Goal: Task Accomplishment & Management: Manage account settings

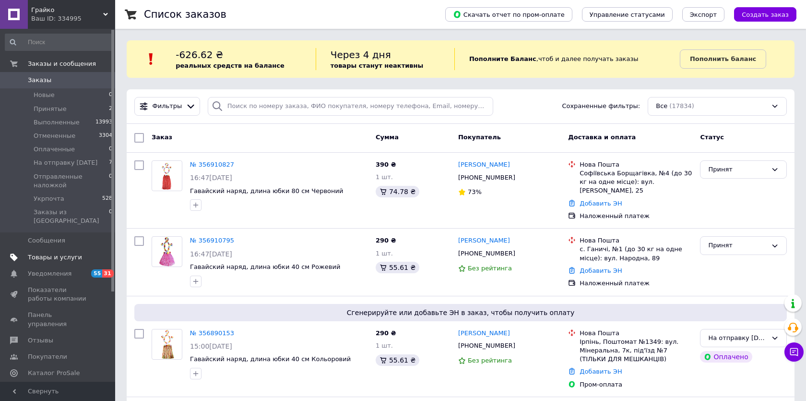
click at [63, 253] on span "Товары и услуги" at bounding box center [55, 257] width 54 height 9
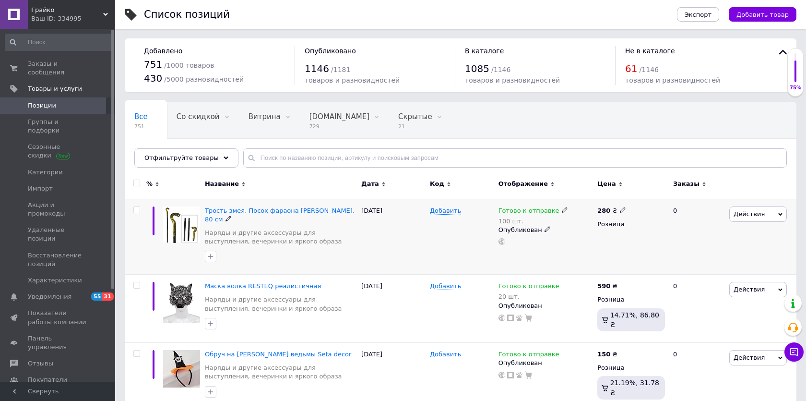
click at [137, 207] on input "checkbox" at bounding box center [136, 210] width 6 height 6
checkbox input "true"
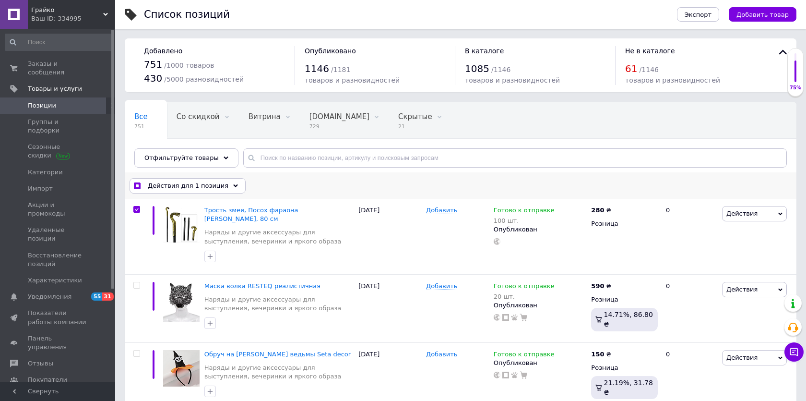
click at [203, 186] on span "Действия для 1 позиция" at bounding box center [188, 185] width 81 height 9
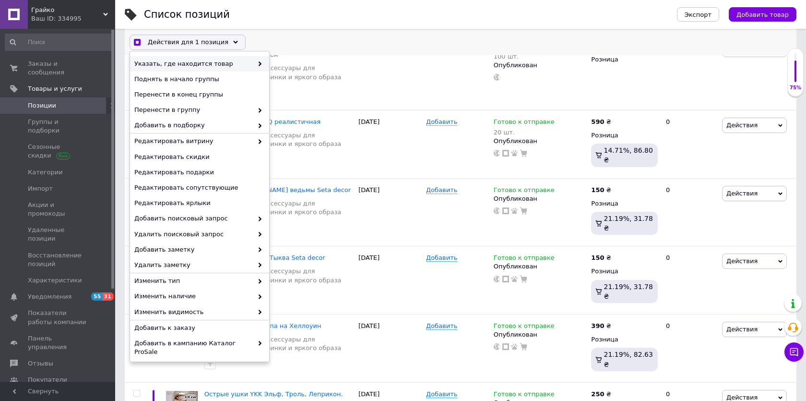
scroll to position [172, 0]
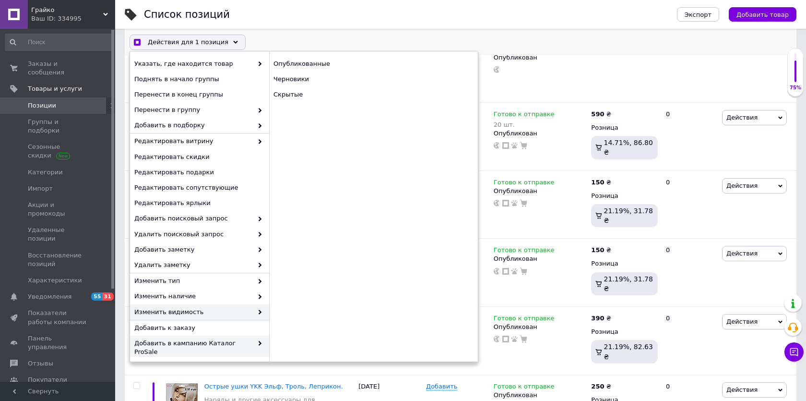
click at [193, 339] on span "Добавить в кампанию Каталог ProSale" at bounding box center [193, 347] width 119 height 17
checkbox input "true"
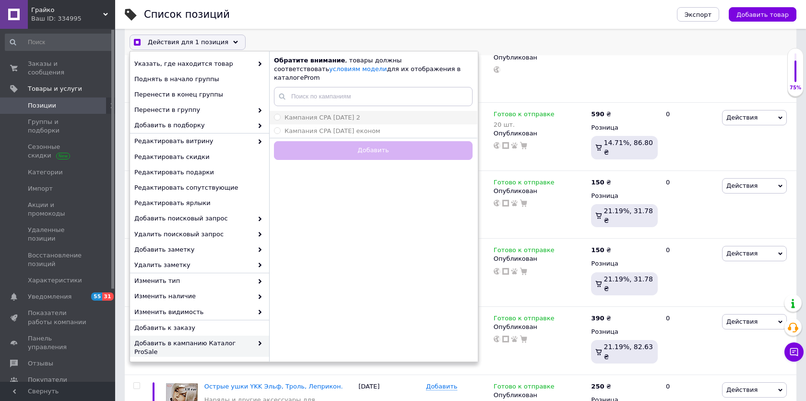
click at [276, 114] on input "Кампания CPA [DATE] 2" at bounding box center [277, 117] width 6 height 6
radio input "true"
checkbox input "true"
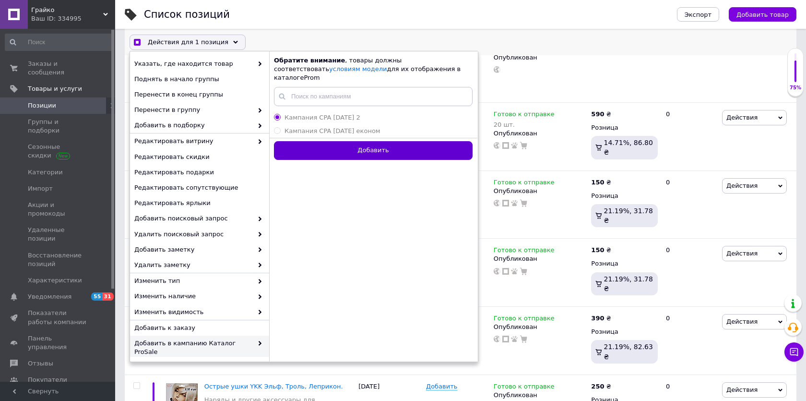
click at [300, 141] on button "Добавить" at bounding box center [373, 150] width 199 height 19
radio input "false"
checkbox input "true"
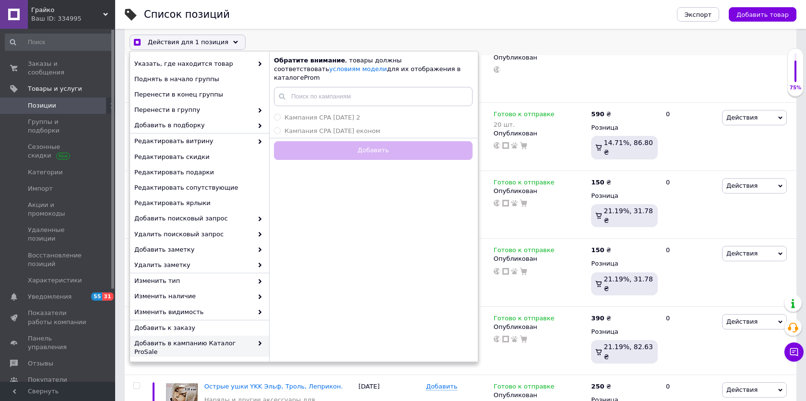
checkbox input "false"
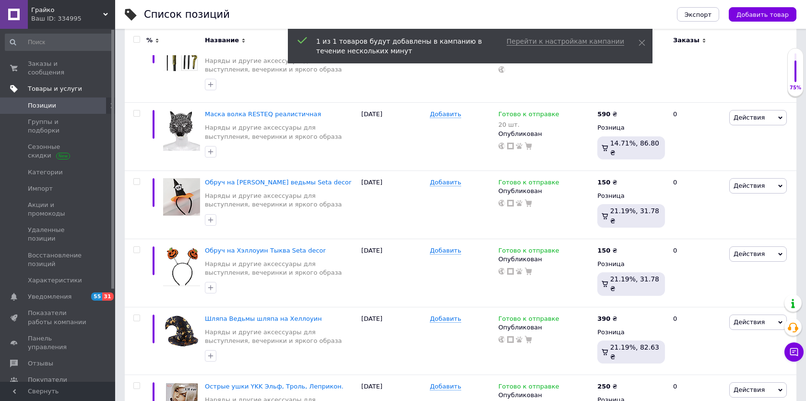
click at [46, 89] on span "Товары и услуги" at bounding box center [55, 88] width 54 height 9
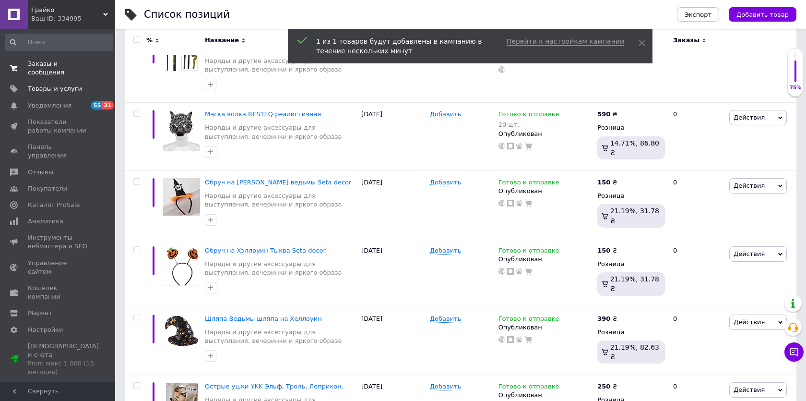
click at [44, 67] on span "Заказы и сообщения" at bounding box center [58, 68] width 61 height 17
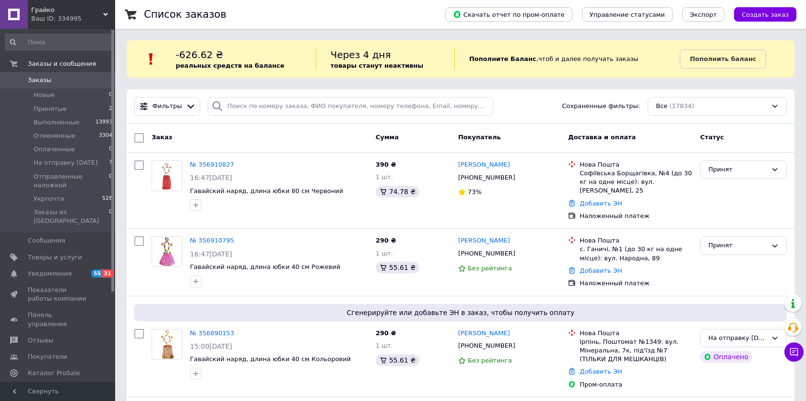
click at [238, 142] on div "Заказ" at bounding box center [260, 137] width 224 height 17
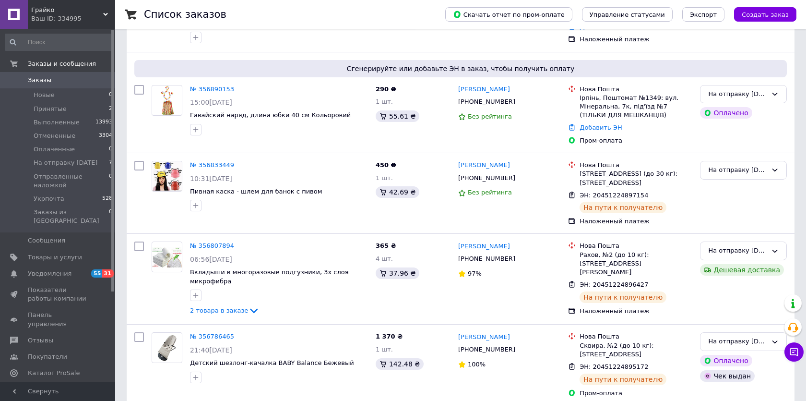
scroll to position [254, 0]
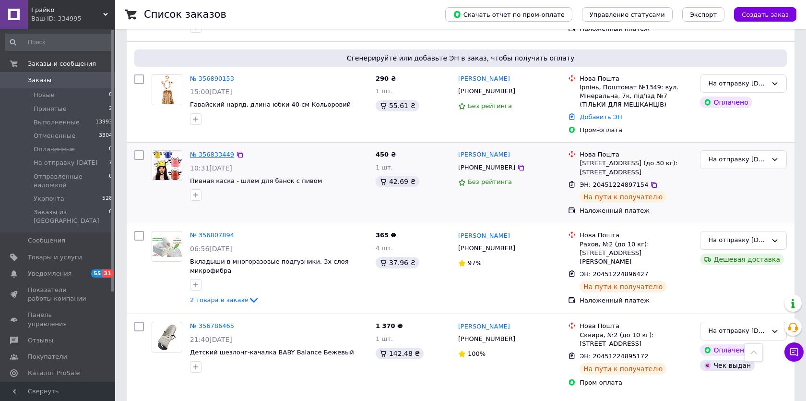
click at [209, 153] on link "№ 356833449" at bounding box center [212, 154] width 44 height 7
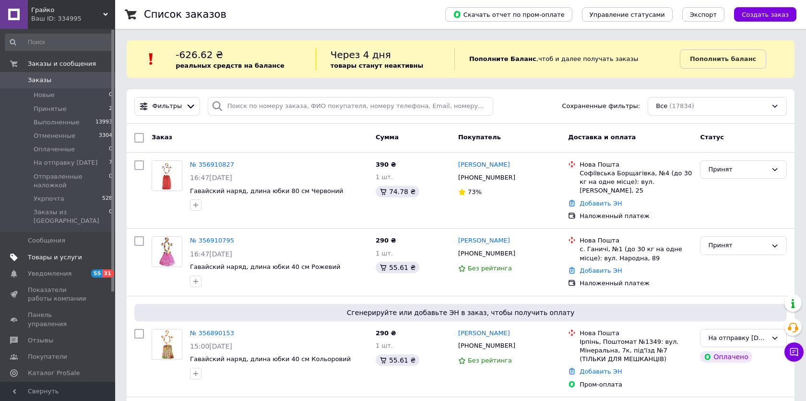
click at [60, 253] on span "Товары и услуги" at bounding box center [55, 257] width 54 height 9
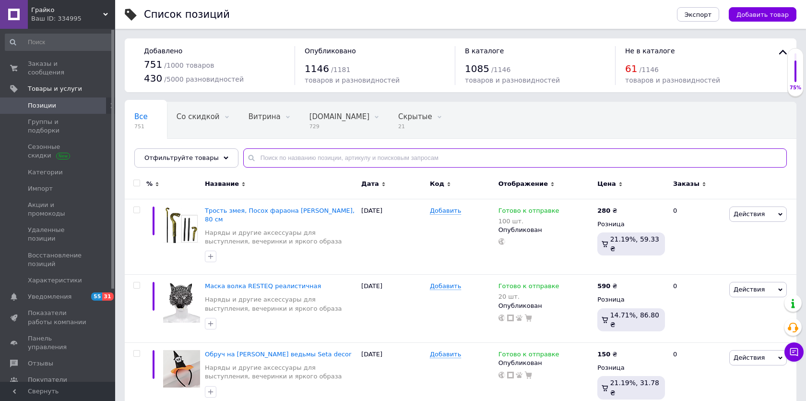
click at [265, 156] on input "text" at bounding box center [515, 157] width 544 height 19
click at [224, 159] on use at bounding box center [226, 157] width 5 height 3
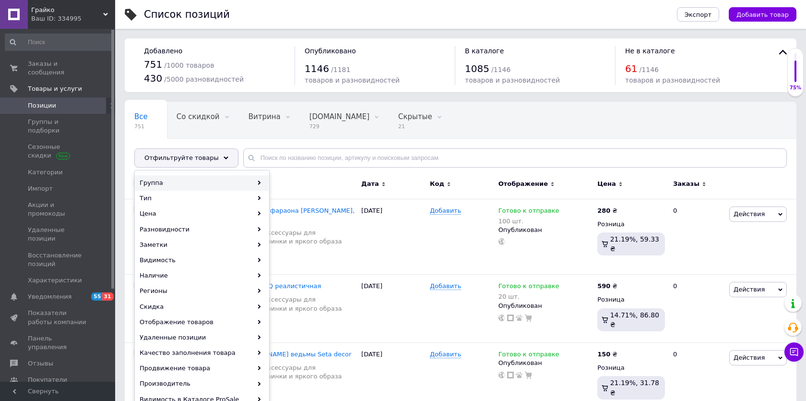
click at [201, 182] on div "Группа" at bounding box center [201, 182] width 133 height 15
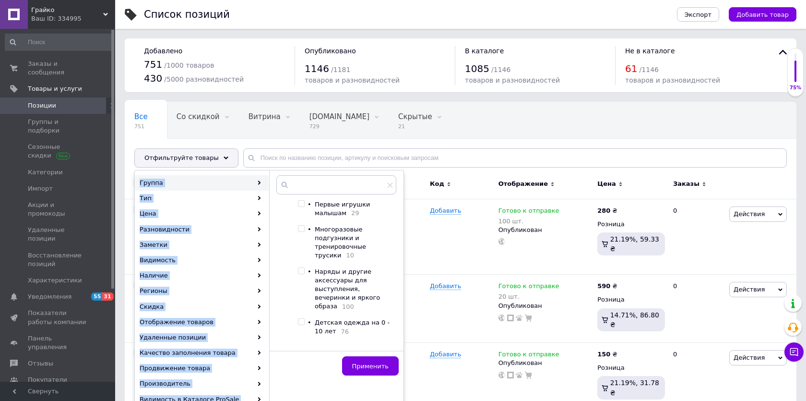
scroll to position [140, 0]
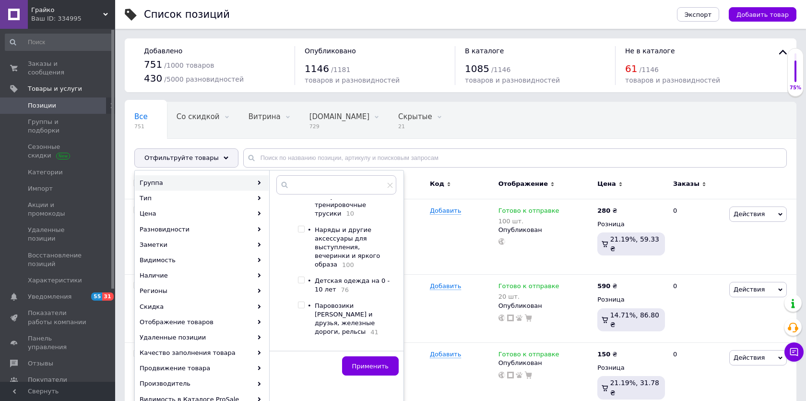
drag, startPoint x: 283, startPoint y: 292, endPoint x: 278, endPoint y: 306, distance: 15.0
click at [279, 306] on div "Корневая группа • Детские коляски, переноски и аксессуары к ним 34 • Все для ку…" at bounding box center [336, 271] width 120 height 144
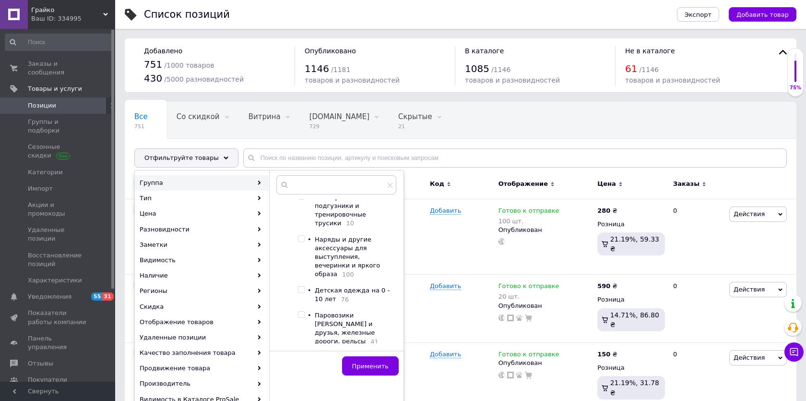
click at [300, 241] on input "checkbox" at bounding box center [301, 239] width 6 height 6
checkbox input "true"
click at [376, 362] on span "Применить" at bounding box center [370, 365] width 36 height 7
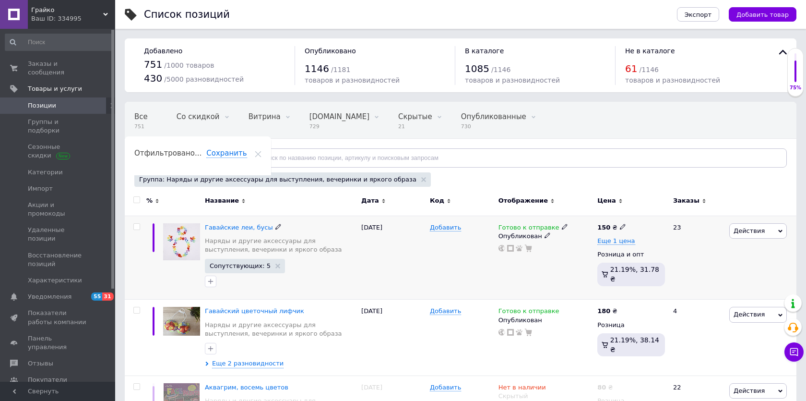
click at [261, 269] on span "Сопутствующих: 5" at bounding box center [240, 266] width 61 height 6
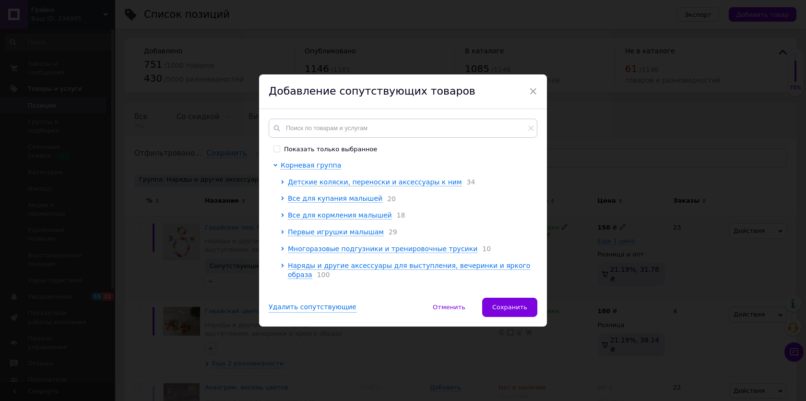
click at [275, 148] on input "Показать только выбранное" at bounding box center [277, 148] width 6 height 6
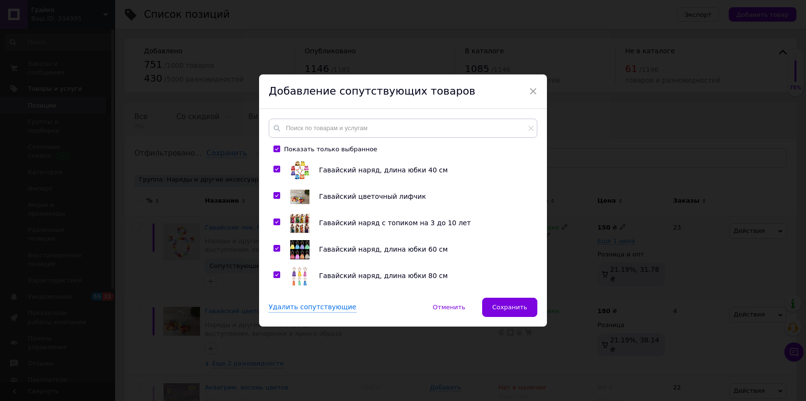
click at [275, 148] on input "Показать только выбранное" at bounding box center [277, 148] width 6 height 6
checkbox input "false"
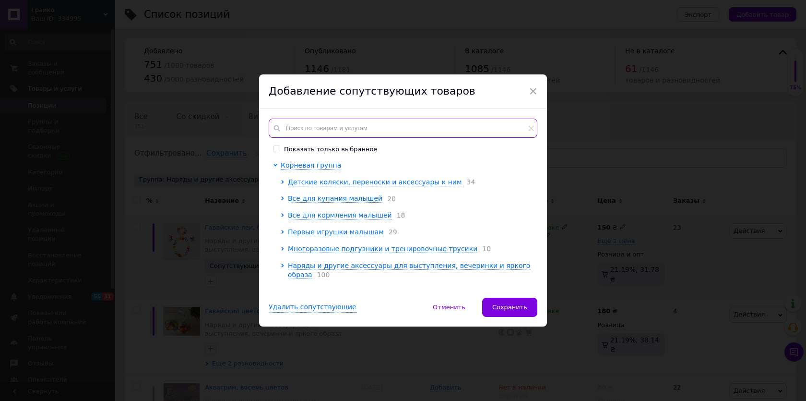
click at [306, 131] on input "text" at bounding box center [403, 128] width 269 height 19
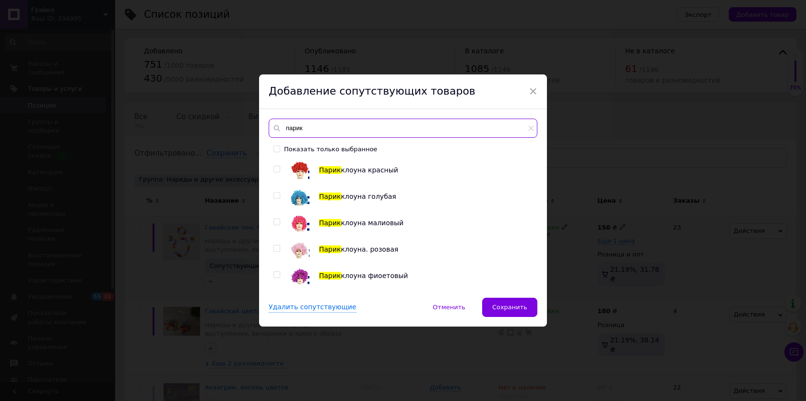
type input "парик"
click at [276, 168] on input "checkbox" at bounding box center [277, 169] width 6 height 6
checkbox input "true"
click at [276, 221] on input "checkbox" at bounding box center [277, 222] width 6 height 6
checkbox input "true"
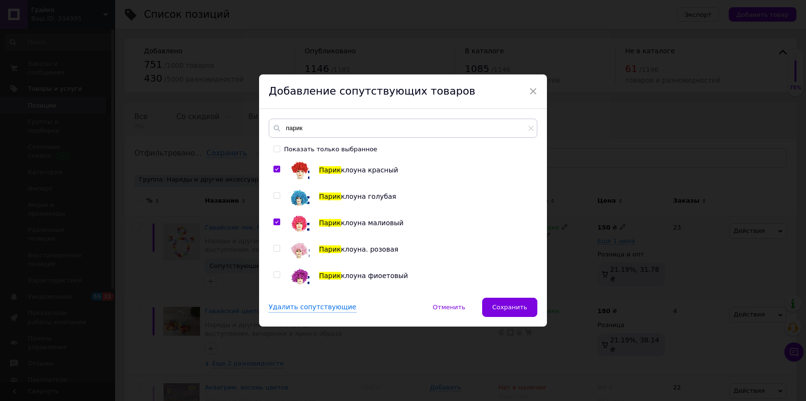
click at [276, 248] on input "checkbox" at bounding box center [277, 248] width 6 height 6
checkbox input "true"
click at [275, 193] on input "checkbox" at bounding box center [277, 195] width 6 height 6
checkbox input "true"
click at [511, 305] on span "Сохранить" at bounding box center [509, 306] width 35 height 7
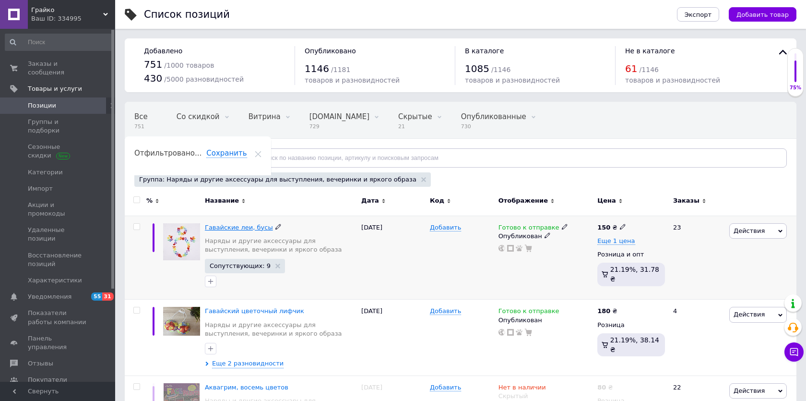
click at [252, 226] on span "Гавайские леи, бусы" at bounding box center [239, 227] width 68 height 7
click at [209, 281] on icon "button" at bounding box center [210, 281] width 5 height 5
click at [253, 265] on span "Сопутствующих: 9" at bounding box center [240, 266] width 61 height 6
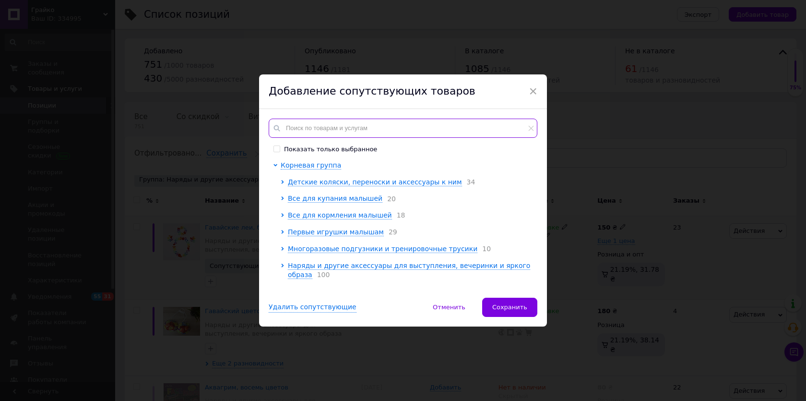
click at [306, 128] on input "text" at bounding box center [403, 128] width 269 height 19
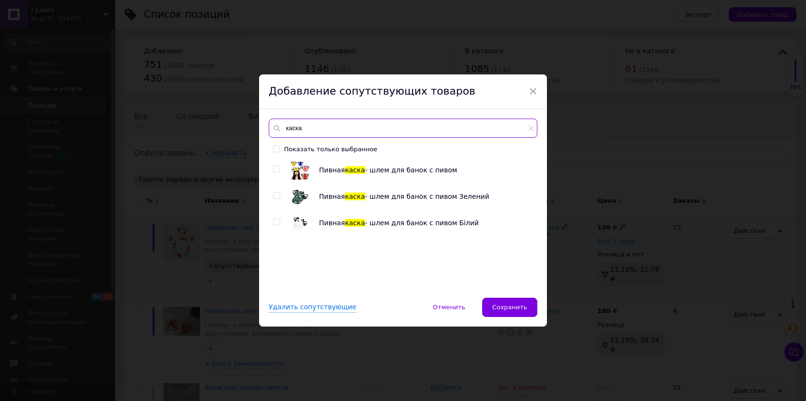
type input "каска"
click at [275, 168] on input "checkbox" at bounding box center [277, 169] width 6 height 6
checkbox input "true"
click at [499, 305] on span "Сохранить" at bounding box center [509, 306] width 35 height 7
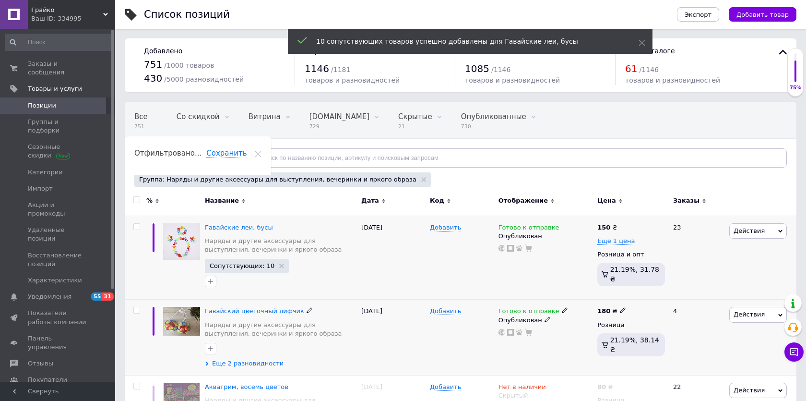
click at [244, 362] on span "Еще 2 разновидности" at bounding box center [248, 363] width 72 height 9
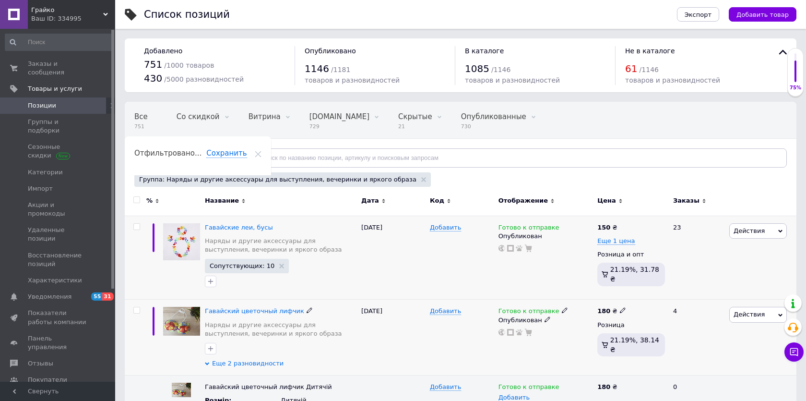
click at [244, 362] on span "Еще 2 разновидности" at bounding box center [248, 363] width 72 height 9
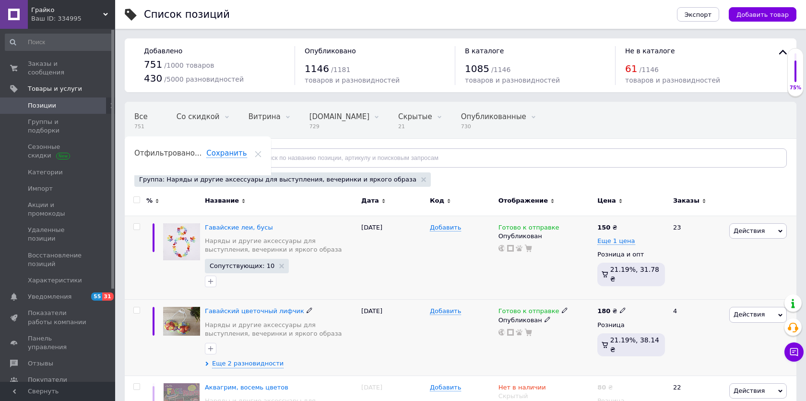
click at [137, 310] on input "checkbox" at bounding box center [136, 310] width 6 height 6
checkbox input "true"
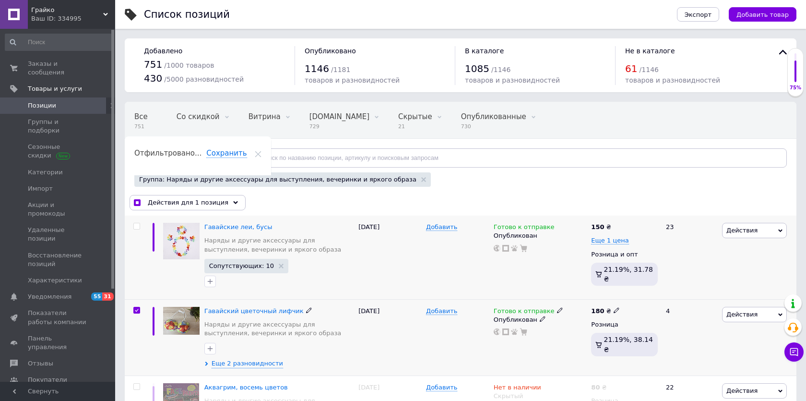
click at [731, 317] on span "Действия" at bounding box center [742, 314] width 31 height 7
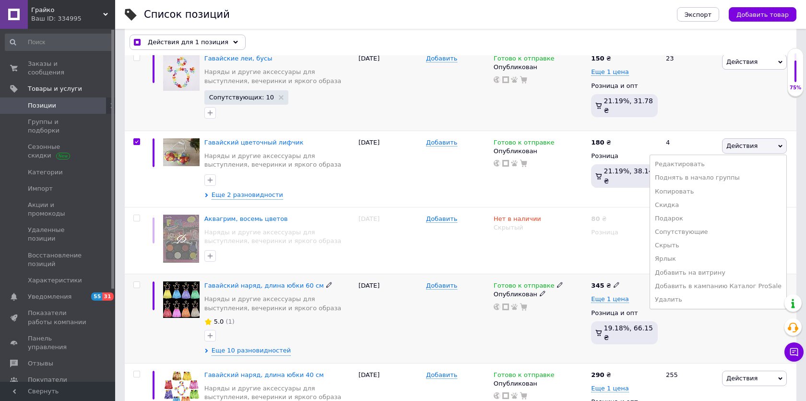
scroll to position [172, 0]
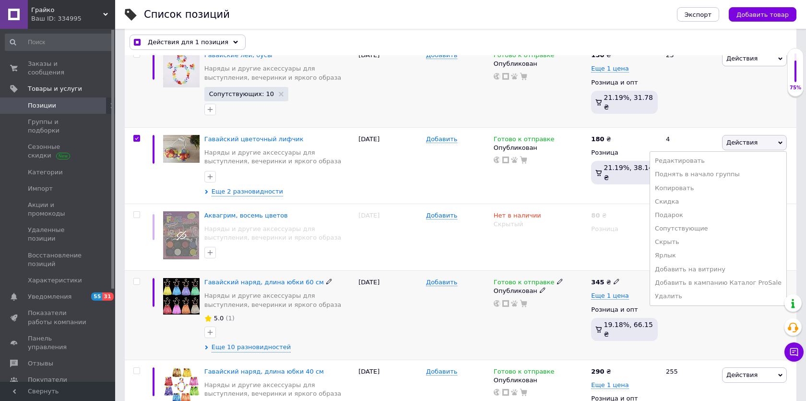
click at [137, 282] on input "checkbox" at bounding box center [136, 281] width 6 height 6
checkbox input "true"
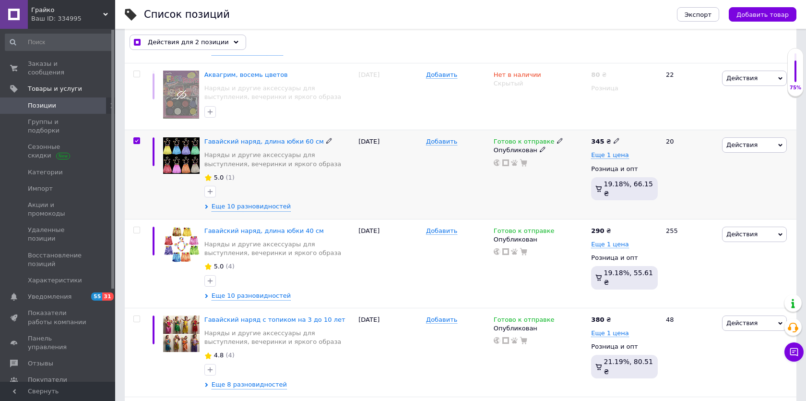
scroll to position [314, 0]
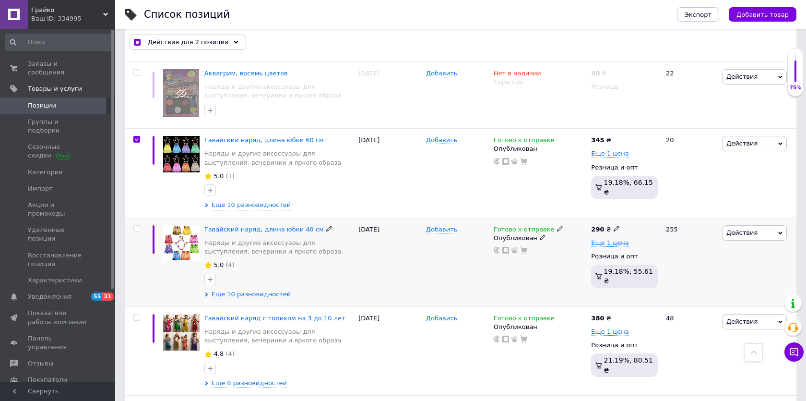
click at [137, 226] on input "checkbox" at bounding box center [136, 229] width 6 height 6
checkbox input "true"
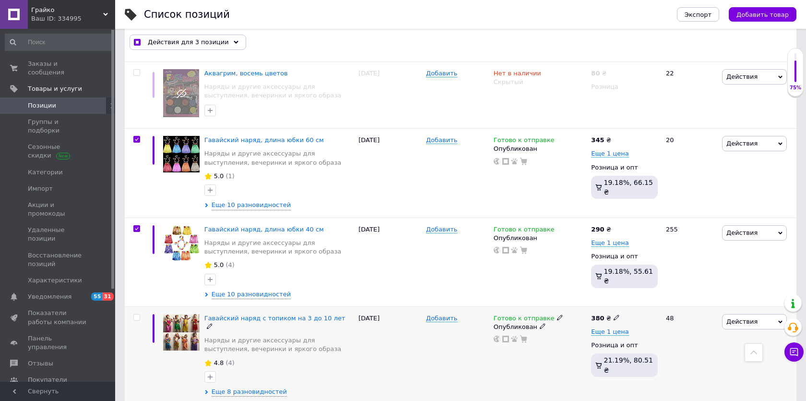
click at [135, 315] on input "checkbox" at bounding box center [136, 317] width 6 height 6
checkbox input "true"
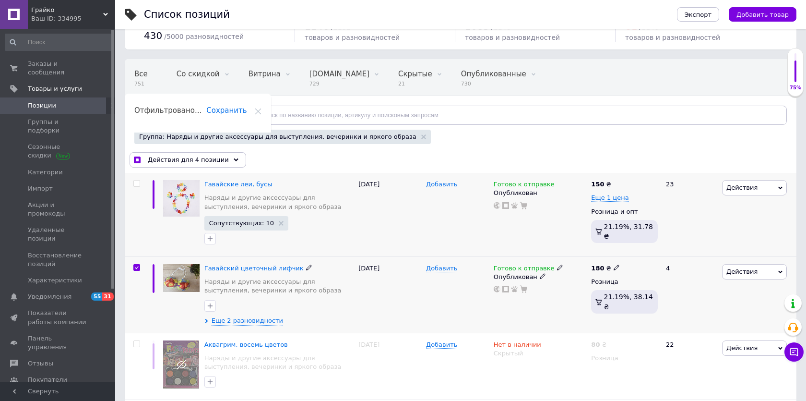
scroll to position [40, 0]
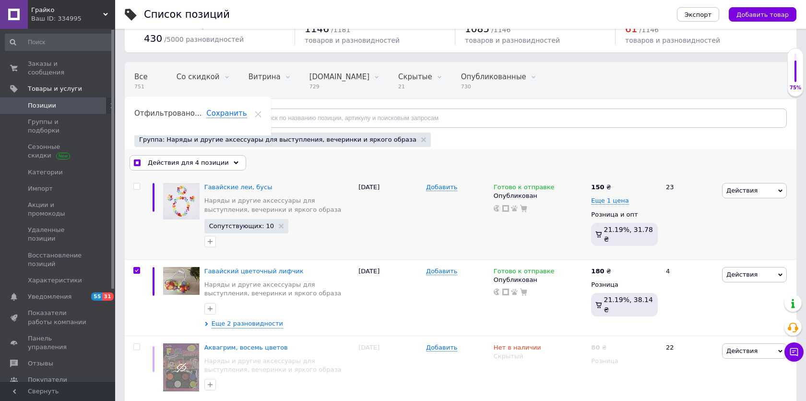
click at [213, 161] on span "Действия для 4 позиции" at bounding box center [188, 162] width 81 height 9
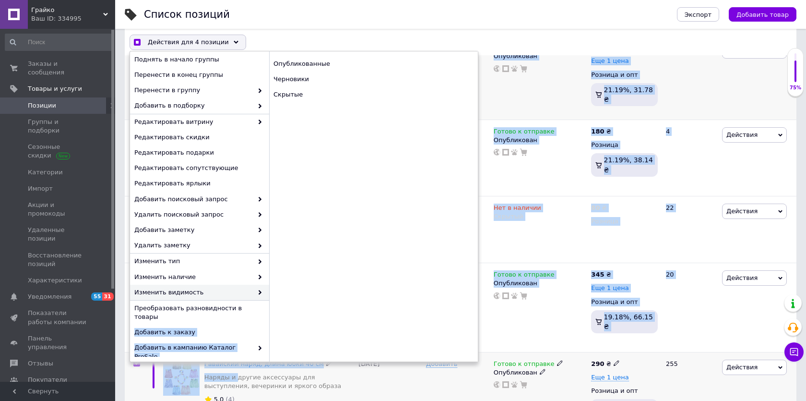
scroll to position [48, 0]
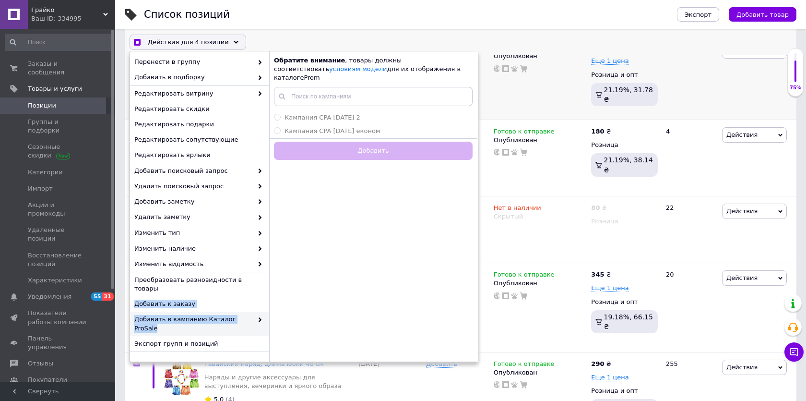
drag, startPoint x: 234, startPoint y: 335, endPoint x: 227, endPoint y: 316, distance: 20.1
click at [227, 316] on div "Указать, где находится товар Поднять в начало группы Перенести в конец группы П…" at bounding box center [199, 206] width 139 height 300
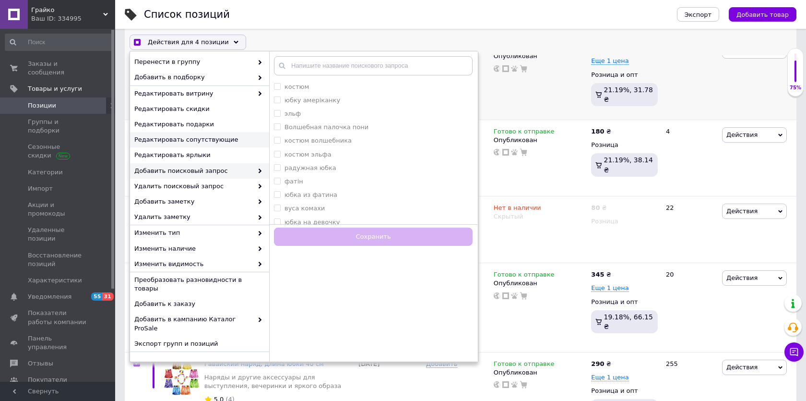
click at [208, 136] on span "Редактировать сопутствующие" at bounding box center [198, 139] width 128 height 9
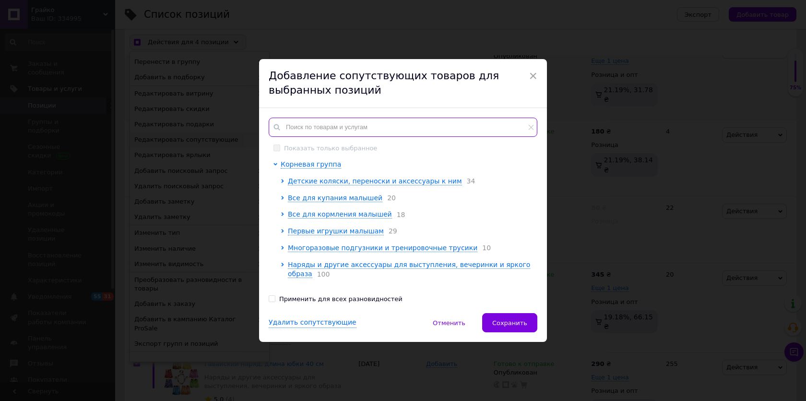
click at [320, 127] on input "text" at bounding box center [403, 127] width 269 height 19
checkbox input "true"
type input "к"
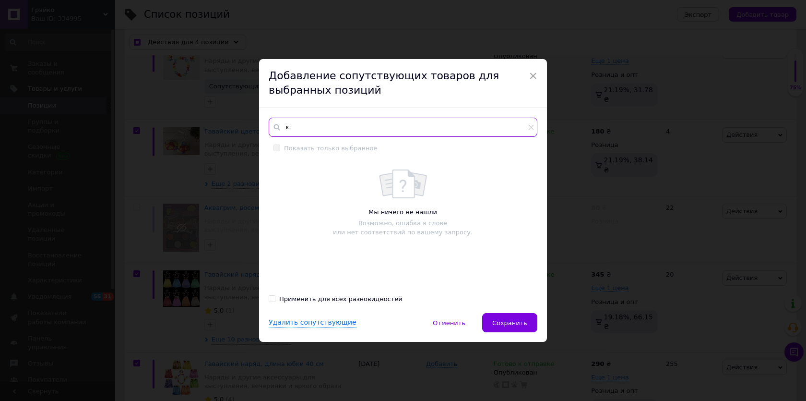
checkbox input "true"
type input "ка"
checkbox input "true"
type input "кар"
checkbox input "true"
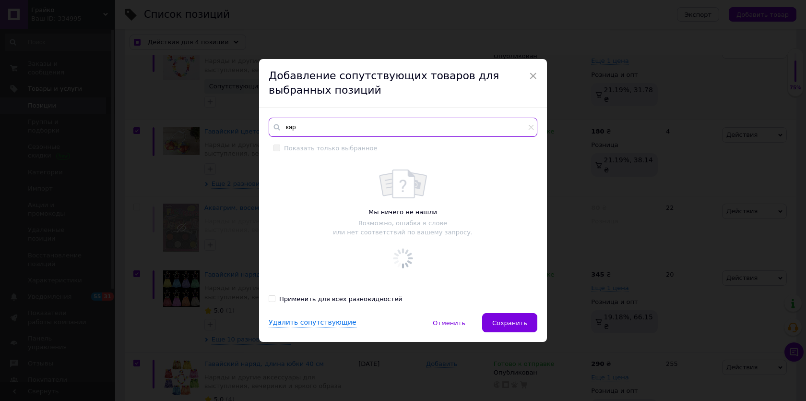
type input "ка"
checkbox input "true"
type input "к"
checkbox input "true"
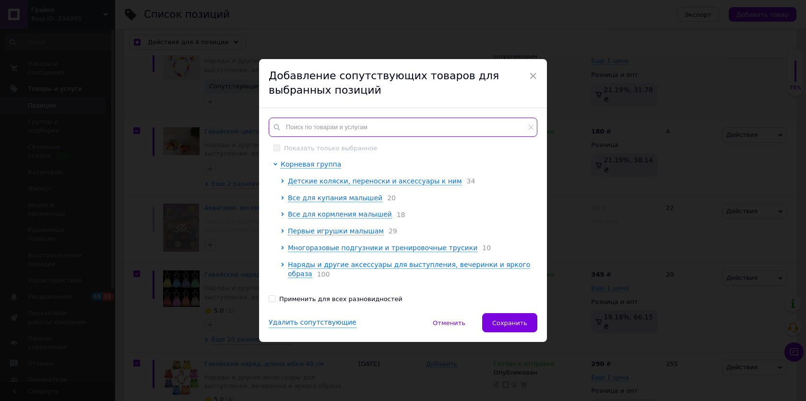
checkbox input "true"
type input "п"
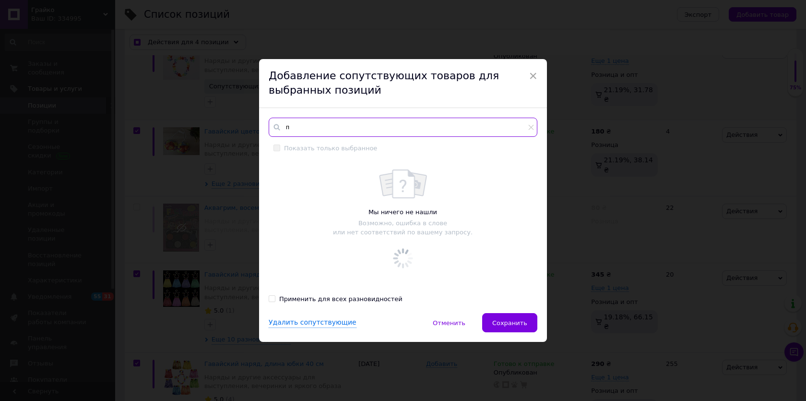
checkbox input "true"
type input "па"
checkbox input "true"
type input "пар"
checkbox input "true"
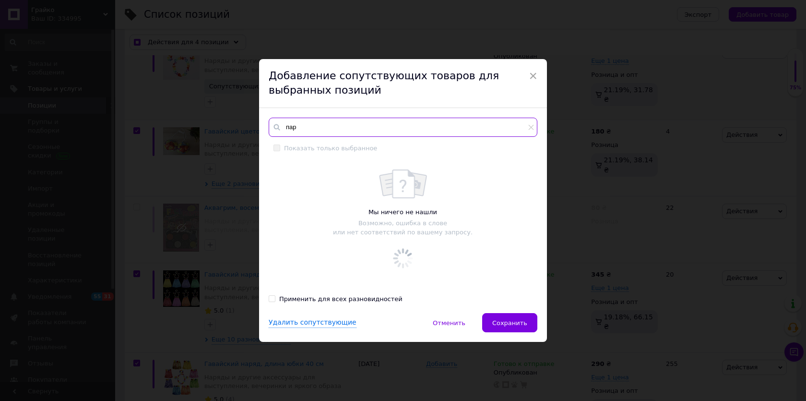
type input "пари"
checkbox input "true"
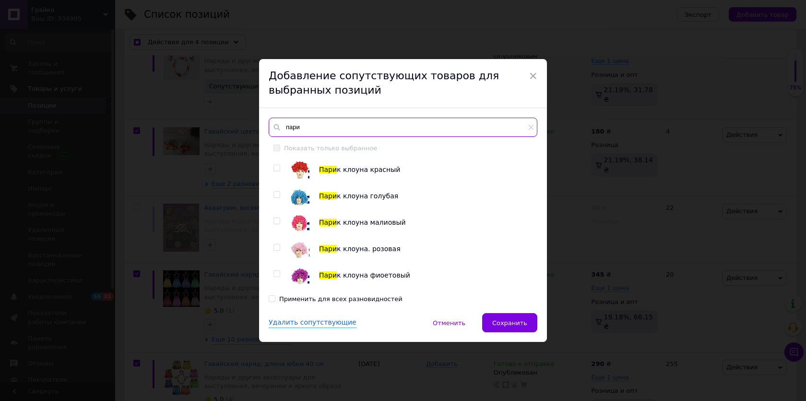
type input "пари"
click at [276, 271] on input "checkbox" at bounding box center [277, 274] width 6 height 6
checkbox input "true"
click at [275, 218] on input "checkbox" at bounding box center [277, 221] width 6 height 6
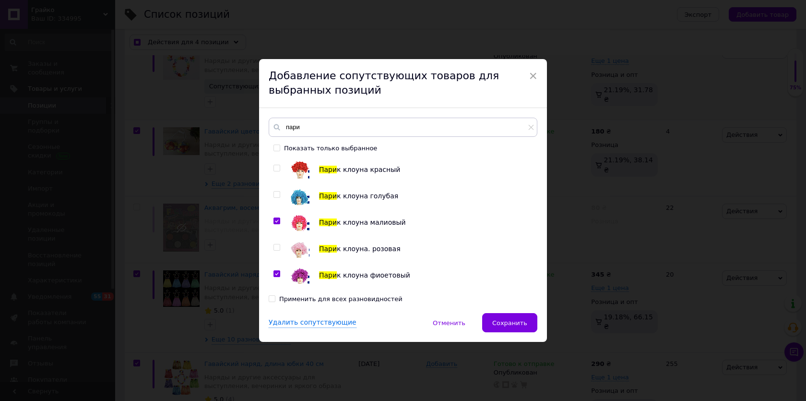
checkbox input "true"
click at [276, 194] on input "checkbox" at bounding box center [277, 195] width 6 height 6
checkbox input "true"
click at [507, 321] on span "Сохранить" at bounding box center [509, 322] width 35 height 7
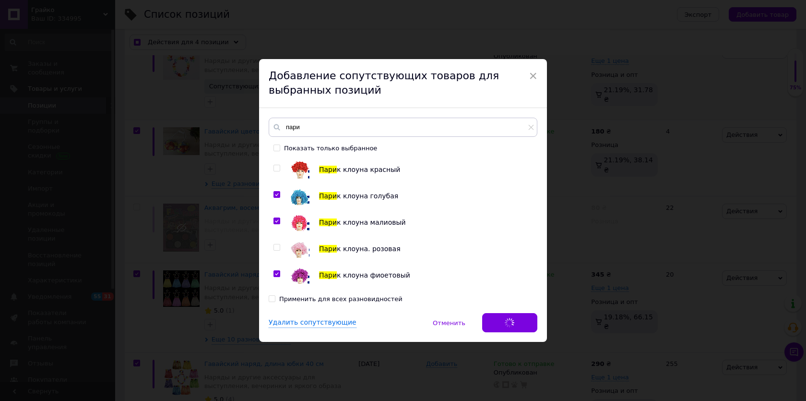
checkbox input "true"
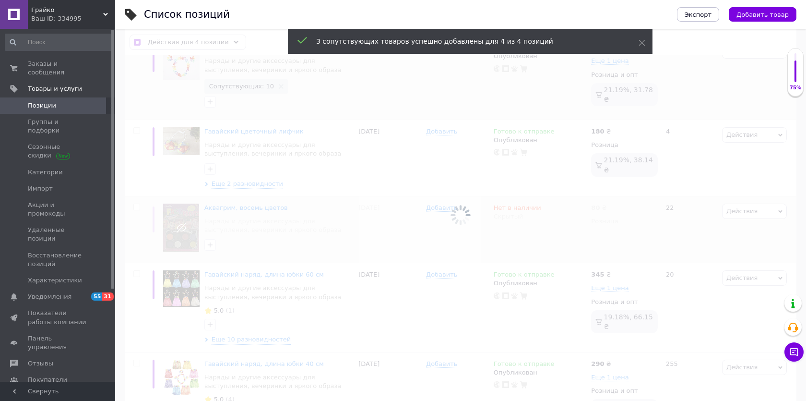
checkbox input "false"
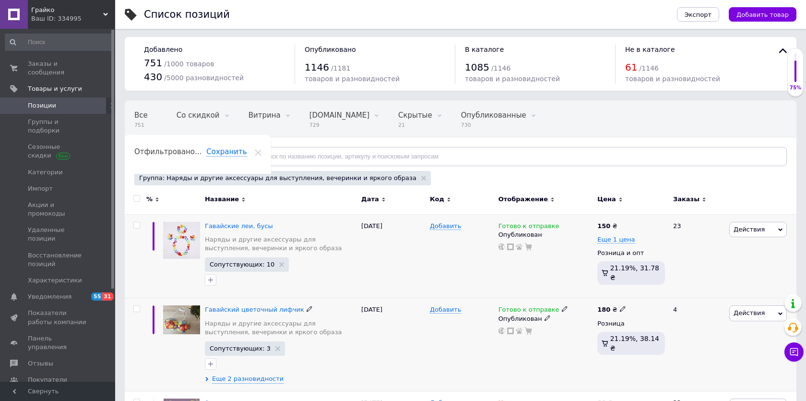
scroll to position [-1, 0]
click at [136, 312] on input "checkbox" at bounding box center [136, 310] width 6 height 6
checkbox input "true"
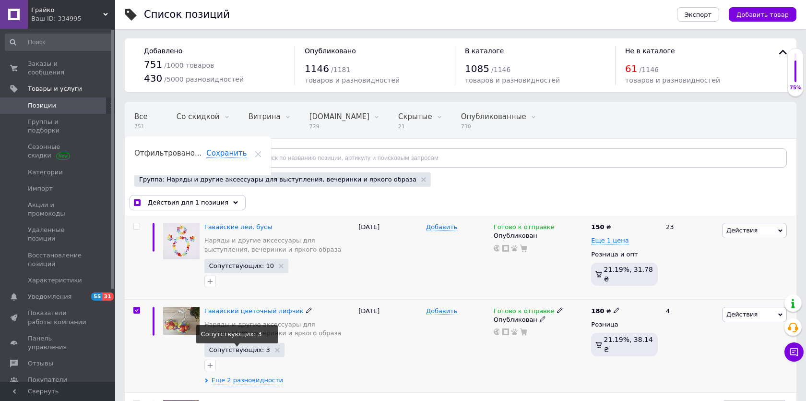
click at [244, 351] on span "Сопутствующих: 3" at bounding box center [239, 350] width 61 height 6
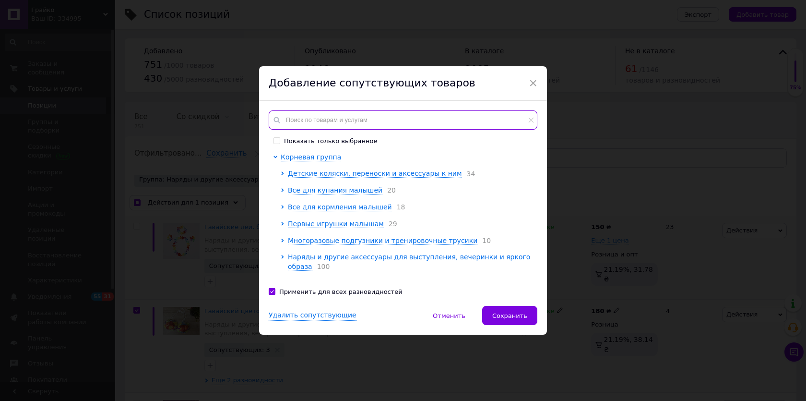
click at [341, 115] on input "text" at bounding box center [403, 119] width 269 height 19
checkbox input "true"
type input "г"
checkbox input "true"
type input "га"
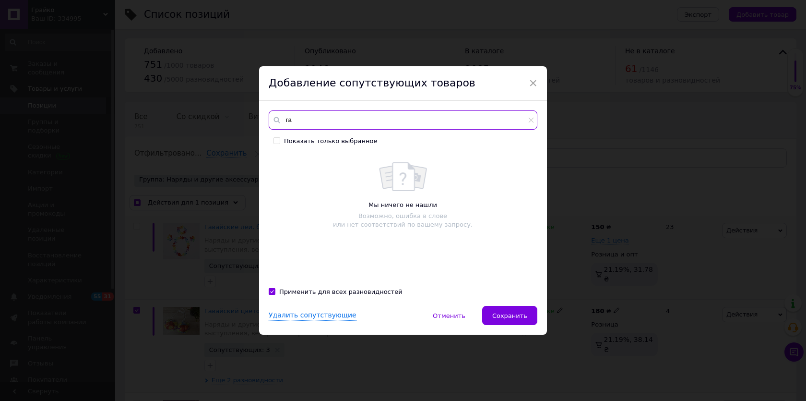
checkbox input "true"
type input "гав"
checkbox input "true"
type input "гавв"
checkbox input "true"
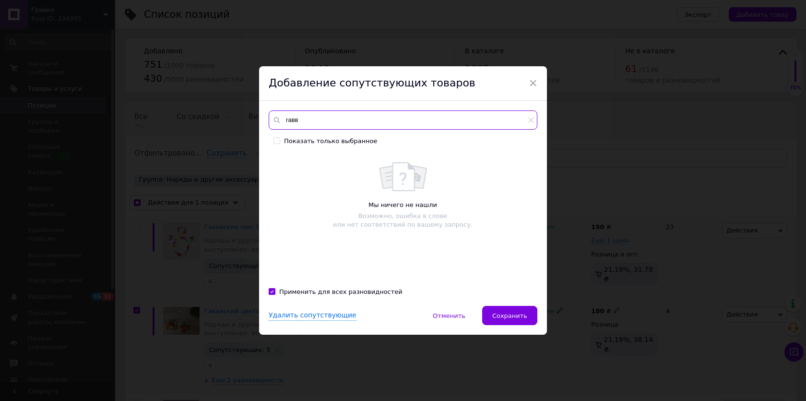
type input "[PERSON_NAME]"
checkbox input "true"
type input "гаввай"
checkbox input "true"
type input "[PERSON_NAME]"
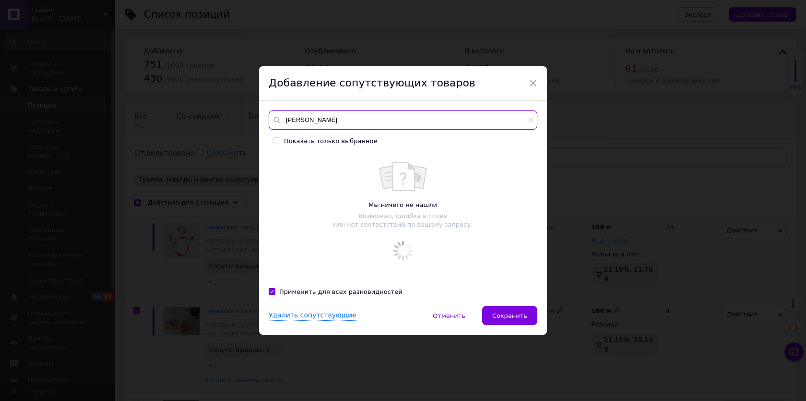
checkbox input "true"
type input "гавв"
checkbox input "true"
type input "гав"
checkbox input "true"
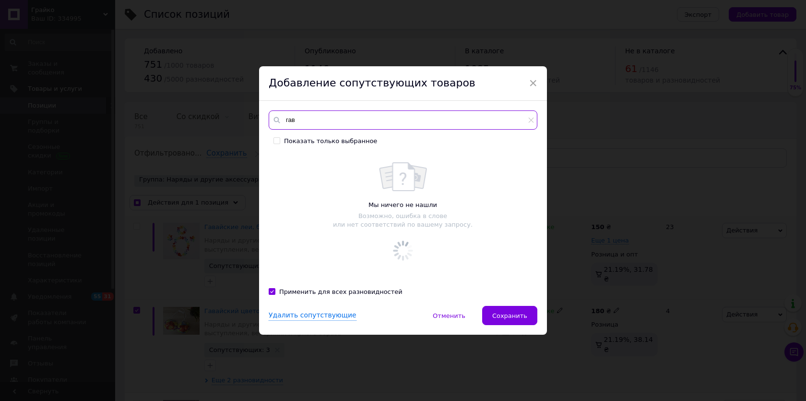
type input "гава"
checkbox input "true"
type input "гавай"
checkbox input "true"
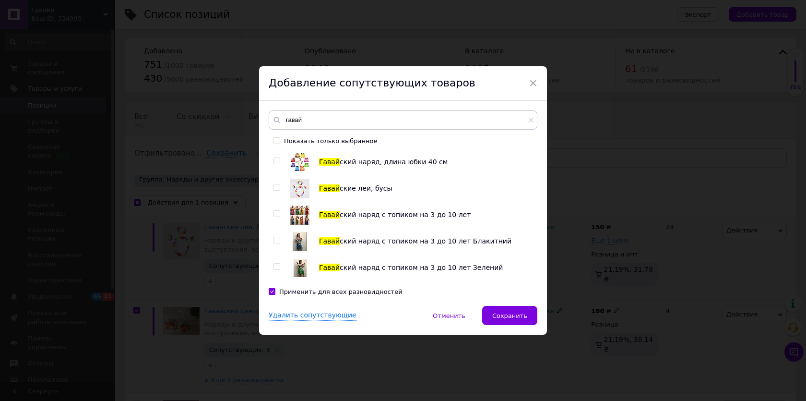
click at [276, 213] on input "checkbox" at bounding box center [277, 214] width 6 height 6
checkbox input "true"
click at [275, 162] on input "checkbox" at bounding box center [277, 161] width 6 height 6
checkbox input "true"
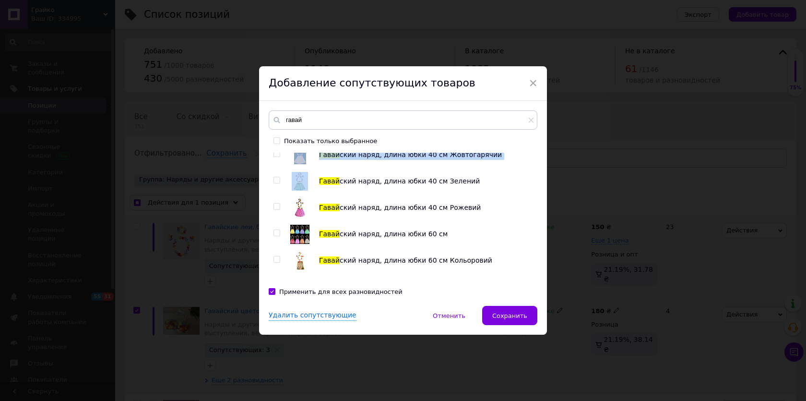
scroll to position [342, 0]
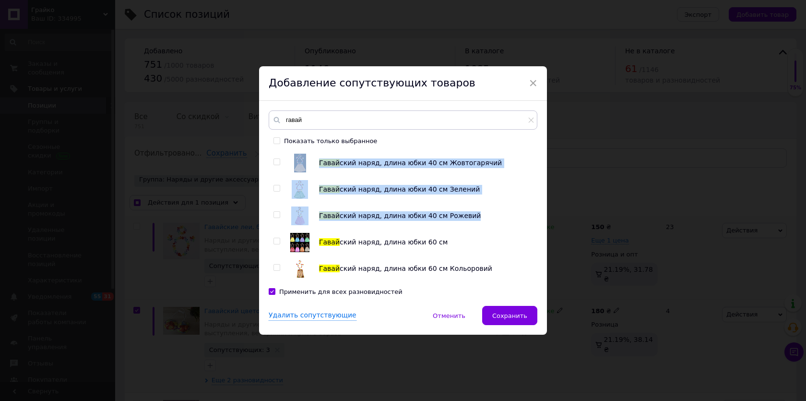
drag, startPoint x: 483, startPoint y: 200, endPoint x: 432, endPoint y: 225, distance: 56.7
click at [433, 225] on ul "Гавай ский наряд, длина юбки 40 см Гавай ские леи, бусы Гавай ский наряд с топи…" at bounding box center [403, 308] width 259 height 996
checkbox input "true"
click at [275, 240] on input "checkbox" at bounding box center [277, 241] width 6 height 6
checkbox input "true"
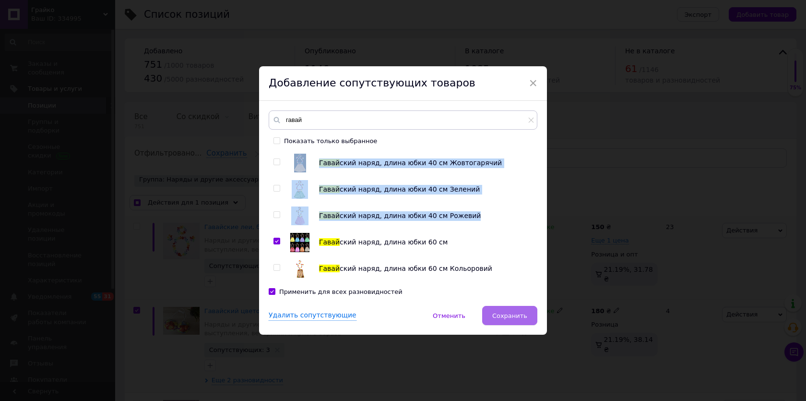
click at [520, 313] on span "Сохранить" at bounding box center [509, 315] width 35 height 7
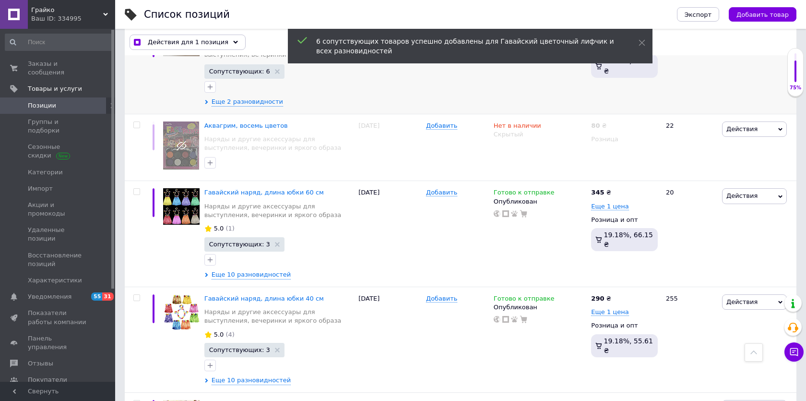
scroll to position [331, 0]
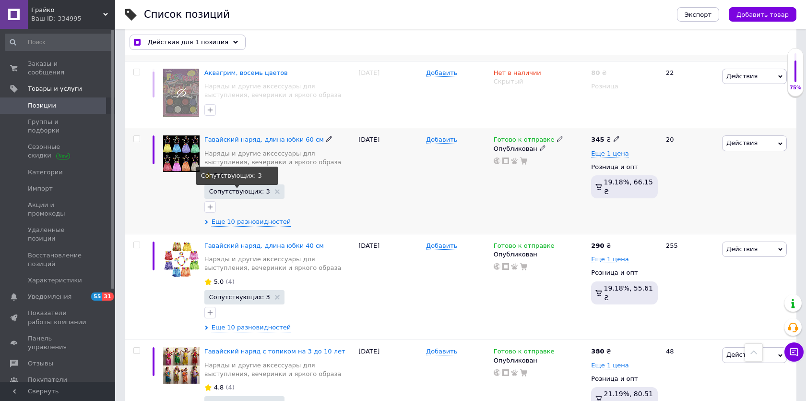
click at [253, 192] on span "Сопутствующих: 3" at bounding box center [239, 191] width 61 height 6
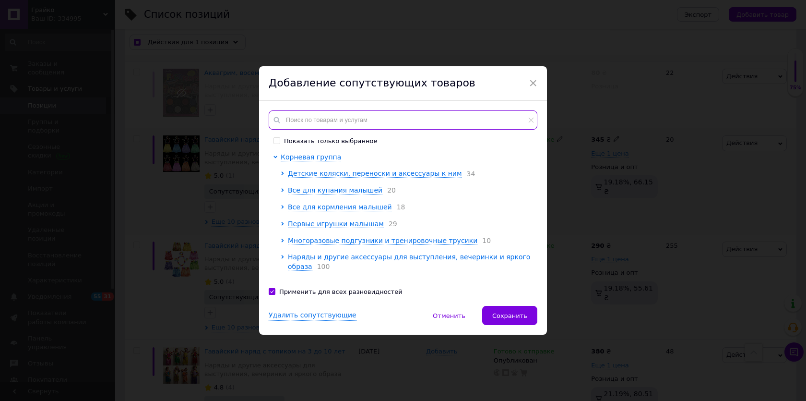
click at [309, 122] on input "text" at bounding box center [403, 119] width 269 height 19
checkbox input "true"
type input "л"
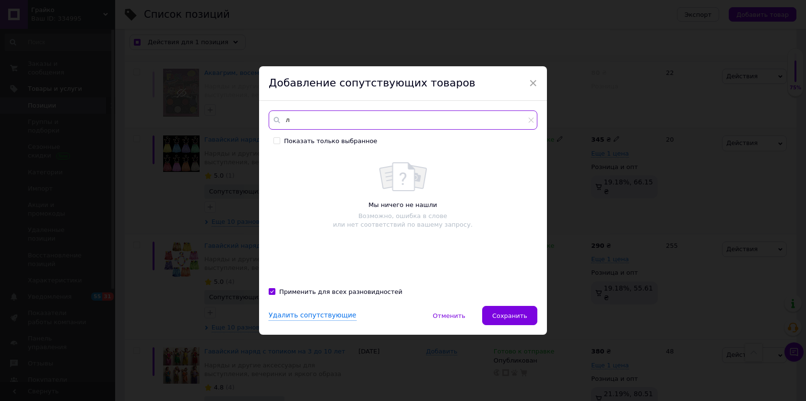
checkbox input "true"
type input "лі"
checkbox input "true"
type input "ліф"
checkbox input "true"
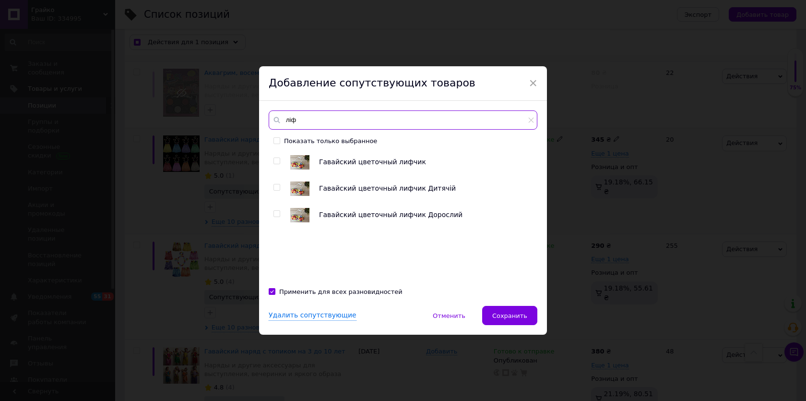
type input "ліф"
click at [276, 212] on input "checkbox" at bounding box center [277, 214] width 6 height 6
checkbox input "true"
click at [274, 184] on input "checkbox" at bounding box center [277, 187] width 6 height 6
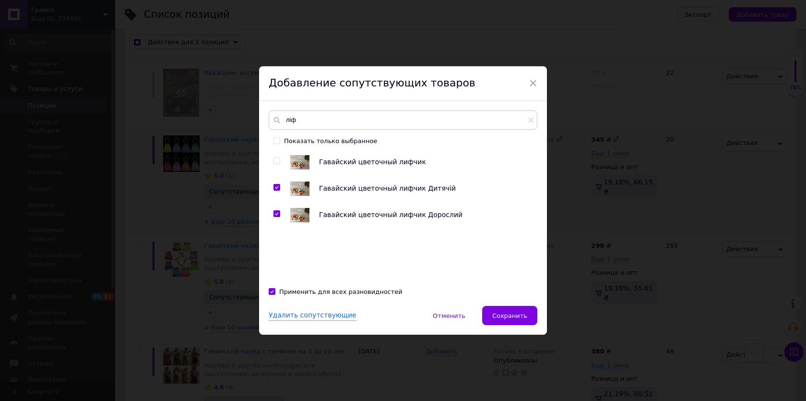
checkbox input "true"
click at [510, 312] on span "Сохранить" at bounding box center [509, 315] width 35 height 7
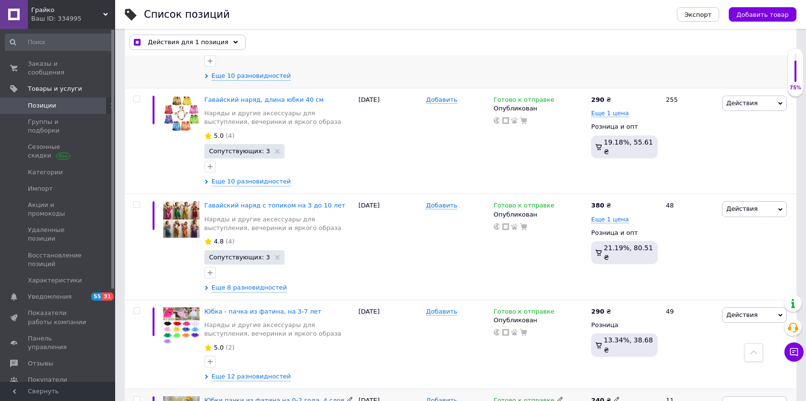
scroll to position [475, 0]
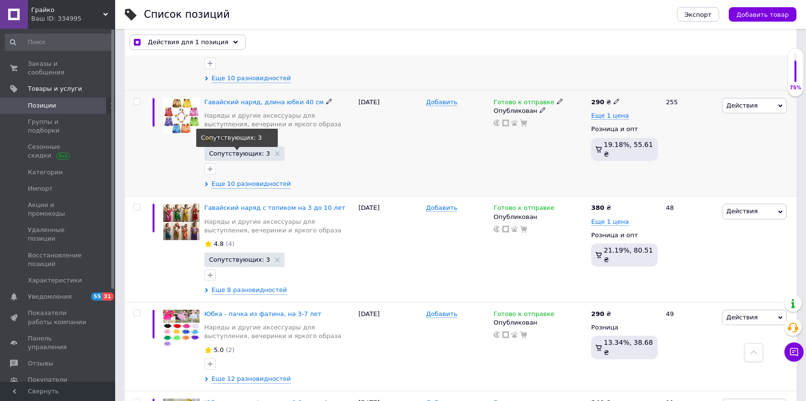
click at [232, 151] on span "Сопутствующих: 3" at bounding box center [239, 153] width 61 height 6
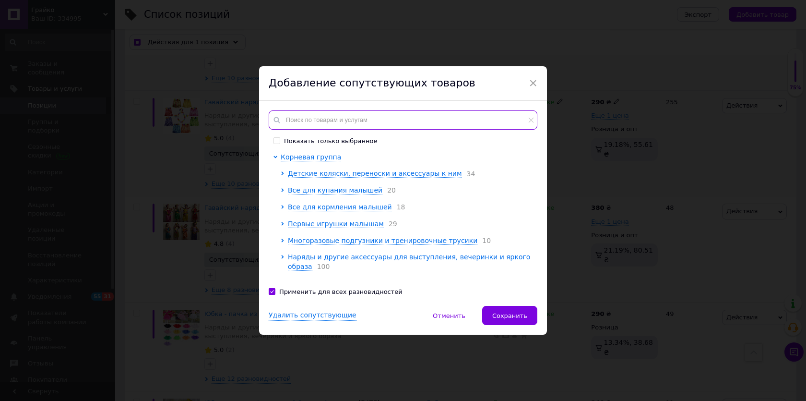
click at [300, 120] on input "text" at bounding box center [403, 119] width 269 height 19
checkbox input "true"
type input "л"
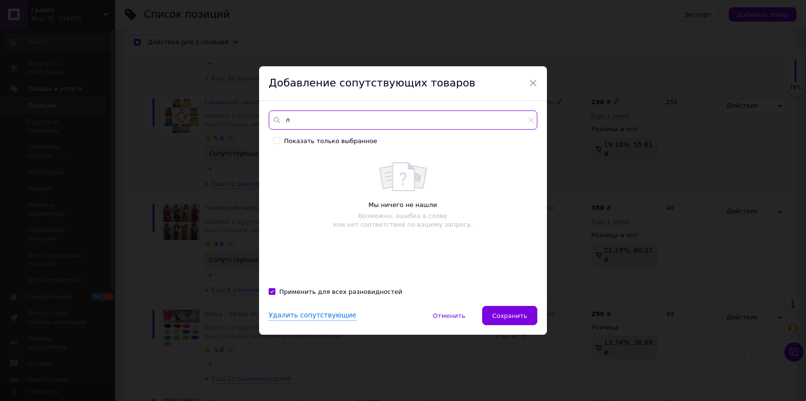
checkbox input "true"
type input "лі"
checkbox input "true"
type input "л"
checkbox input "true"
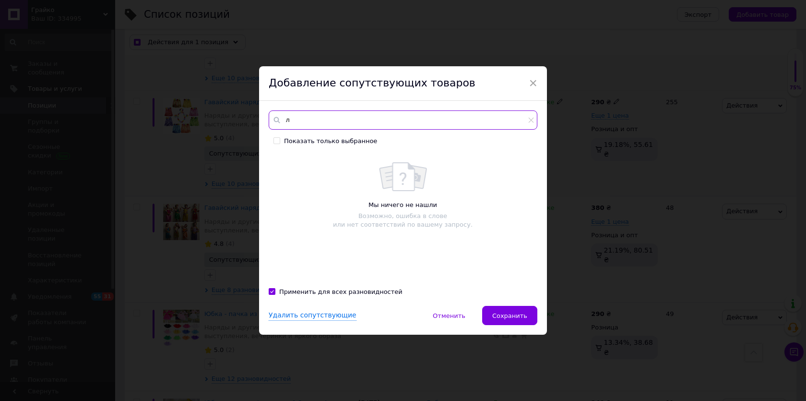
type input "ли"
checkbox input "true"
type input "лиф"
checkbox input "true"
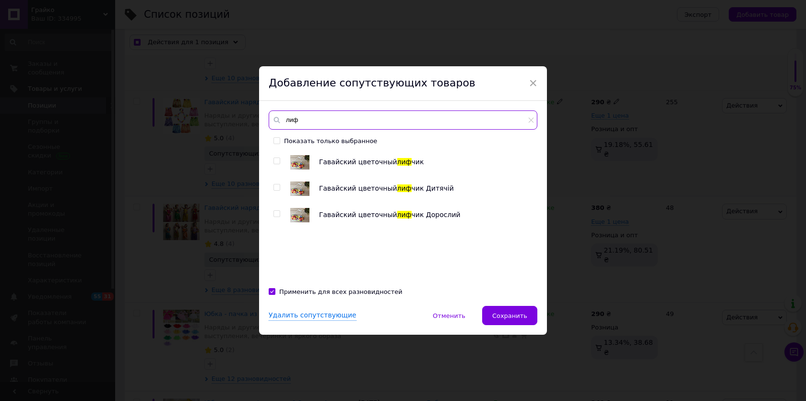
type input "лиф"
click at [276, 185] on input "checkbox" at bounding box center [277, 187] width 6 height 6
checkbox input "true"
click at [516, 316] on span "Сохранить" at bounding box center [509, 315] width 35 height 7
checkbox input "true"
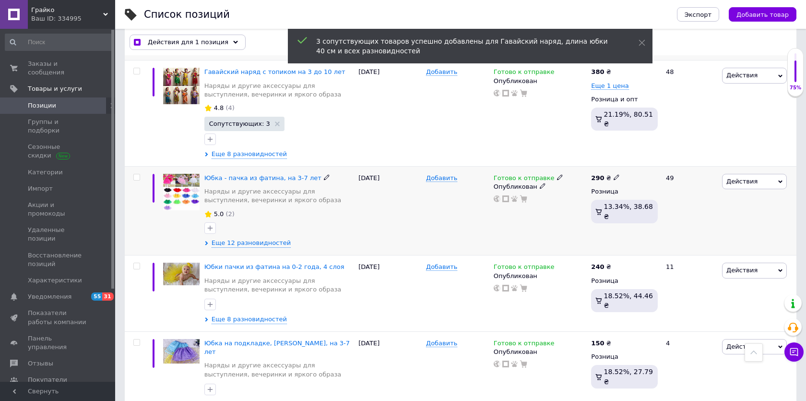
scroll to position [633, 0]
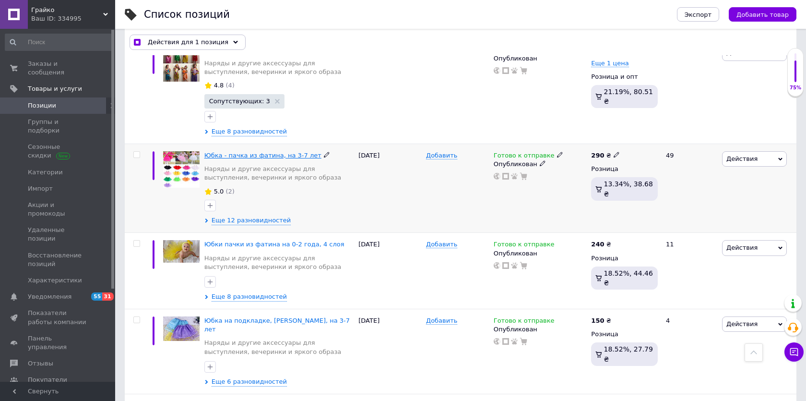
click at [269, 152] on span "Юбка - пачка из фатина, на 3-7 лет" at bounding box center [262, 155] width 117 height 7
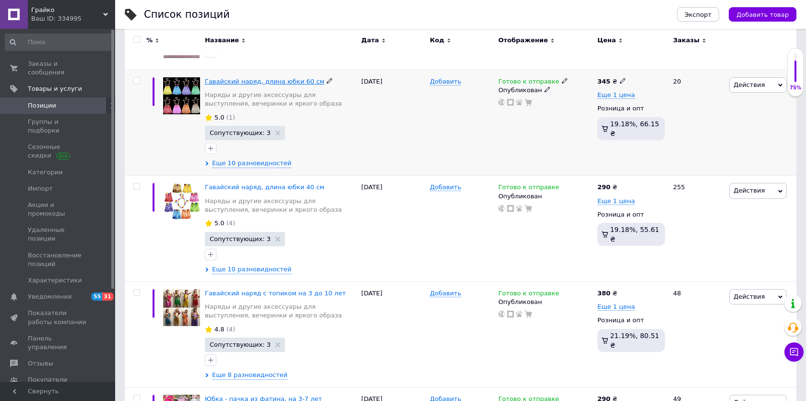
scroll to position [392, 0]
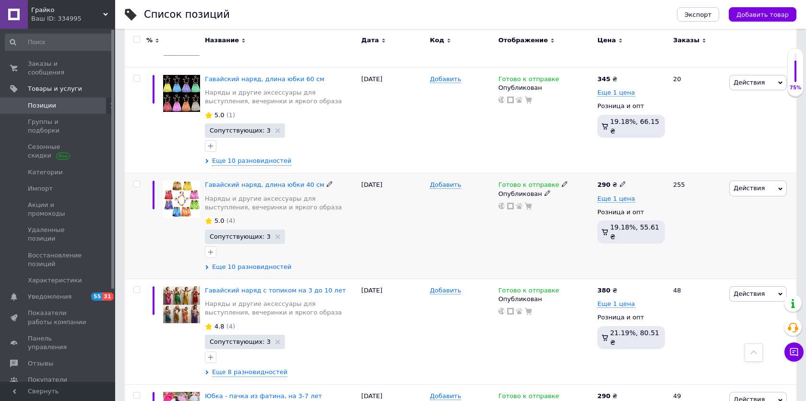
click at [220, 263] on span "Еще 10 разновидностей" at bounding box center [252, 267] width 80 height 9
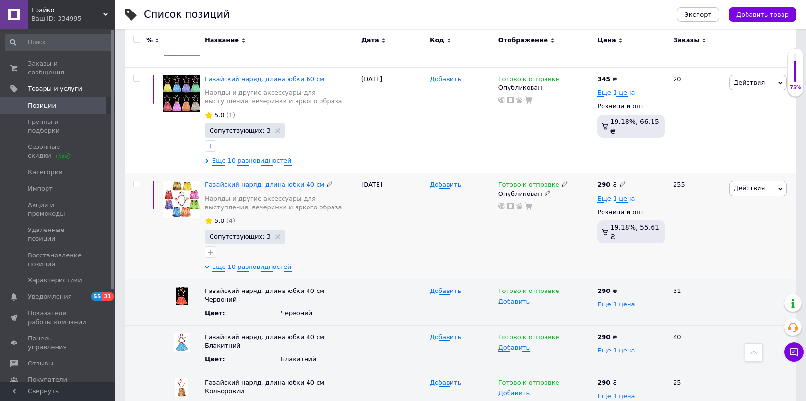
click at [138, 183] on input "checkbox" at bounding box center [136, 184] width 6 height 6
checkbox input "true"
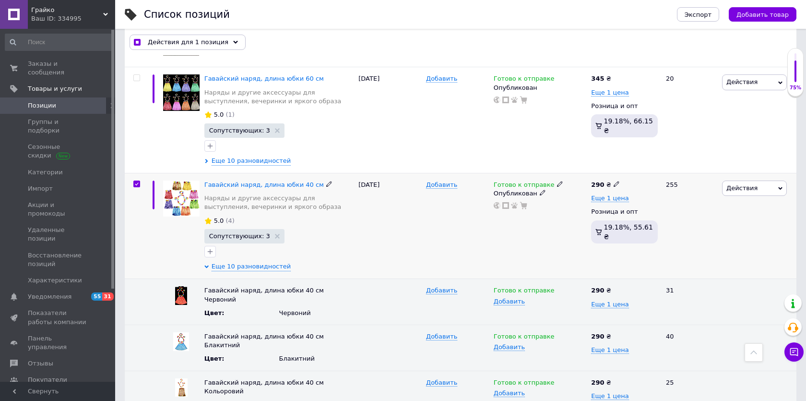
click at [769, 188] on span "Действия" at bounding box center [754, 187] width 65 height 15
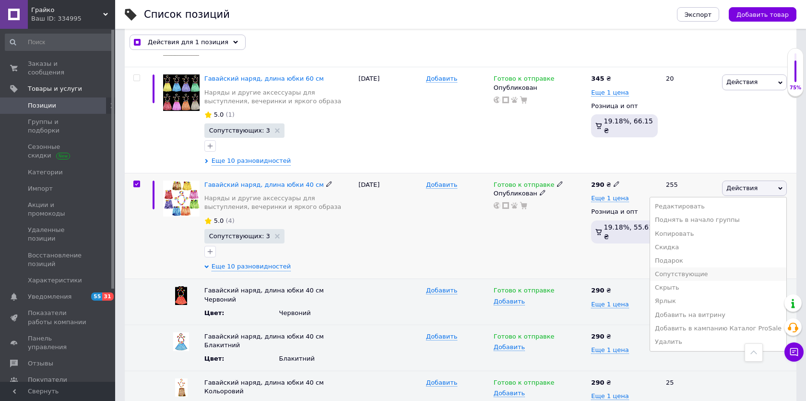
click at [704, 270] on li "Сопутствующие" at bounding box center [718, 273] width 136 height 13
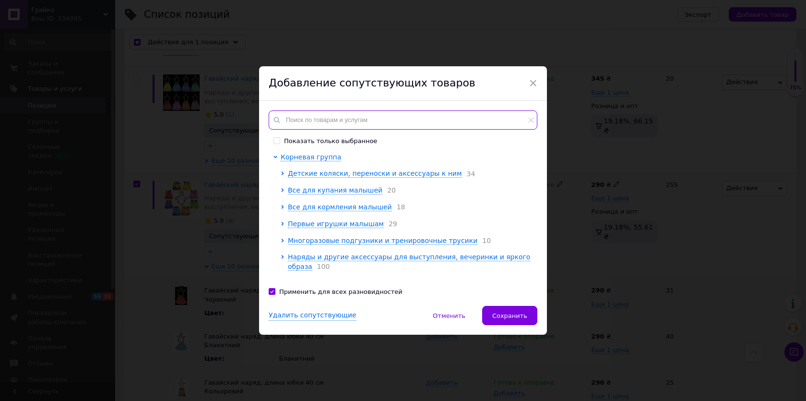
click at [341, 123] on input "text" at bounding box center [403, 119] width 269 height 19
checkbox input "true"
type input "п"
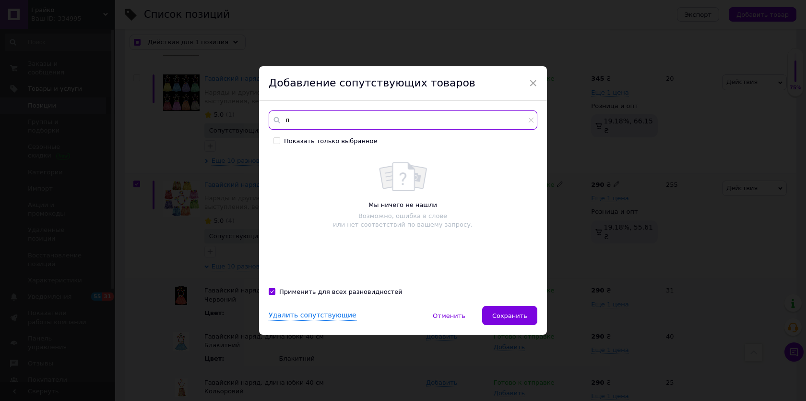
checkbox input "true"
type input "па"
checkbox input "true"
type input "пал"
checkbox input "true"
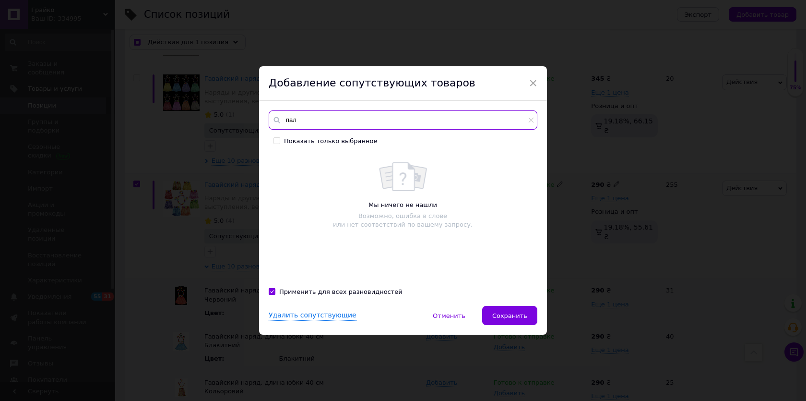
type input "пало"
checkbox input "true"
type input "палоч"
checkbox input "true"
type input "палоч"
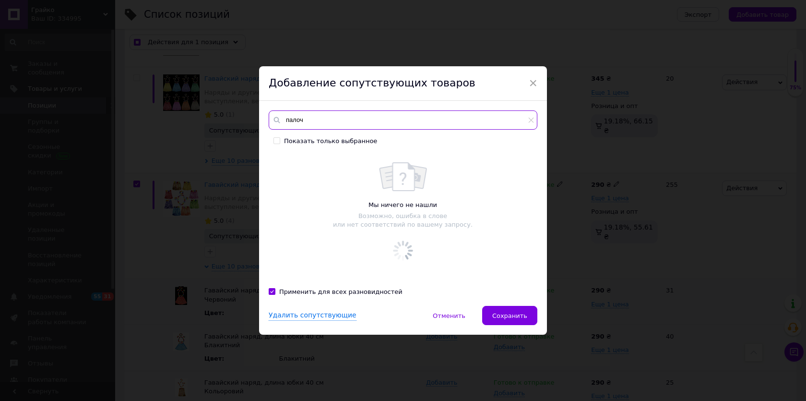
checkbox input "true"
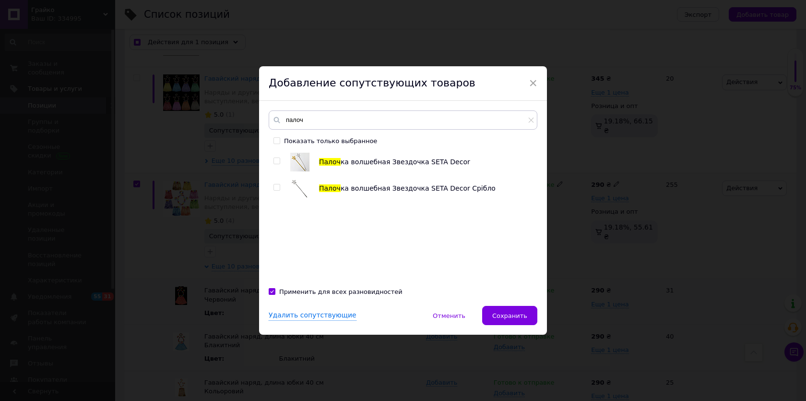
click at [277, 159] on input "checkbox" at bounding box center [277, 161] width 6 height 6
checkbox input "true"
click at [506, 312] on span "Сохранить" at bounding box center [509, 315] width 35 height 7
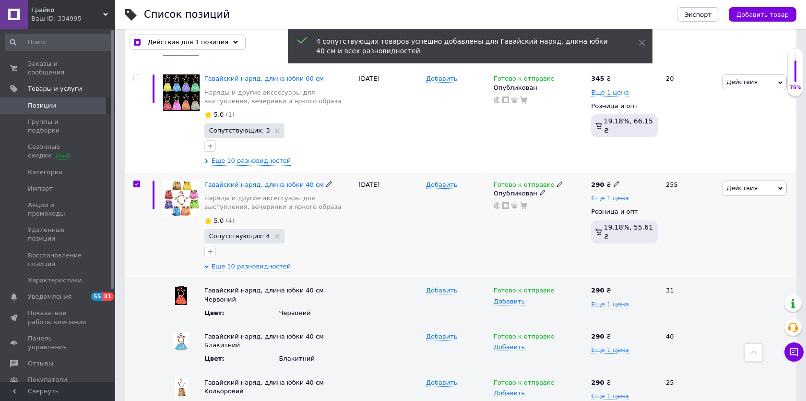
click at [326, 240] on div "Сопутствующих: 4" at bounding box center [279, 244] width 150 height 30
checkbox input "true"
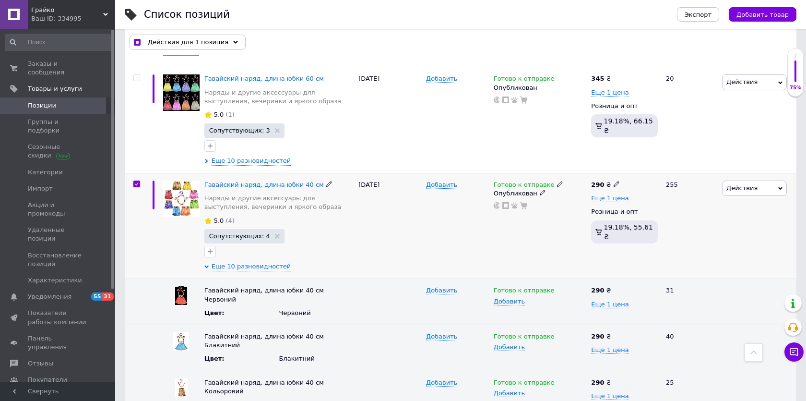
click at [138, 183] on input "checkbox" at bounding box center [136, 184] width 6 height 6
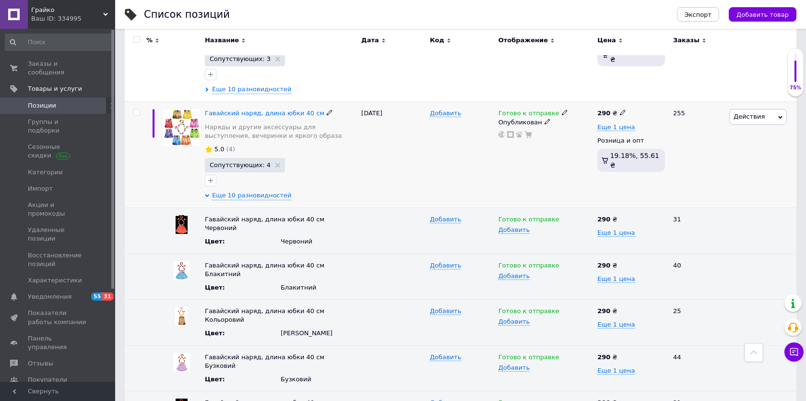
scroll to position [417, 0]
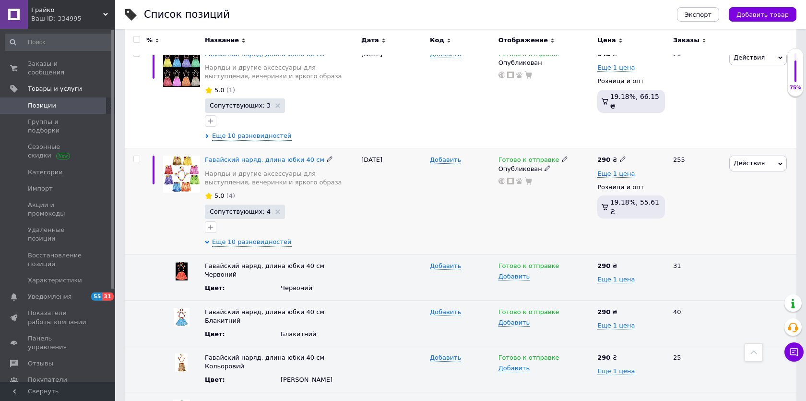
click at [137, 156] on input "checkbox" at bounding box center [136, 159] width 6 height 6
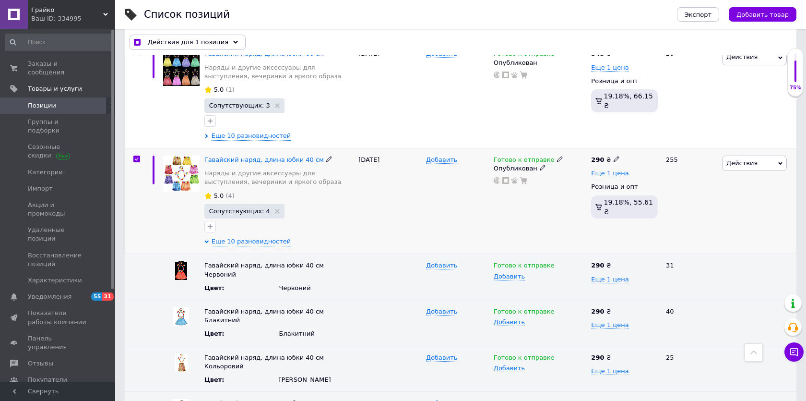
click at [137, 156] on input "checkbox" at bounding box center [136, 159] width 6 height 6
checkbox input "false"
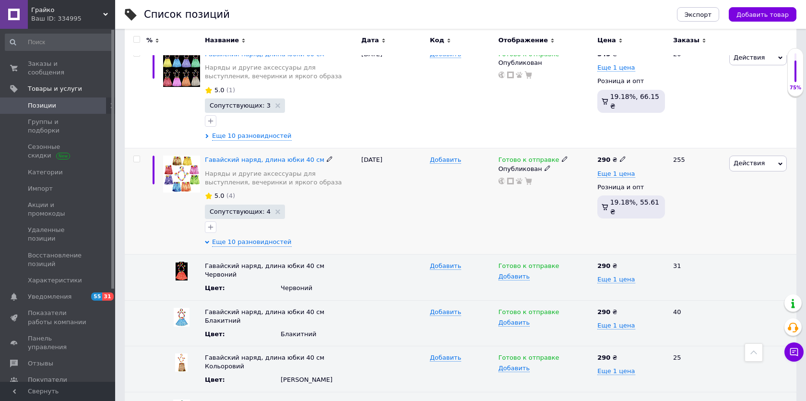
click at [748, 196] on div "Действия Редактировать Поднять в начало группы Копировать Скидка Подарок Сопутс…" at bounding box center [762, 201] width 70 height 106
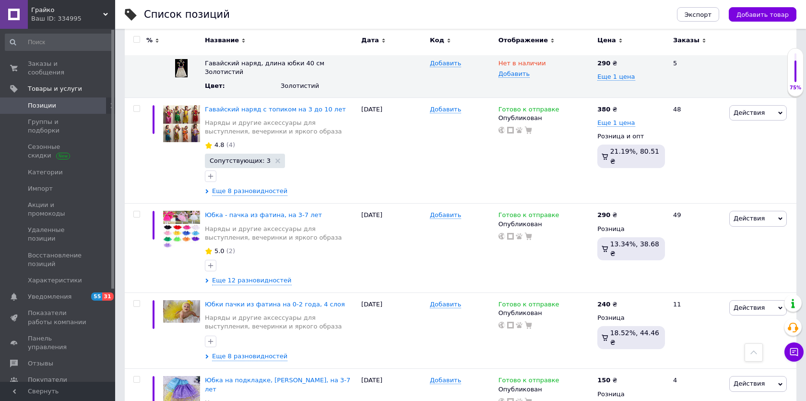
scroll to position [1007, 0]
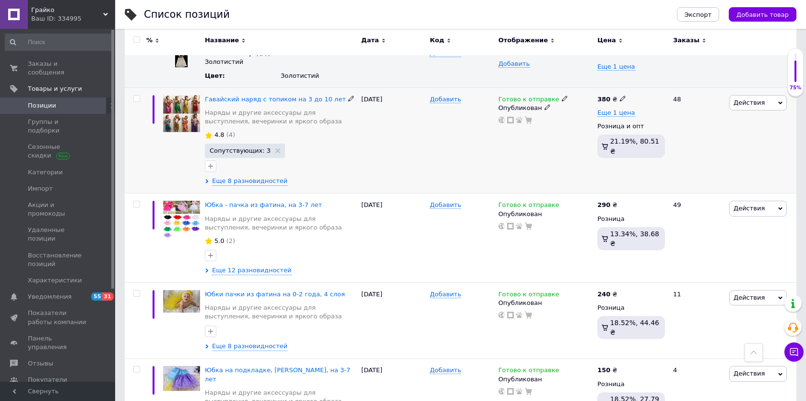
click at [257, 144] on span "Сопутствующих: 3" at bounding box center [245, 151] width 80 height 14
click at [248, 147] on span "Сопутствующих: 3" at bounding box center [240, 150] width 61 height 6
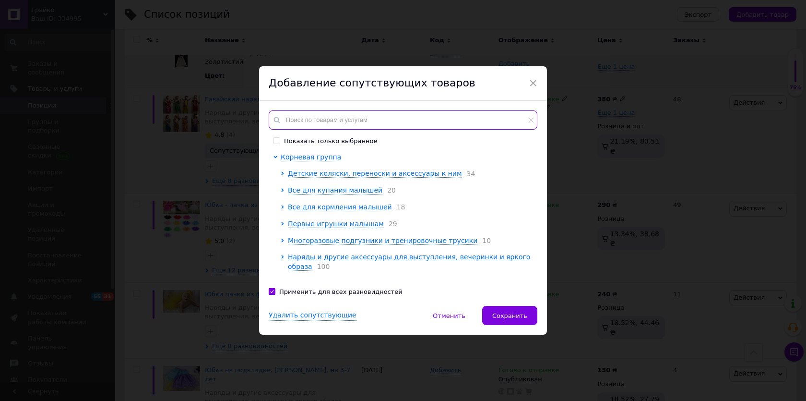
click at [323, 115] on input "text" at bounding box center [403, 119] width 269 height 19
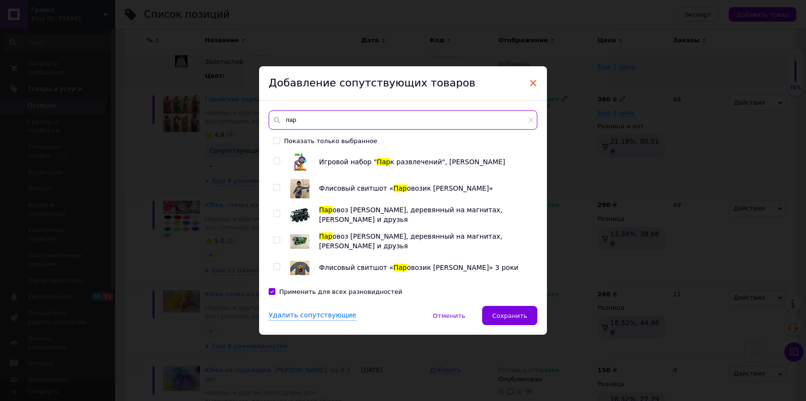
type input "пар"
click at [533, 80] on span "×" at bounding box center [533, 83] width 9 height 16
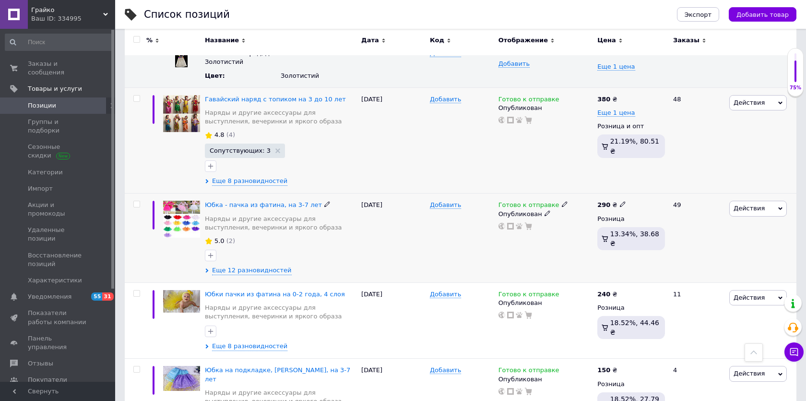
click at [136, 201] on input "checkbox" at bounding box center [136, 204] width 6 height 6
checkbox input "true"
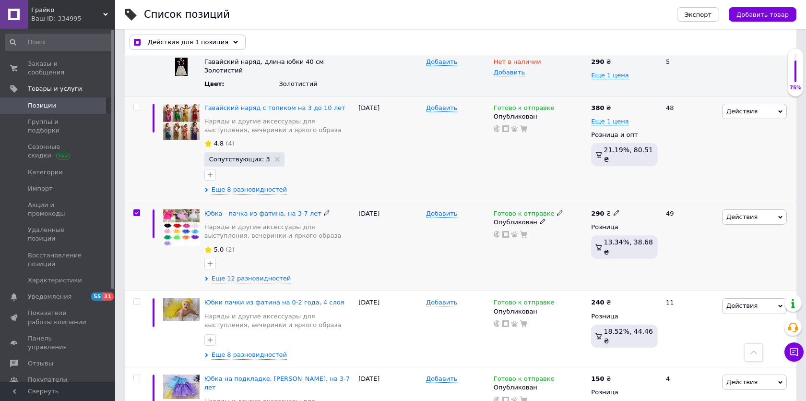
click at [758, 209] on span "Действия" at bounding box center [754, 216] width 65 height 15
click at [695, 296] on li "Сопутствующие" at bounding box center [718, 302] width 136 height 13
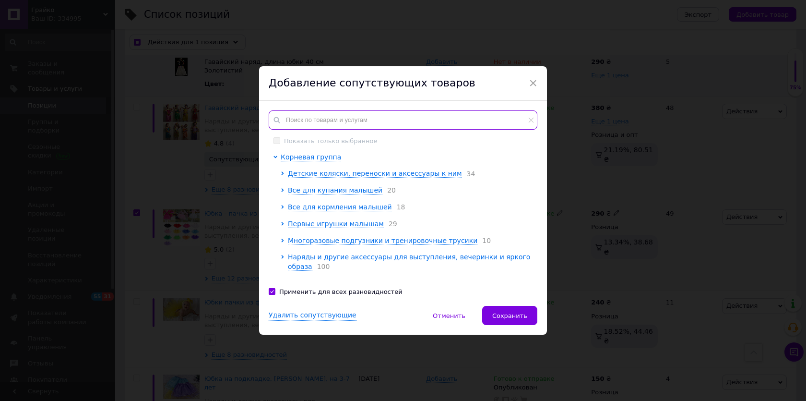
click at [327, 116] on input "text" at bounding box center [403, 119] width 269 height 19
checkbox input "true"
type input "п"
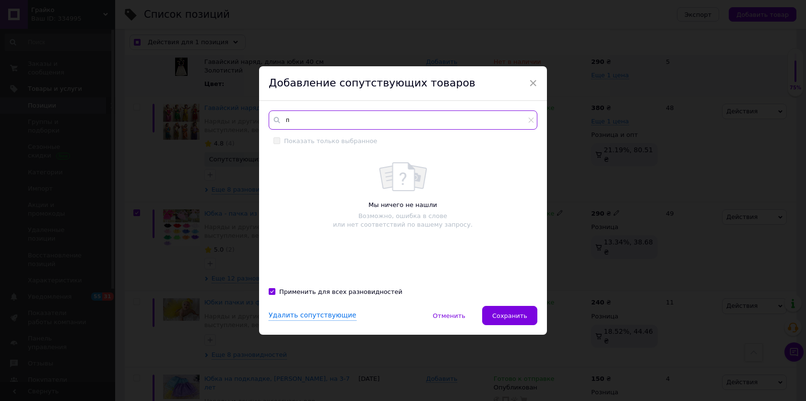
checkbox input "true"
type input "па"
checkbox input "true"
type input "пал"
checkbox input "true"
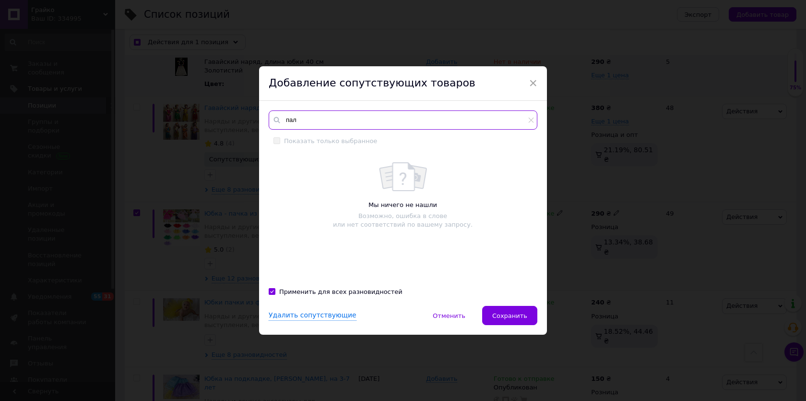
type input "пало"
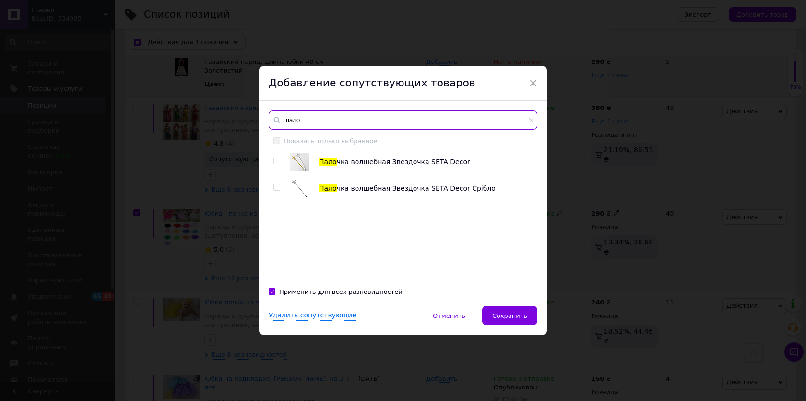
checkbox input "true"
type input "палоч"
checkbox input "true"
type input "палочч"
checkbox input "true"
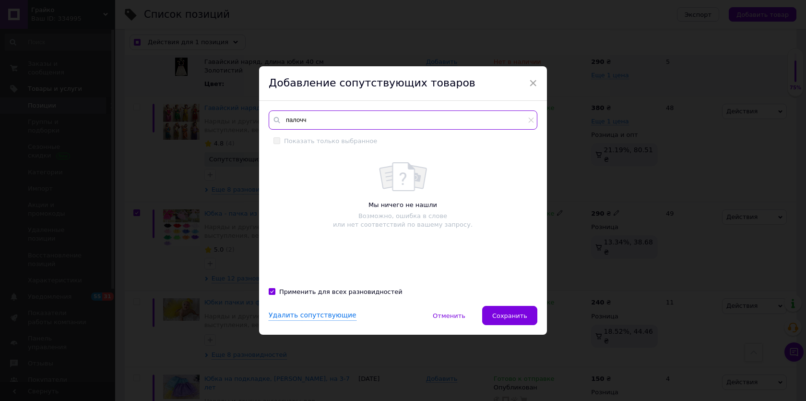
type input "палочч"
click at [276, 157] on div "Мы ничего не нашли Возможно, ошибка в слове или нет соответствий по вашему запр…" at bounding box center [403, 216] width 268 height 127
click at [322, 121] on input "палочч" at bounding box center [403, 119] width 269 height 19
checkbox input "true"
type input "палоч"
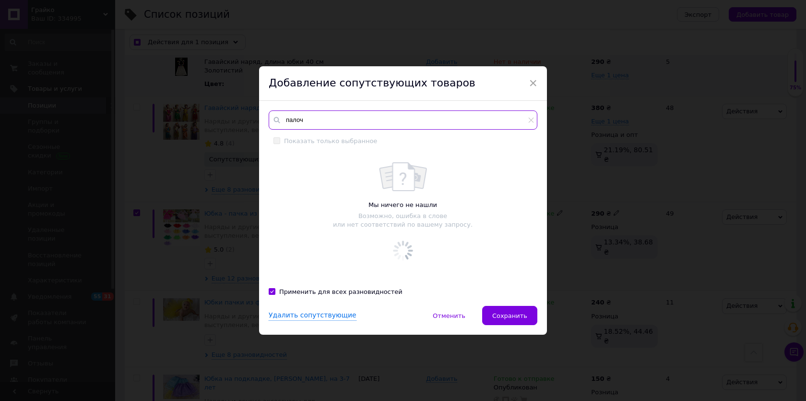
checkbox input "true"
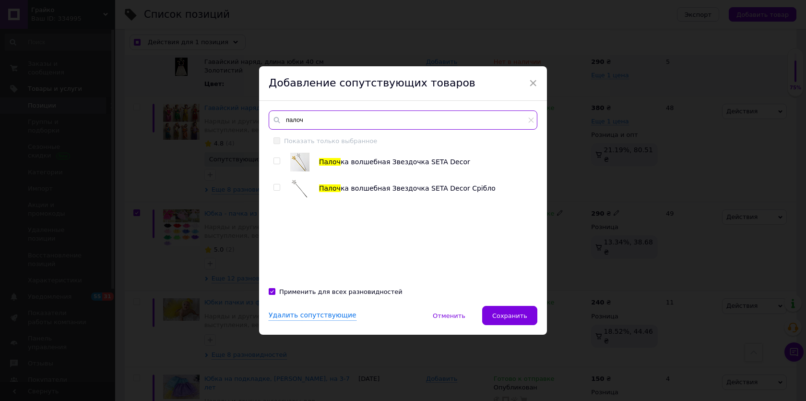
type input "палоч"
click at [275, 160] on input "checkbox" at bounding box center [277, 161] width 6 height 6
checkbox input "true"
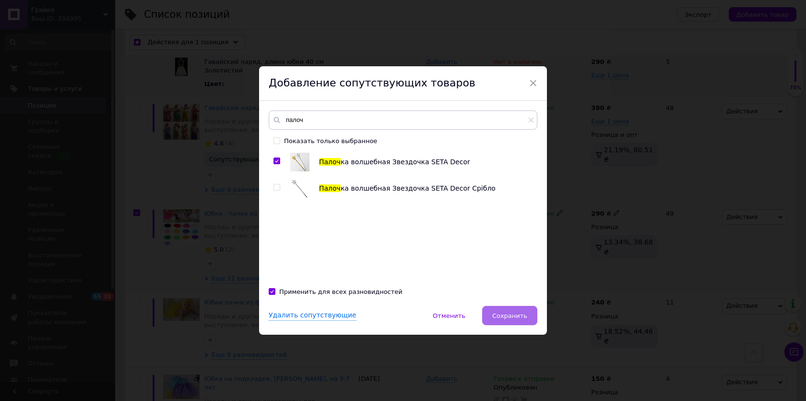
click at [504, 312] on span "Сохранить" at bounding box center [509, 315] width 35 height 7
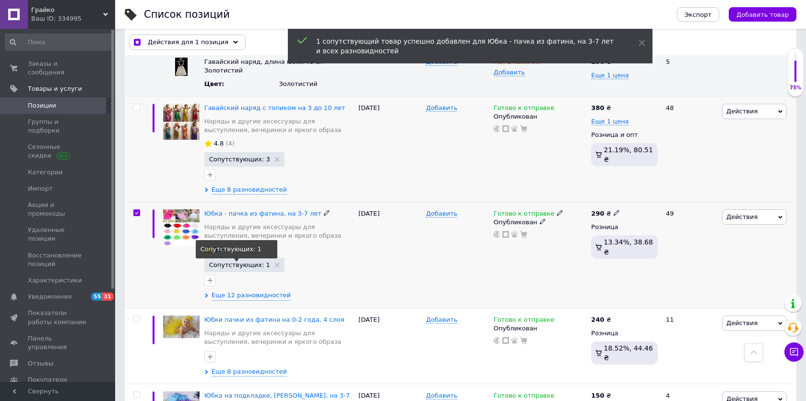
click at [248, 262] on span "Сопутствующих: 1" at bounding box center [239, 265] width 61 height 6
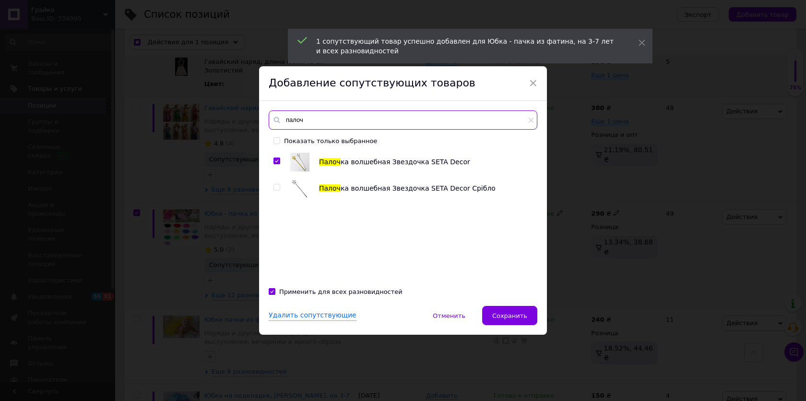
click at [309, 123] on input "палоч" at bounding box center [403, 119] width 269 height 19
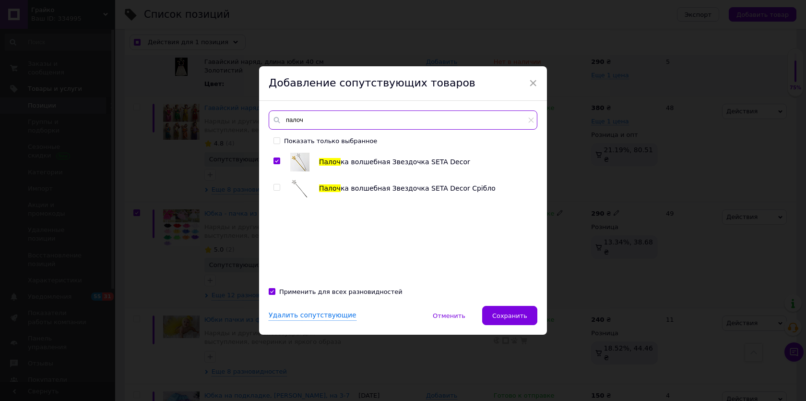
checkbox input "true"
type input "пало"
checkbox input "true"
type input "пал"
checkbox input "true"
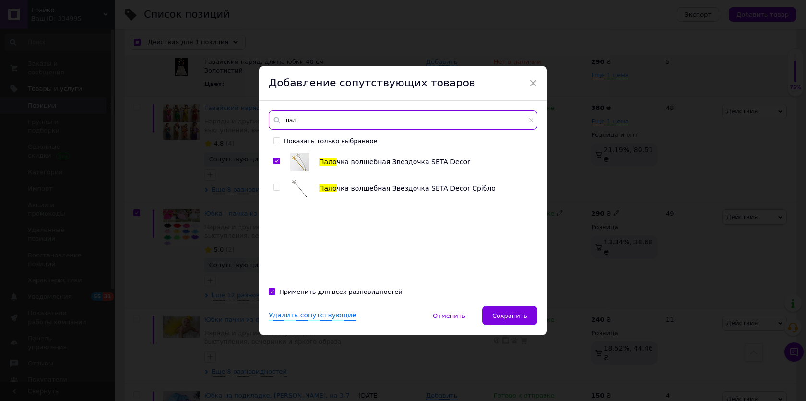
type input "па"
checkbox input "true"
type input "п"
checkbox input "true"
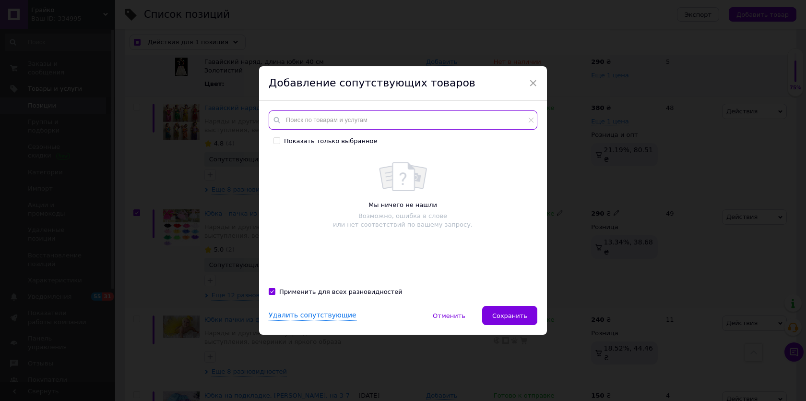
checkbox input "true"
type input "б"
checkbox input "true"
type input "ба"
checkbox input "true"
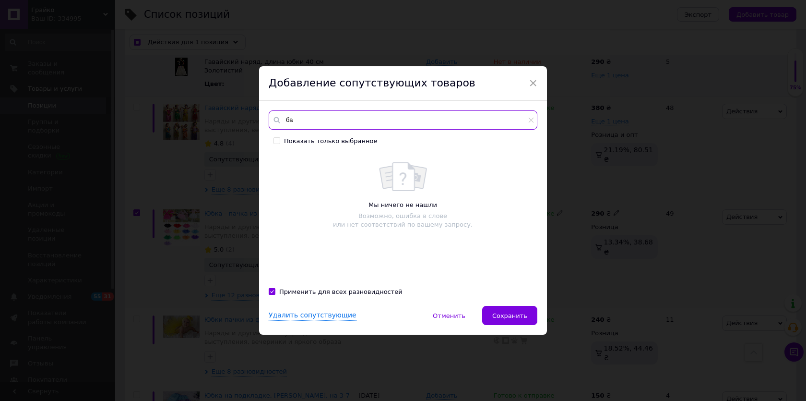
type input "бат"
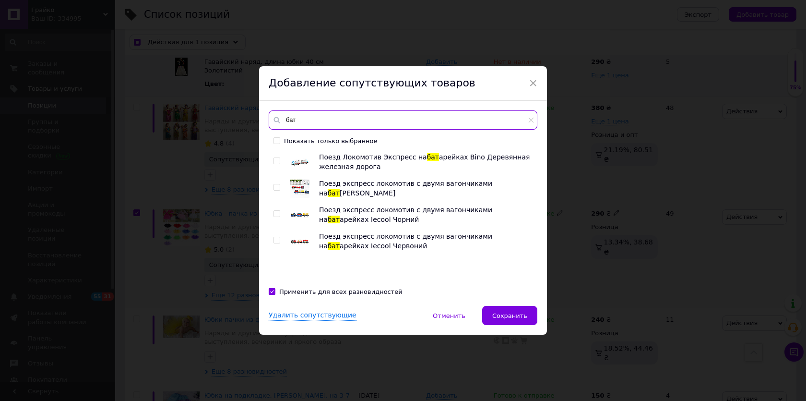
checkbox input "true"
type input "ба"
checkbox input "true"
type input "бан"
checkbox input "true"
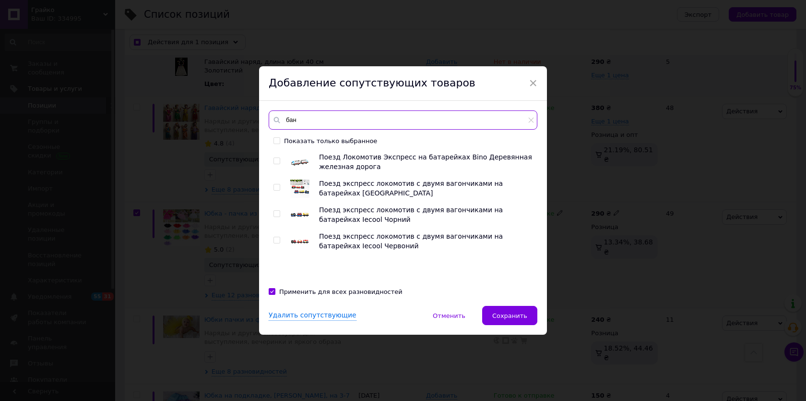
type input "бант"
checkbox input "true"
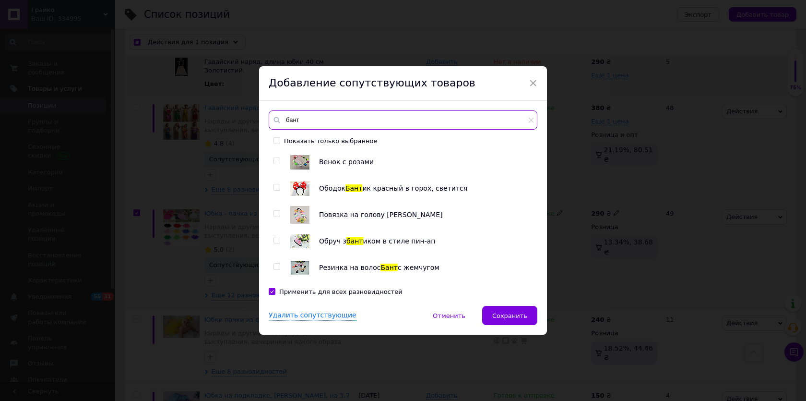
type input "бант"
click at [276, 186] on input "checkbox" at bounding box center [277, 187] width 6 height 6
checkbox input "true"
click at [275, 240] on input "checkbox" at bounding box center [277, 240] width 6 height 6
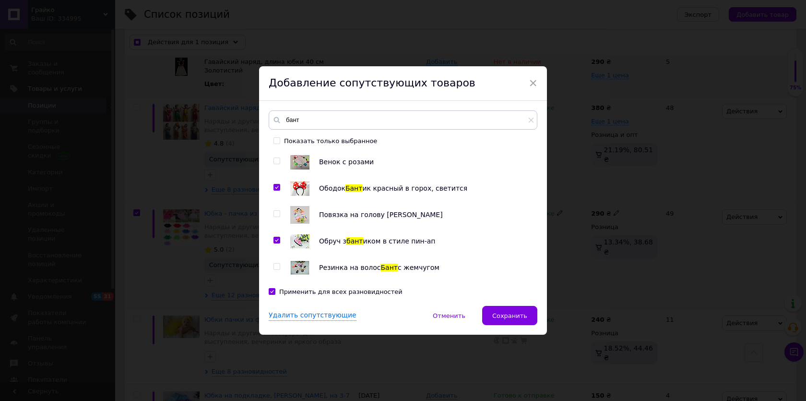
checkbox input "true"
click at [277, 161] on input "checkbox" at bounding box center [277, 161] width 6 height 6
checkbox input "true"
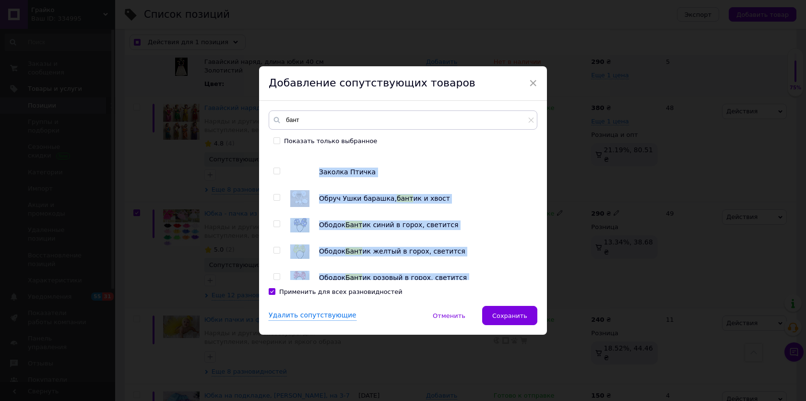
scroll to position [169, 0]
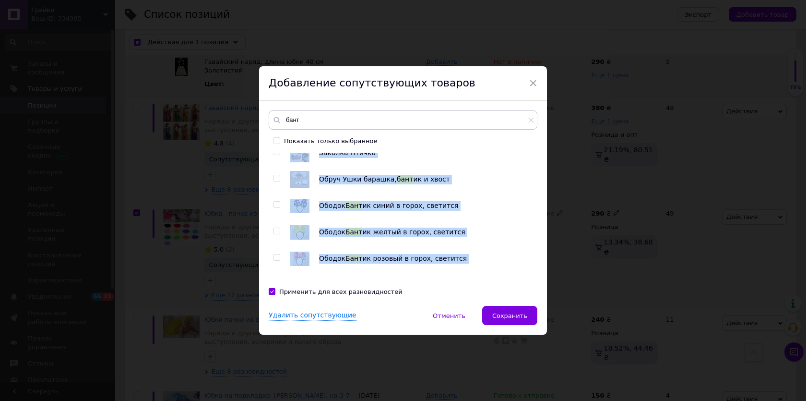
drag, startPoint x: 462, startPoint y: 238, endPoint x: 465, endPoint y: 280, distance: 41.9
click at [466, 283] on div "бант Показать только выбранное Венок с розами Ободок Бант ик красный в горох, с…" at bounding box center [403, 203] width 288 height 205
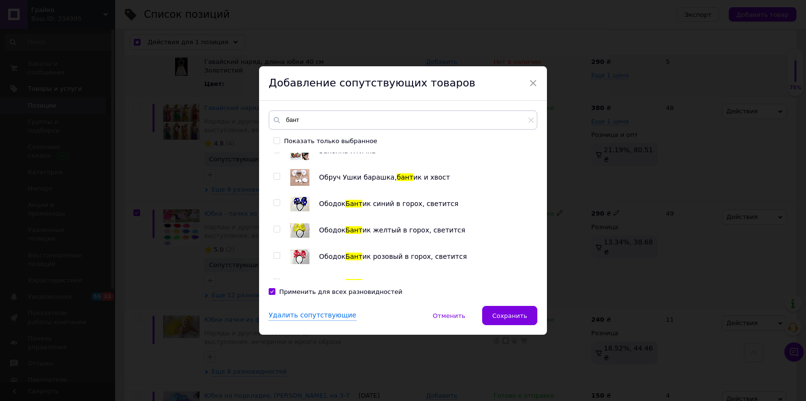
click at [395, 247] on div "Ободок Бант ик розовый в горох, светится" at bounding box center [425, 256] width 213 height 19
checkbox input "true"
click at [276, 256] on input "checkbox" at bounding box center [277, 255] width 6 height 6
checkbox input "true"
click at [503, 317] on span "Сохранить" at bounding box center [509, 315] width 35 height 7
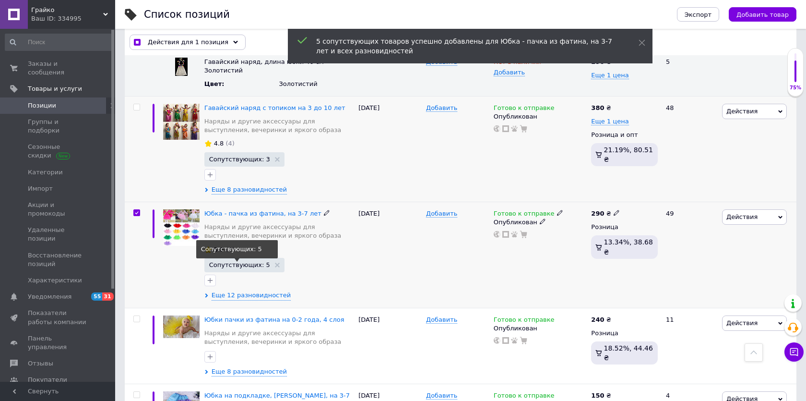
click at [256, 262] on span "Сопутствующих: 5" at bounding box center [239, 265] width 61 height 6
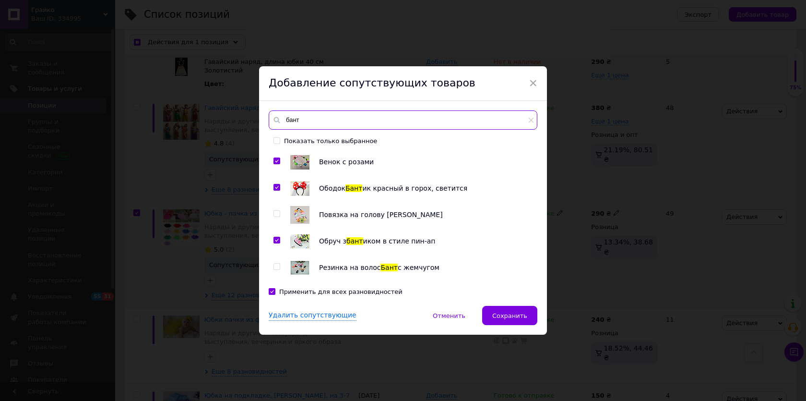
click at [308, 120] on input "бант" at bounding box center [403, 119] width 269 height 19
checkbox input "true"
type input "бан"
checkbox input "true"
type input "ба"
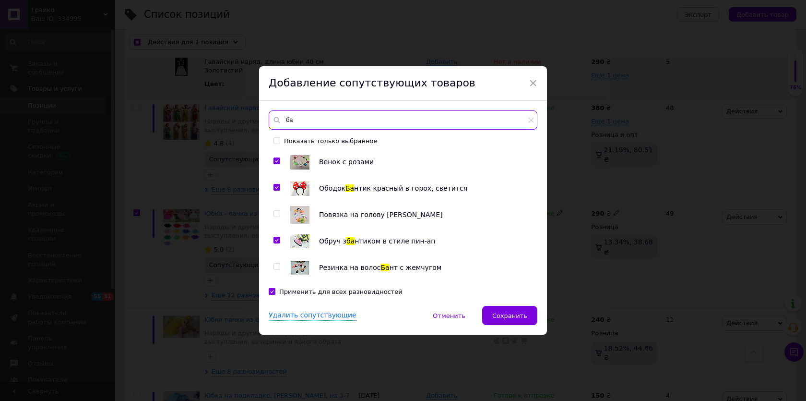
checkbox input "true"
type input "б"
checkbox input "true"
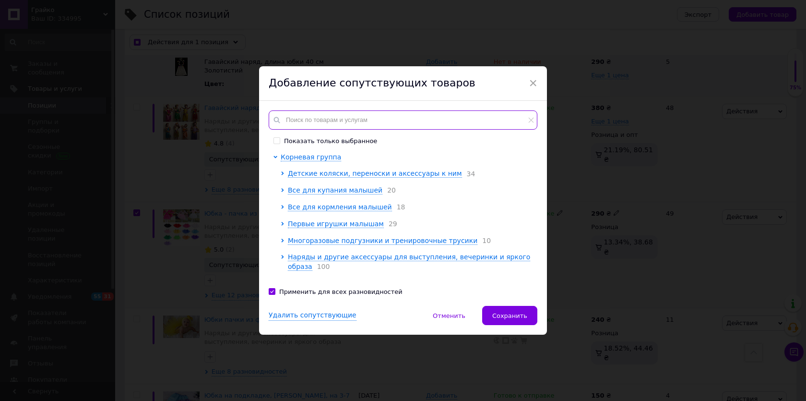
checkbox input "true"
type input "о"
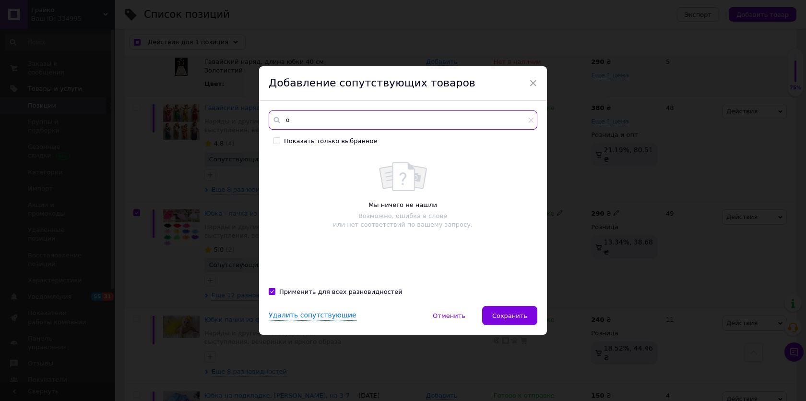
checkbox input "true"
type input "об"
checkbox input "true"
type input "обр"
checkbox input "true"
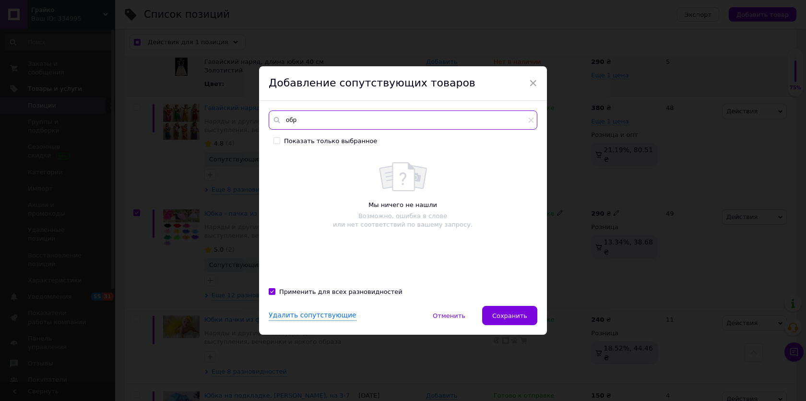
type input "обру"
checkbox input "true"
type input "обруч"
checkbox input "true"
type input "обруч"
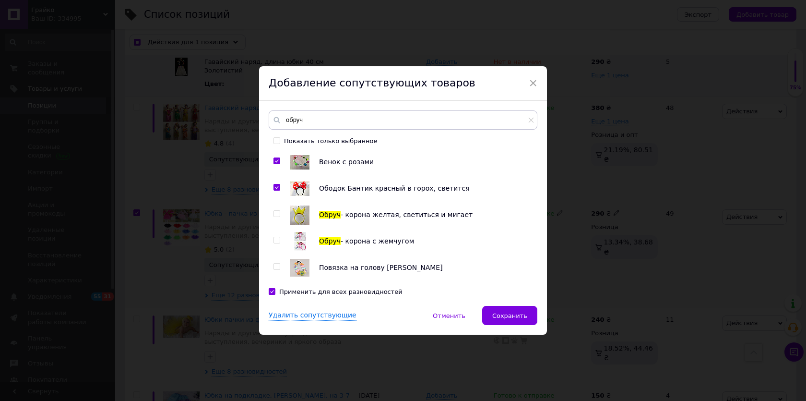
checkbox input "true"
click at [276, 213] on input "checkbox" at bounding box center [277, 214] width 6 height 6
checkbox input "true"
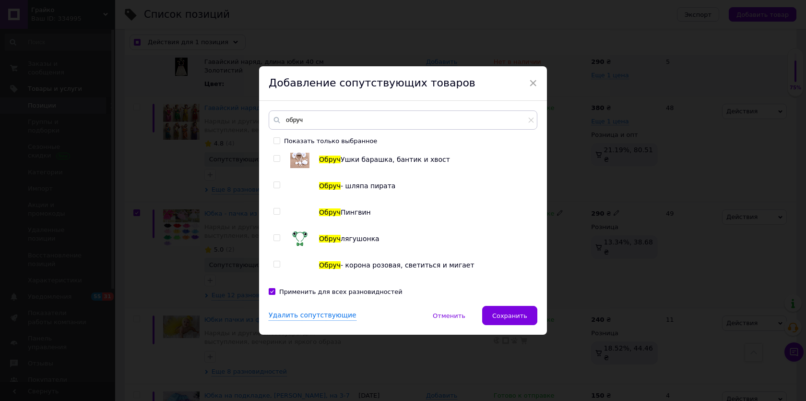
scroll to position [215, 0]
click at [274, 234] on input "checkbox" at bounding box center [277, 236] width 6 height 6
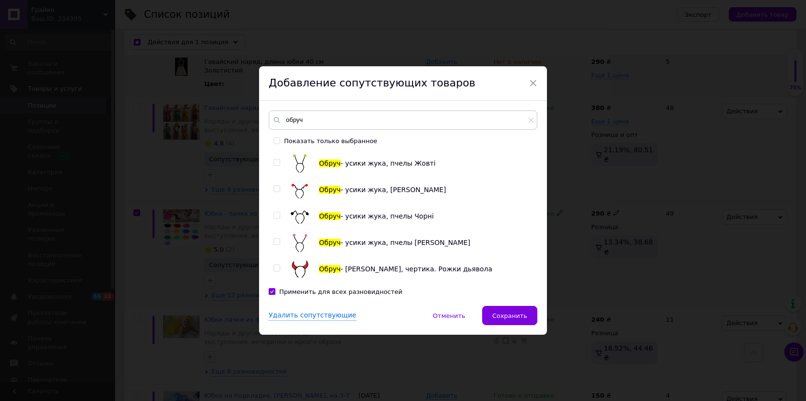
scroll to position [496, 0]
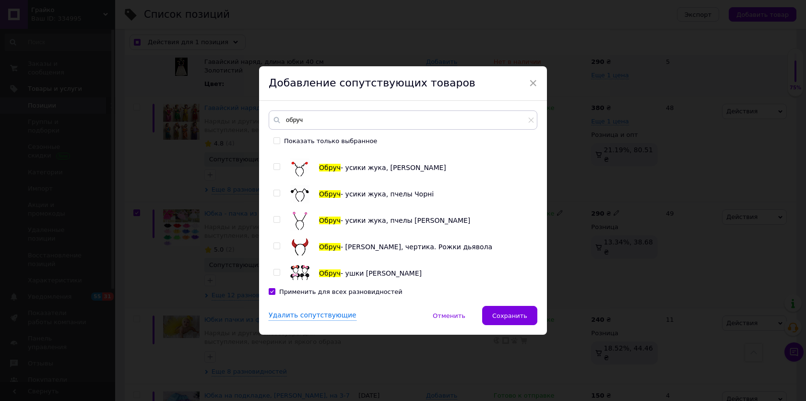
click at [274, 190] on input "checkbox" at bounding box center [277, 193] width 6 height 6
click at [275, 166] on input "checkbox" at bounding box center [277, 167] width 6 height 6
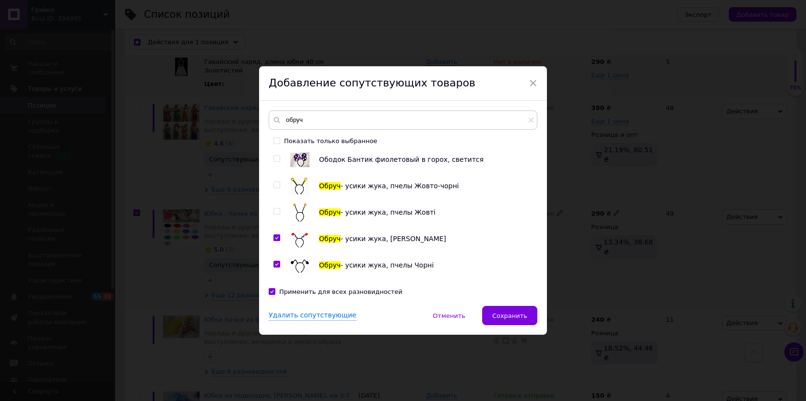
scroll to position [421, 0]
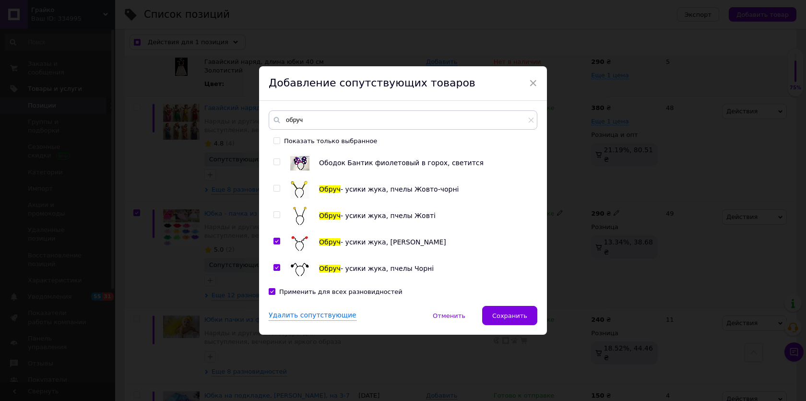
click at [276, 187] on input "checkbox" at bounding box center [277, 188] width 6 height 6
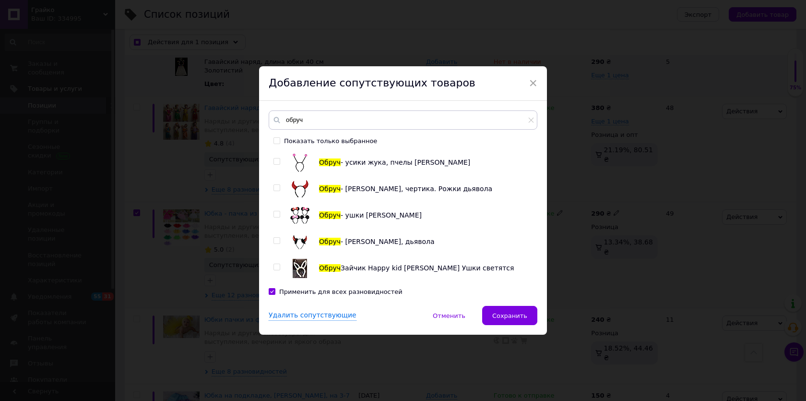
scroll to position [553, 0]
click at [276, 161] on input "checkbox" at bounding box center [277, 162] width 6 height 6
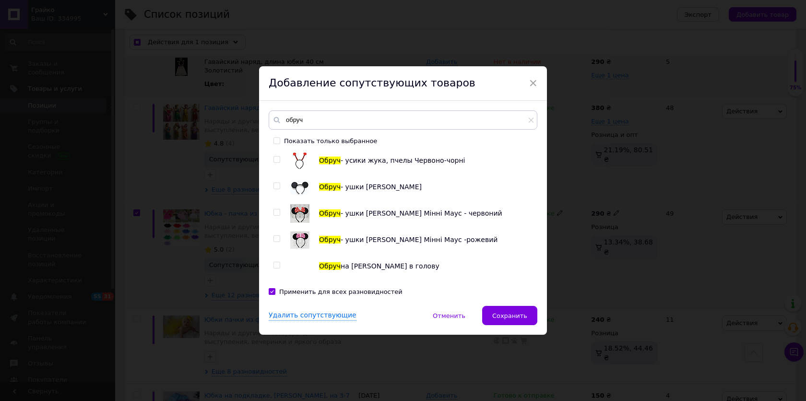
scroll to position [690, 0]
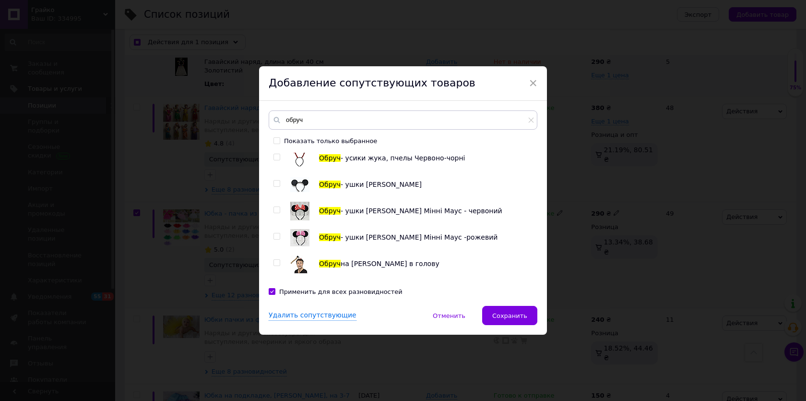
click at [275, 208] on input "checkbox" at bounding box center [277, 210] width 6 height 6
click at [275, 234] on input "checkbox" at bounding box center [277, 236] width 6 height 6
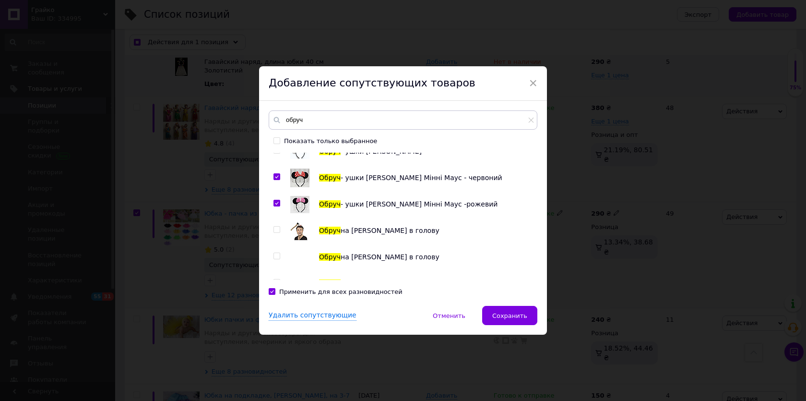
scroll to position [742, 0]
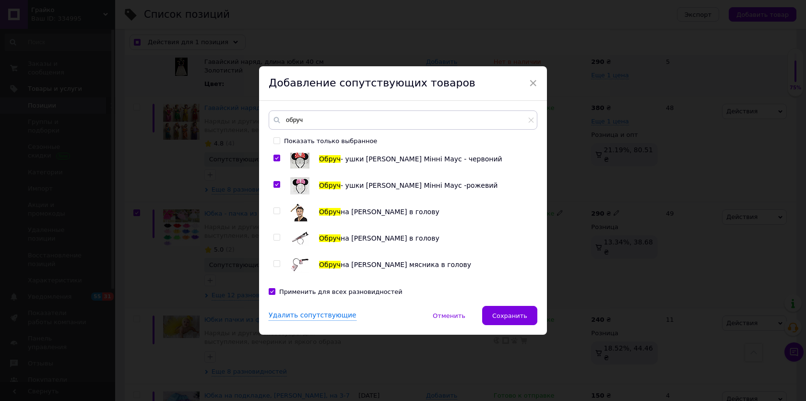
click at [275, 181] on input "checkbox" at bounding box center [277, 184] width 6 height 6
click at [275, 156] on input "checkbox" at bounding box center [277, 158] width 6 height 6
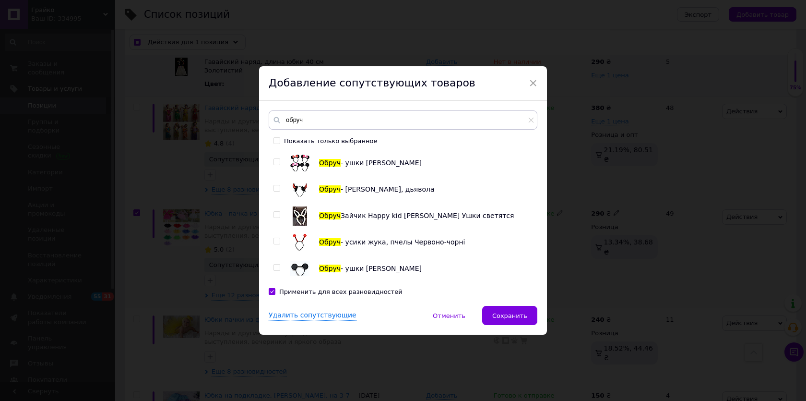
scroll to position [596, 0]
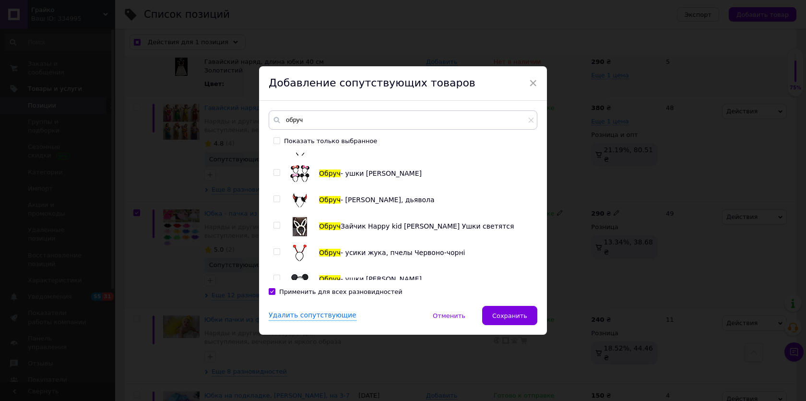
click at [274, 172] on input "checkbox" at bounding box center [277, 172] width 6 height 6
click at [277, 226] on input "checkbox" at bounding box center [277, 225] width 6 height 6
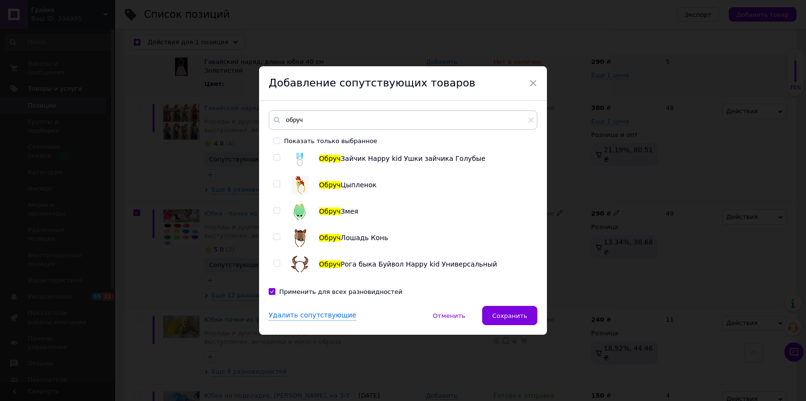
scroll to position [943, 0]
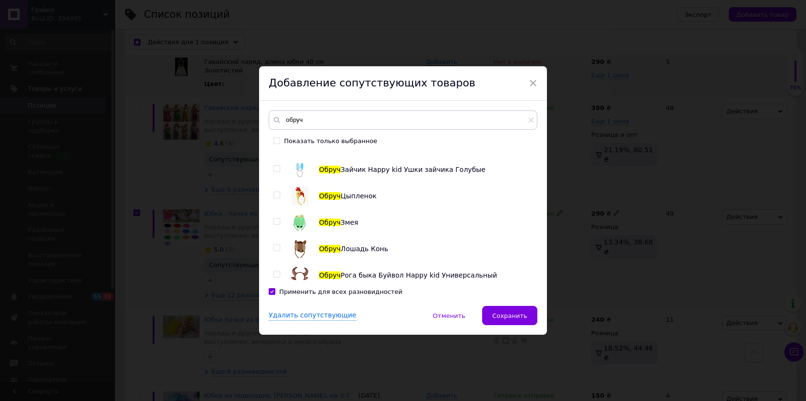
click at [274, 194] on input "checkbox" at bounding box center [277, 195] width 6 height 6
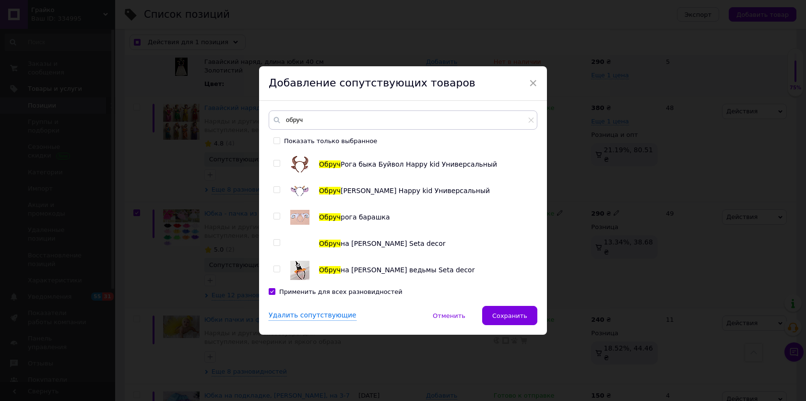
scroll to position [1054, 0]
click at [276, 267] on input "checkbox" at bounding box center [277, 269] width 6 height 6
click at [275, 243] on input "checkbox" at bounding box center [277, 243] width 6 height 6
click at [498, 317] on span "Сохранить" at bounding box center [509, 315] width 35 height 7
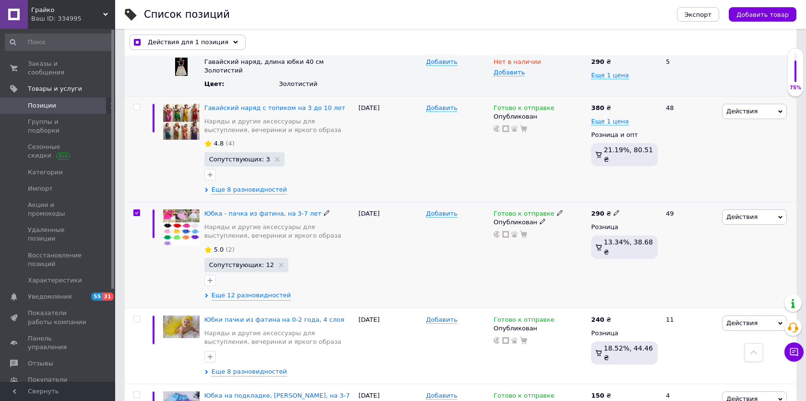
click at [136, 202] on div at bounding box center [136, 255] width 22 height 106
click at [136, 210] on input "checkbox" at bounding box center [136, 213] width 6 height 6
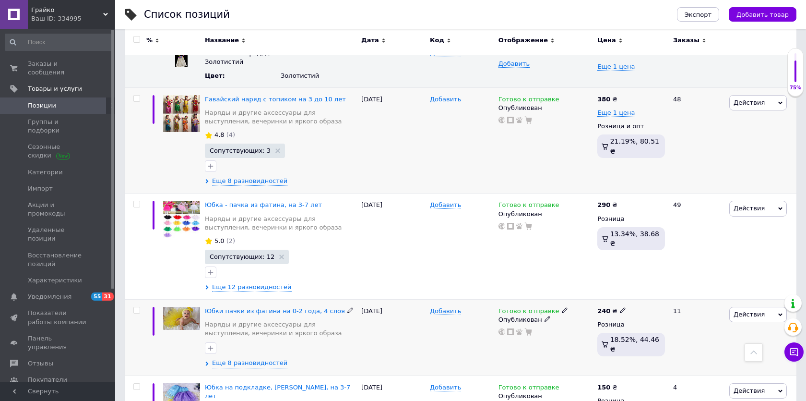
click at [135, 307] on input "checkbox" at bounding box center [136, 310] width 6 height 6
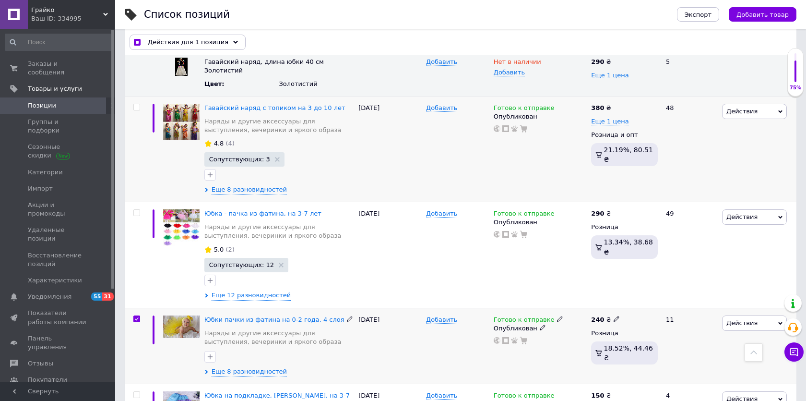
click at [736, 315] on span "Действия" at bounding box center [754, 322] width 65 height 15
click at [686, 400] on li "Сопутствующие" at bounding box center [718, 408] width 136 height 13
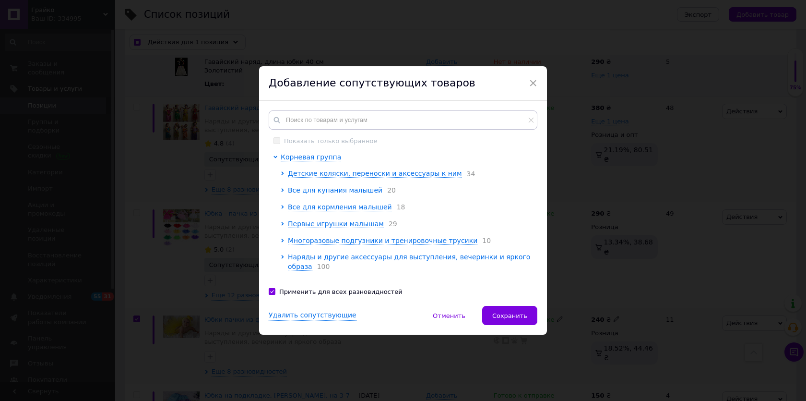
click at [335, 193] on span "Все для купания малышей" at bounding box center [335, 190] width 95 height 8
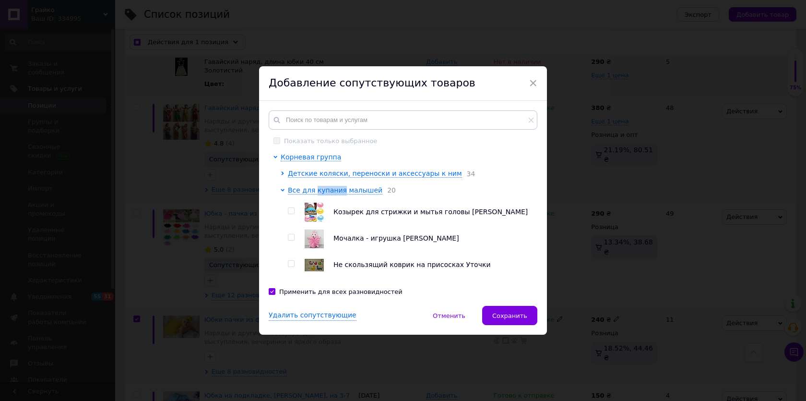
click at [290, 238] on input "checkbox" at bounding box center [291, 237] width 6 height 6
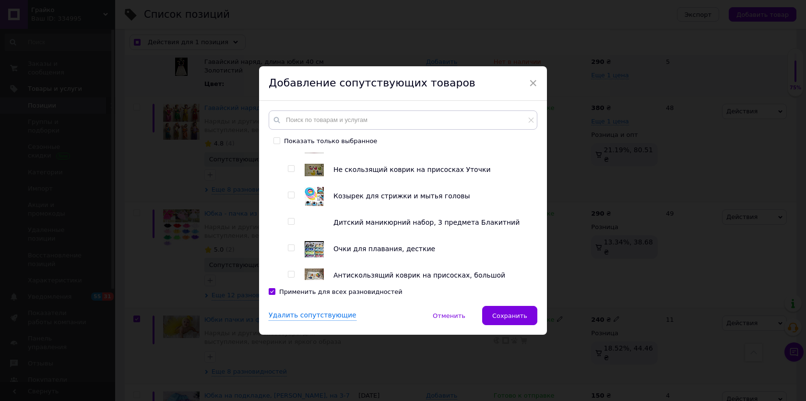
scroll to position [96, 0]
click at [288, 197] on input "checkbox" at bounding box center [291, 195] width 6 height 6
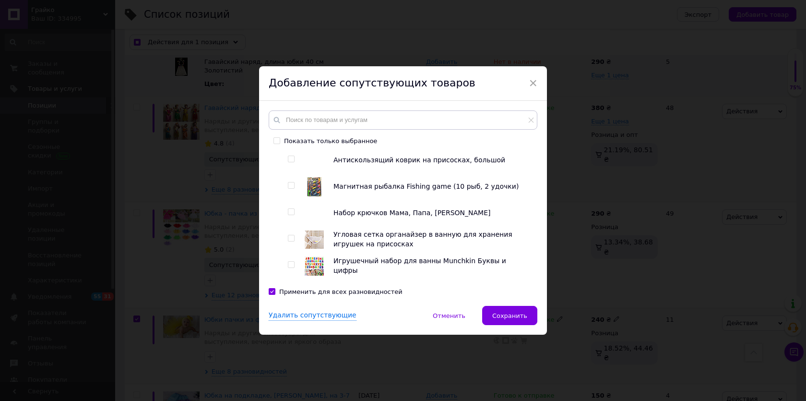
scroll to position [312, 0]
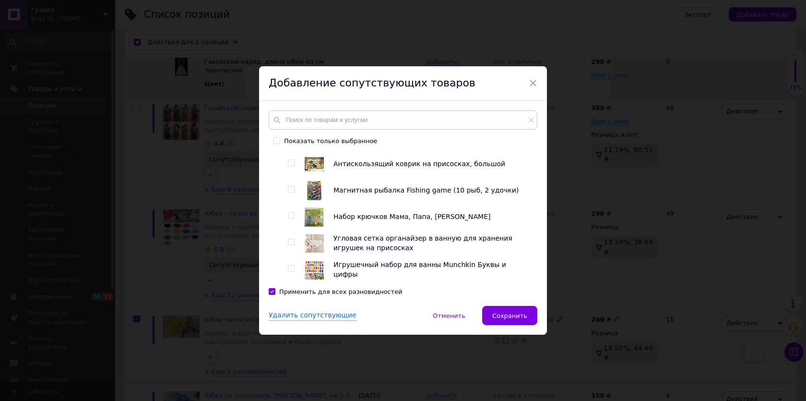
click at [290, 192] on input "checkbox" at bounding box center [291, 189] width 6 height 6
click at [290, 242] on input "checkbox" at bounding box center [291, 242] width 6 height 6
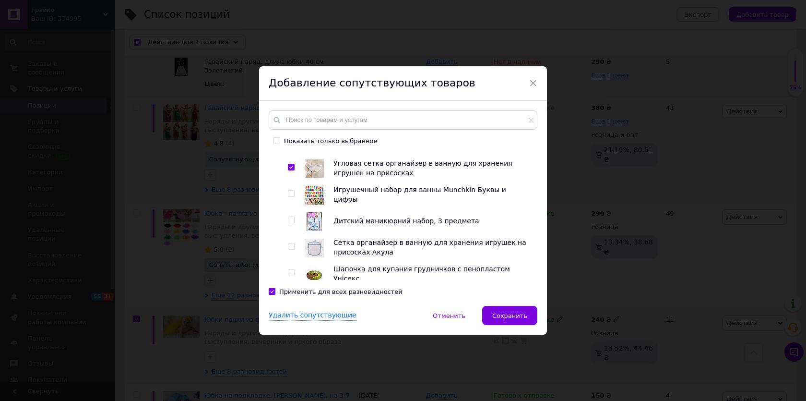
scroll to position [388, 0]
click at [291, 194] on input "checkbox" at bounding box center [291, 193] width 6 height 6
click at [503, 313] on span "Сохранить" at bounding box center [509, 315] width 35 height 7
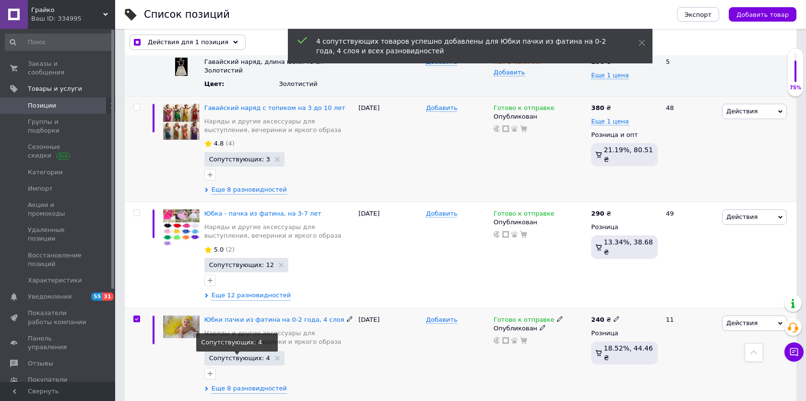
click at [249, 355] on span "Сопутствующих: 4" at bounding box center [239, 358] width 61 height 6
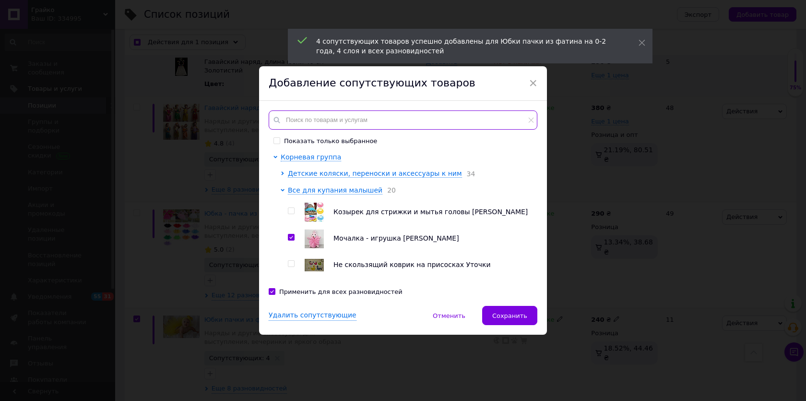
click at [328, 119] on input "text" at bounding box center [403, 119] width 269 height 19
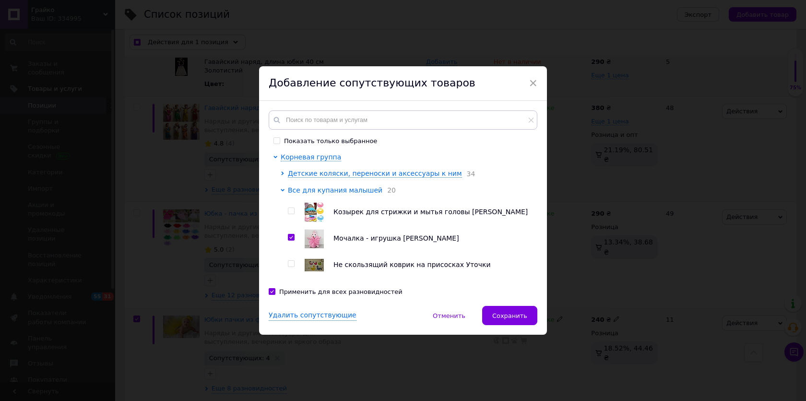
click at [282, 190] on icon at bounding box center [283, 190] width 4 height 2
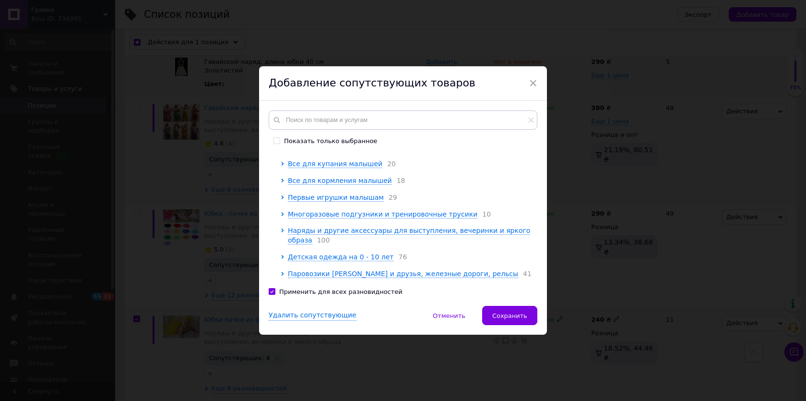
scroll to position [27, 0]
click at [306, 199] on span "Первые игрушки малышам" at bounding box center [336, 197] width 96 height 8
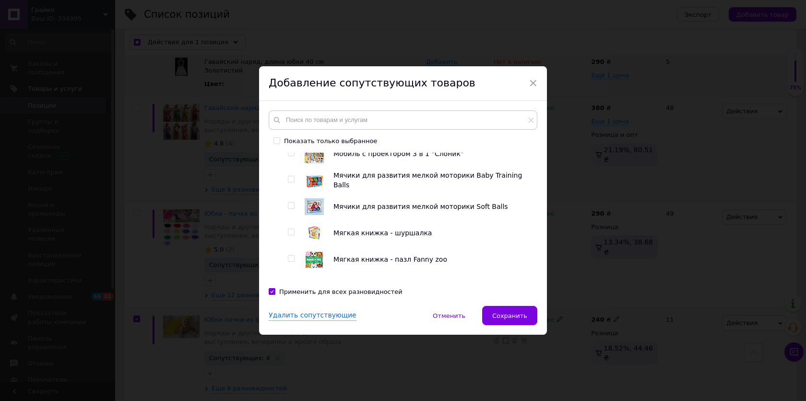
scroll to position [278, 0]
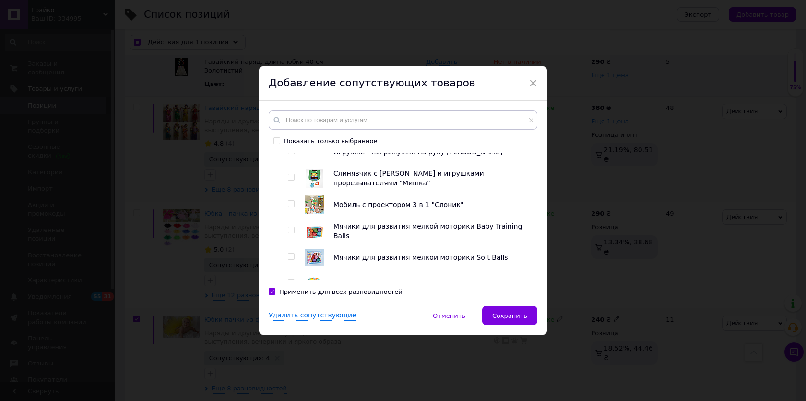
click at [289, 255] on input "checkbox" at bounding box center [291, 256] width 6 height 6
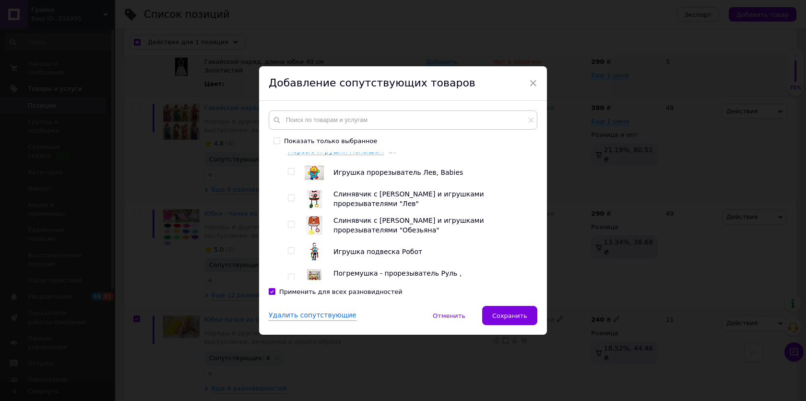
scroll to position [62, 0]
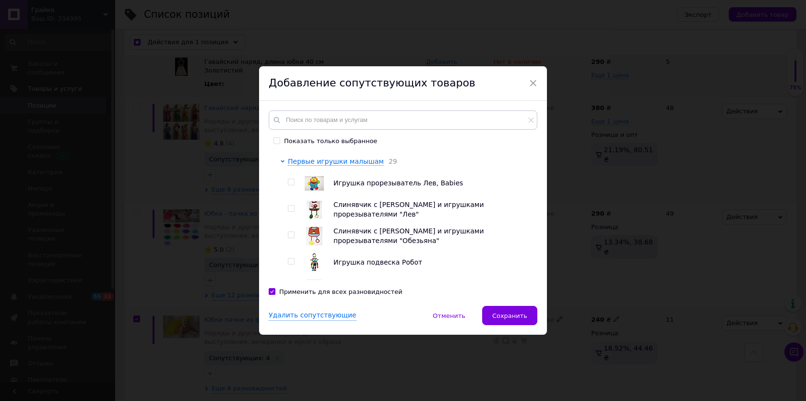
click at [290, 208] on input "checkbox" at bounding box center [291, 208] width 6 height 6
click at [290, 235] on input "checkbox" at bounding box center [291, 235] width 6 height 6
click at [281, 161] on icon at bounding box center [283, 161] width 4 height 2
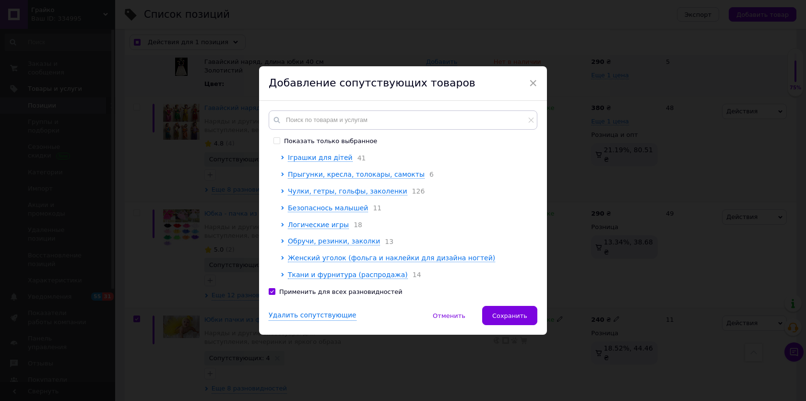
scroll to position [167, 0]
click at [300, 240] on span "Обручи, резинки, заколки" at bounding box center [334, 241] width 92 height 8
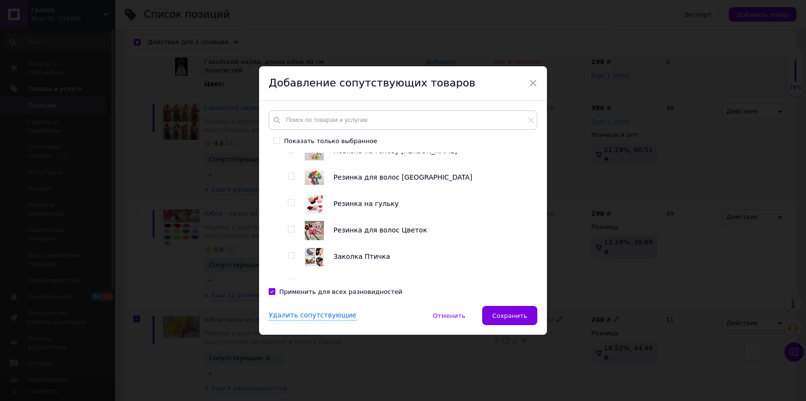
scroll to position [271, 0]
click at [290, 153] on input "checkbox" at bounding box center [291, 149] width 6 height 6
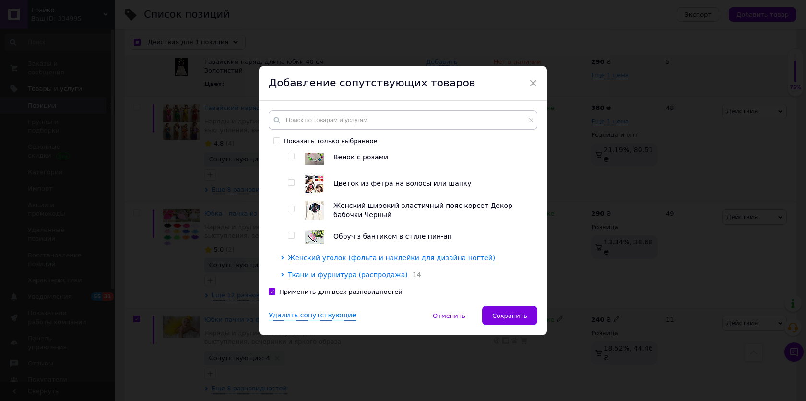
scroll to position [510, 0]
click at [288, 180] on input "checkbox" at bounding box center [291, 183] width 6 height 6
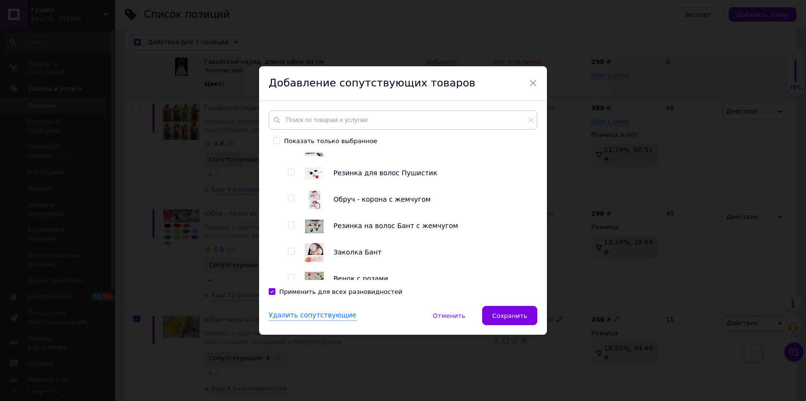
scroll to position [373, 0]
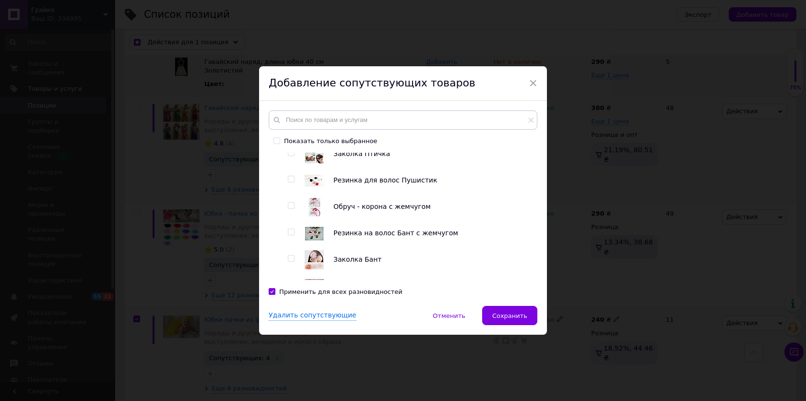
click at [291, 262] on input "checkbox" at bounding box center [291, 258] width 6 height 6
click at [501, 314] on span "Сохранить" at bounding box center [509, 315] width 35 height 7
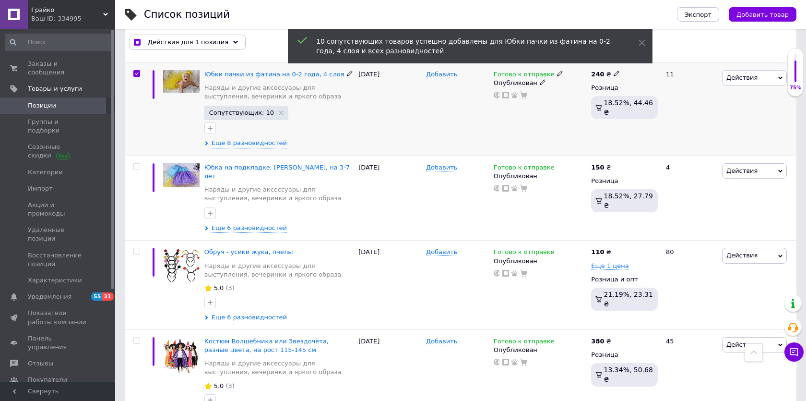
scroll to position [1255, 0]
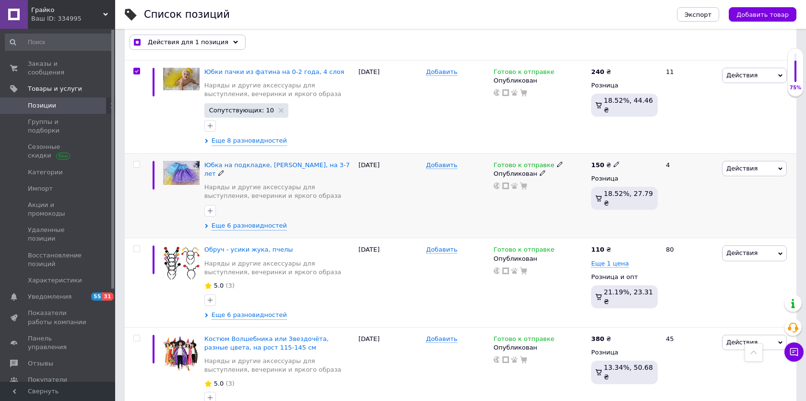
click at [136, 161] on span at bounding box center [136, 164] width 7 height 7
click at [136, 161] on input "checkbox" at bounding box center [136, 164] width 6 height 6
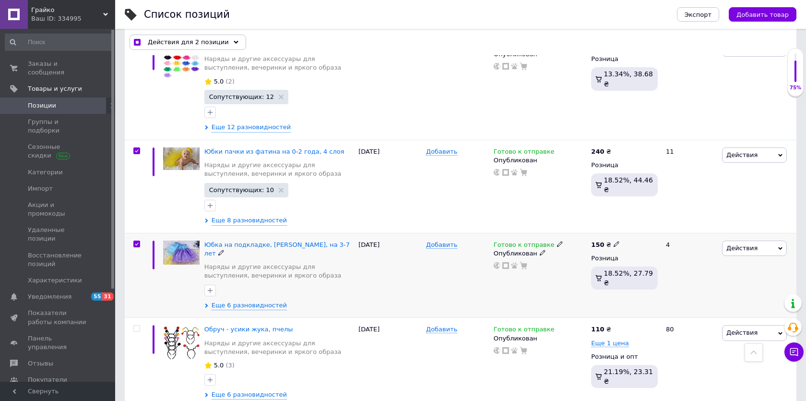
scroll to position [1173, 0]
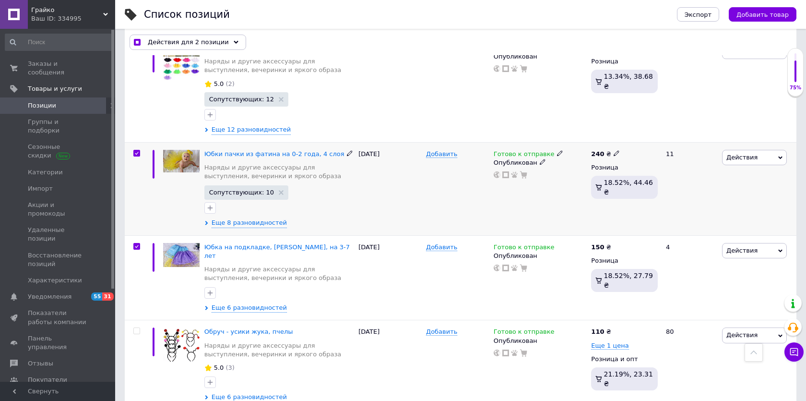
click at [135, 150] on input "checkbox" at bounding box center [136, 153] width 6 height 6
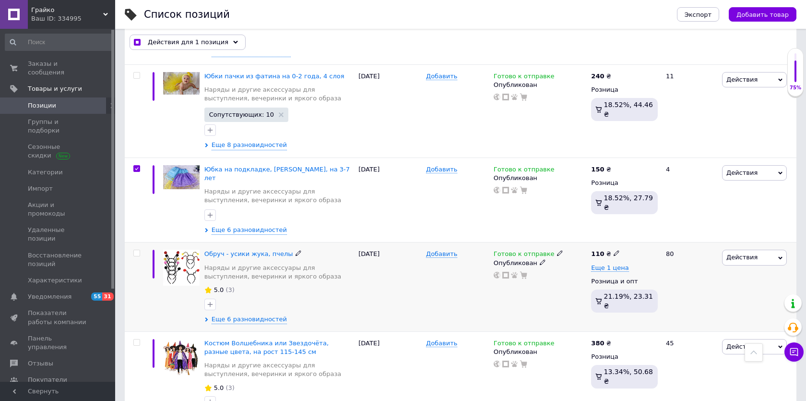
scroll to position [1243, 0]
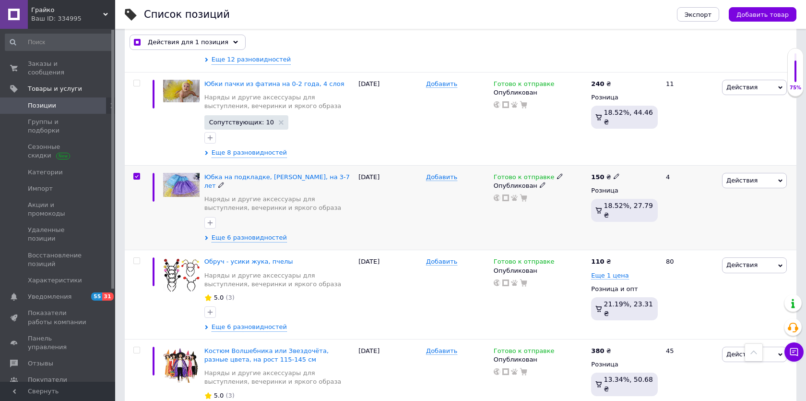
click at [746, 177] on span "Действия" at bounding box center [742, 180] width 31 height 7
click at [695, 260] on li "Сопутствующие" at bounding box center [718, 266] width 136 height 13
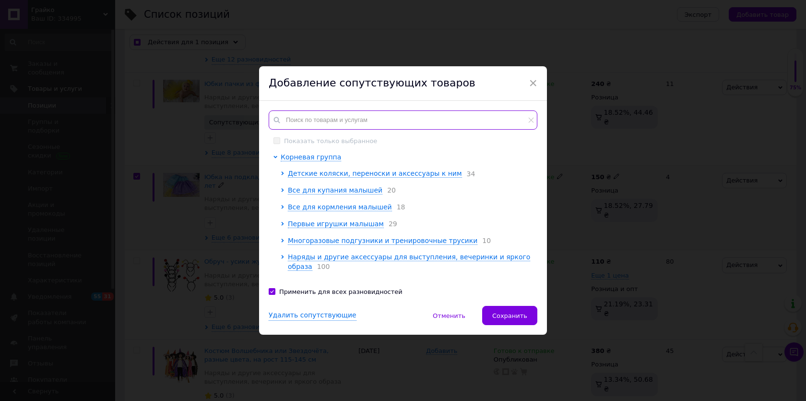
click at [304, 121] on input "text" at bounding box center [403, 119] width 269 height 19
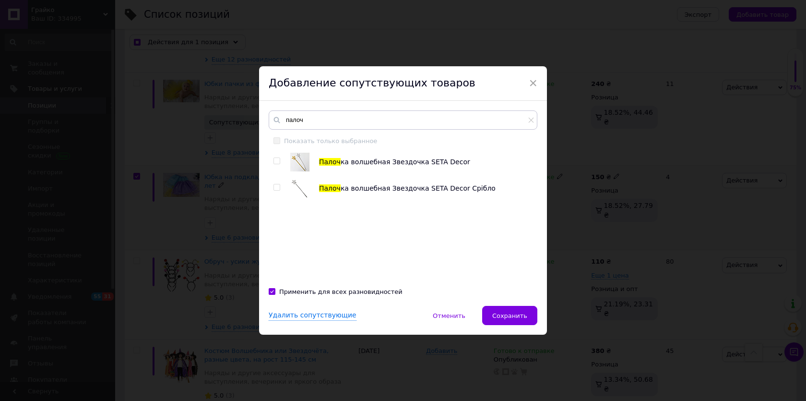
click at [274, 161] on input "checkbox" at bounding box center [277, 161] width 6 height 6
click at [503, 315] on span "Сохранить" at bounding box center [509, 315] width 35 height 7
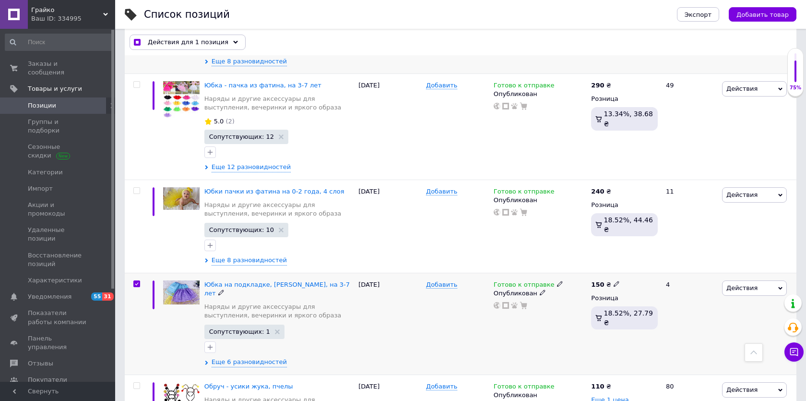
scroll to position [1132, 0]
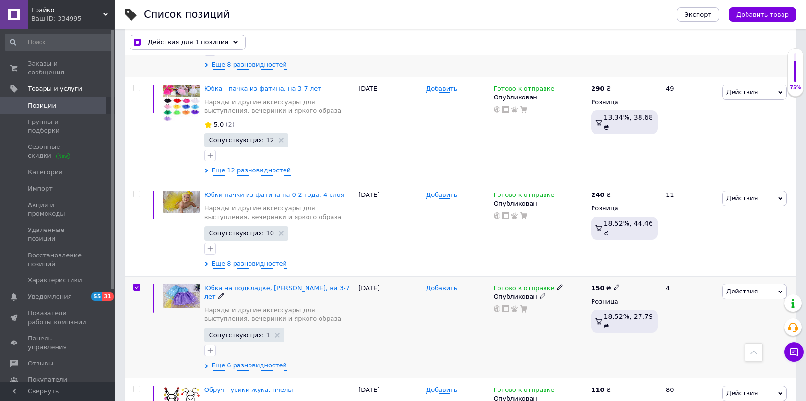
click at [761, 284] on span "Действия" at bounding box center [754, 291] width 65 height 15
click at [692, 371] on li "Сопутствующие" at bounding box center [718, 377] width 136 height 13
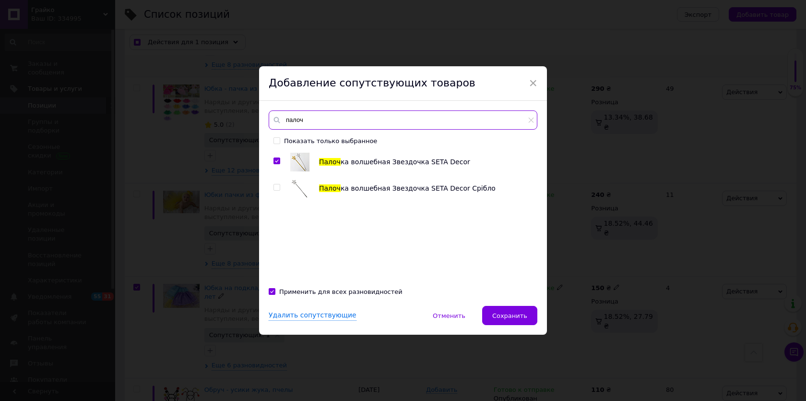
click at [345, 120] on input "палоч" at bounding box center [403, 119] width 269 height 19
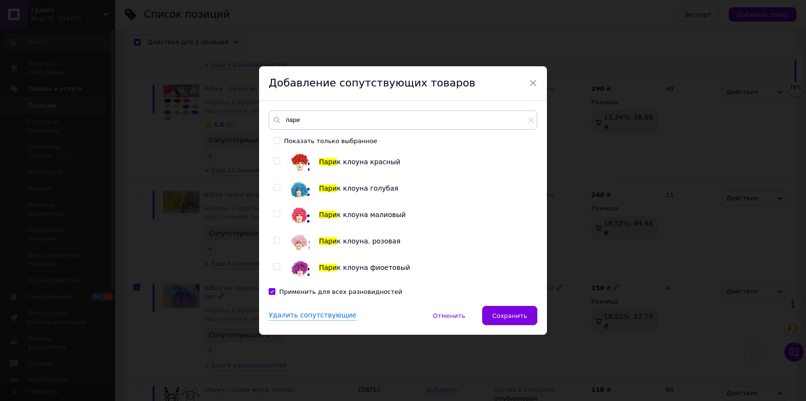
click at [276, 188] on input "checkbox" at bounding box center [277, 187] width 6 height 6
click at [275, 212] on input "checkbox" at bounding box center [277, 214] width 6 height 6
click at [275, 238] on input "checkbox" at bounding box center [277, 240] width 6 height 6
click at [275, 162] on input "checkbox" at bounding box center [277, 161] width 6 height 6
click at [511, 318] on span "Сохранить" at bounding box center [509, 315] width 35 height 7
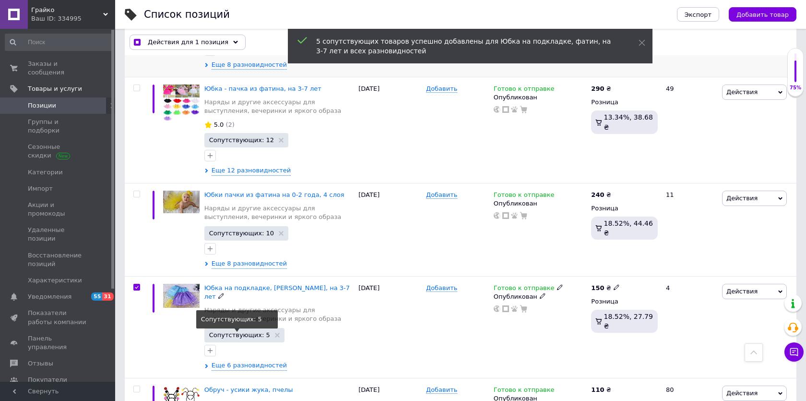
click at [257, 332] on span "Сопутствующих: 5" at bounding box center [239, 335] width 61 height 6
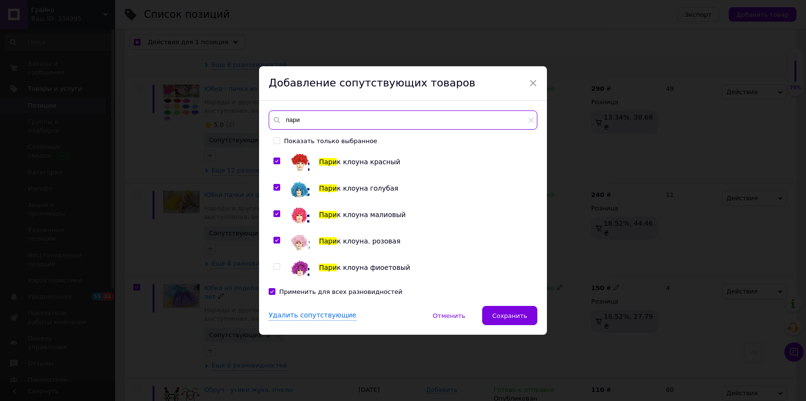
click at [314, 116] on input "пари" at bounding box center [403, 119] width 269 height 19
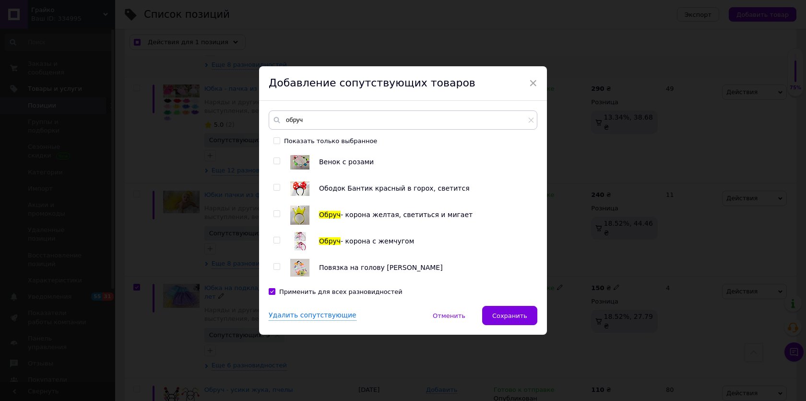
click at [275, 188] on input "checkbox" at bounding box center [277, 187] width 6 height 6
click at [275, 158] on input "checkbox" at bounding box center [277, 161] width 6 height 6
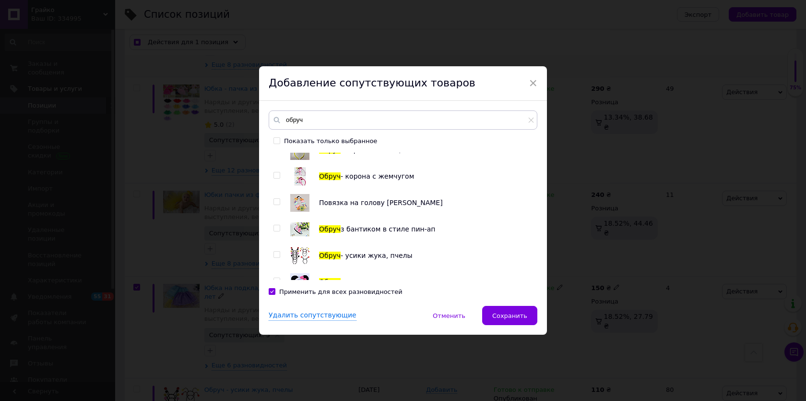
scroll to position [111, 0]
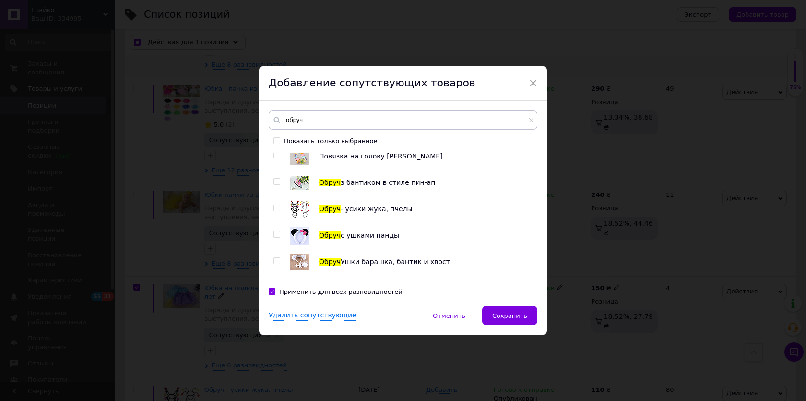
click at [274, 208] on input "checkbox" at bounding box center [277, 208] width 6 height 6
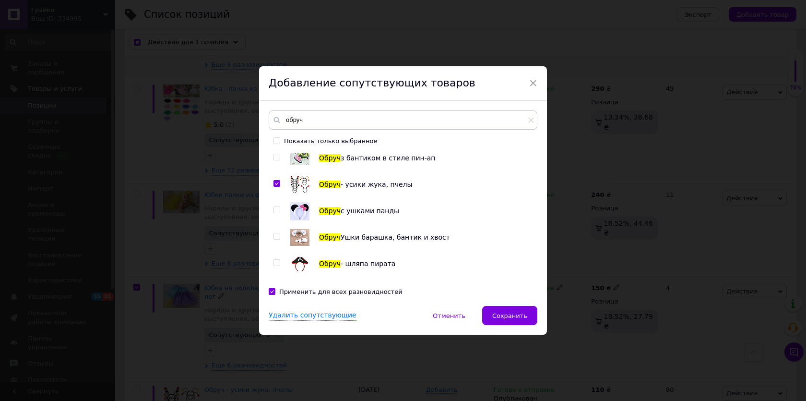
scroll to position [137, 0]
click at [276, 234] on input "checkbox" at bounding box center [277, 235] width 6 height 6
click at [274, 210] on input "checkbox" at bounding box center [277, 208] width 6 height 6
click at [274, 233] on input "checkbox" at bounding box center [277, 235] width 6 height 6
click at [274, 211] on span at bounding box center [277, 208] width 7 height 7
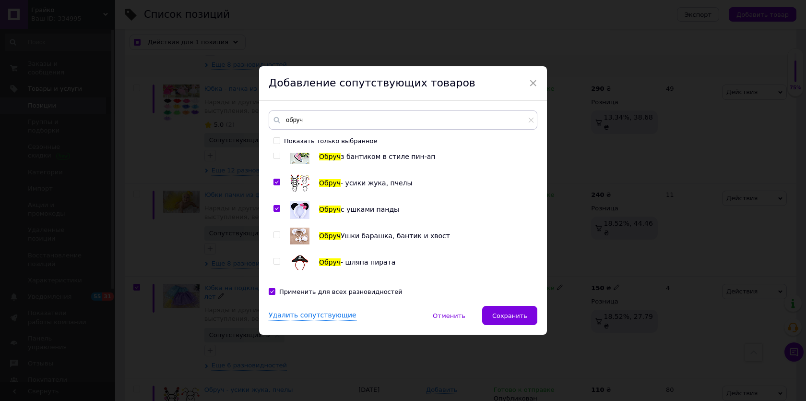
click at [274, 211] on input "checkbox" at bounding box center [277, 208] width 6 height 6
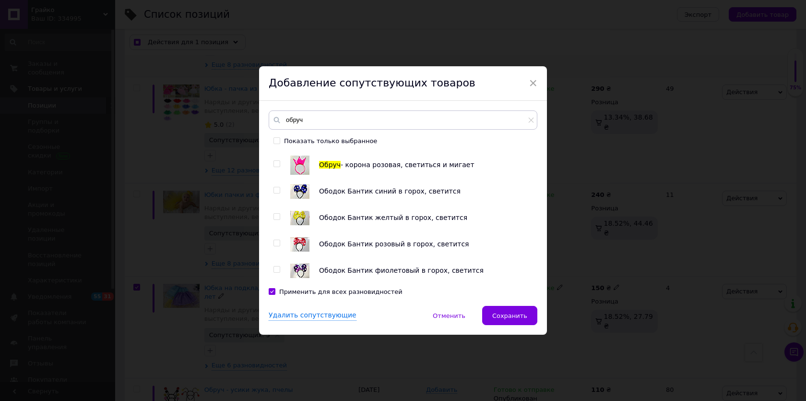
scroll to position [316, 0]
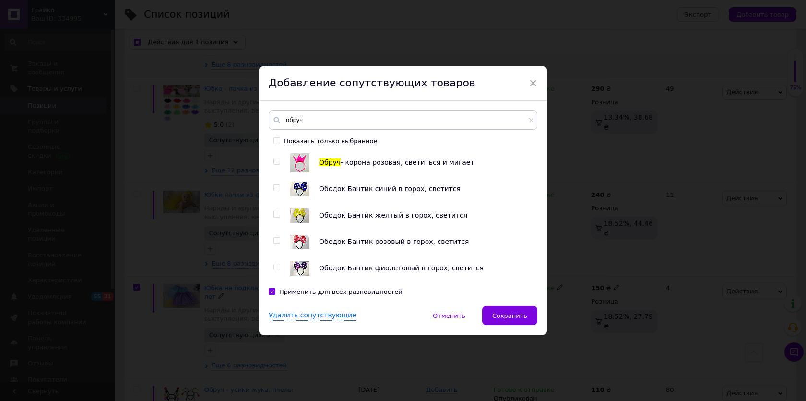
click at [274, 239] on input "checkbox" at bounding box center [277, 241] width 6 height 6
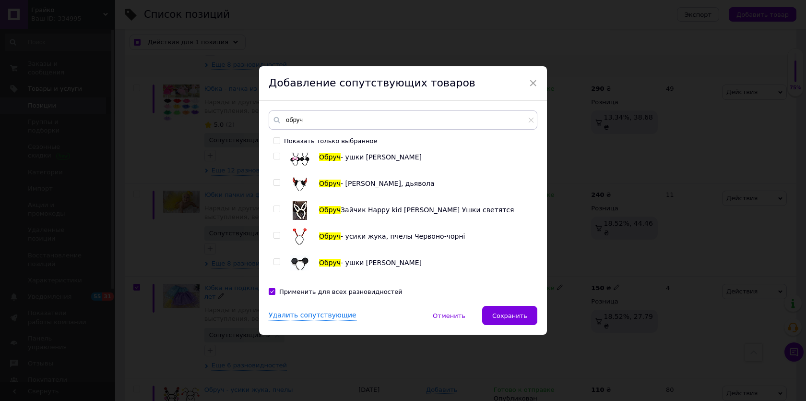
scroll to position [612, 0]
click at [276, 157] on input "checkbox" at bounding box center [277, 156] width 6 height 6
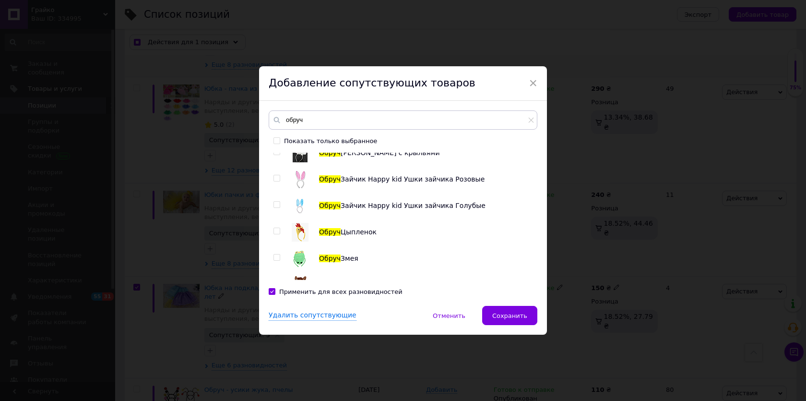
scroll to position [918, 0]
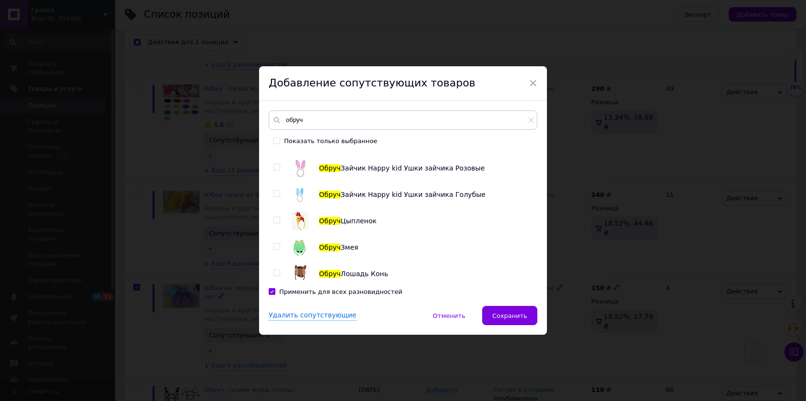
click at [274, 192] on input "checkbox" at bounding box center [277, 194] width 6 height 6
click at [274, 167] on input "checkbox" at bounding box center [277, 167] width 6 height 6
click at [274, 193] on input "checkbox" at bounding box center [277, 194] width 6 height 6
click at [275, 193] on input "checkbox" at bounding box center [277, 194] width 6 height 6
click at [276, 195] on input "checkbox" at bounding box center [277, 194] width 6 height 6
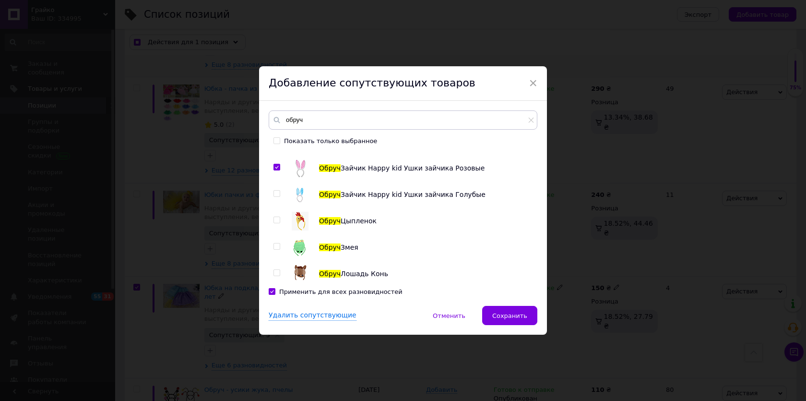
click at [275, 219] on input "checkbox" at bounding box center [277, 220] width 6 height 6
click at [507, 316] on span "Сохранить" at bounding box center [509, 315] width 35 height 7
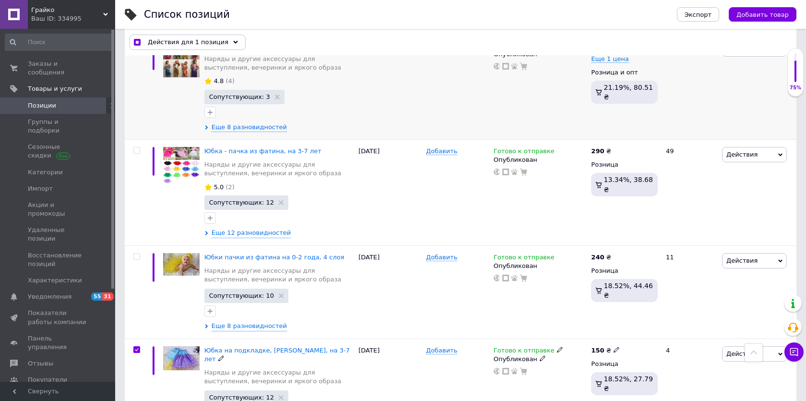
scroll to position [1067, 0]
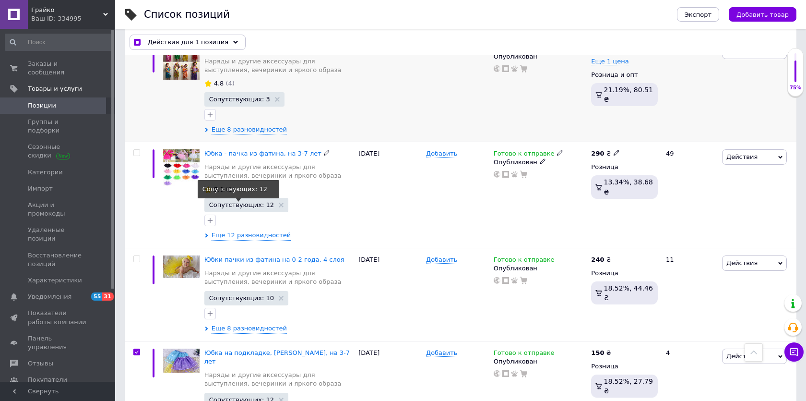
click at [247, 202] on span "Сопутствующих: 12" at bounding box center [241, 205] width 65 height 6
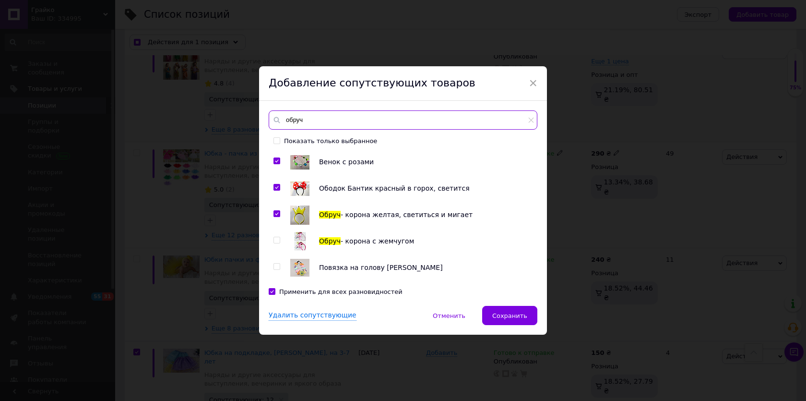
drag, startPoint x: 312, startPoint y: 118, endPoint x: 269, endPoint y: 117, distance: 43.2
click at [269, 117] on input "обруч" at bounding box center [403, 119] width 269 height 19
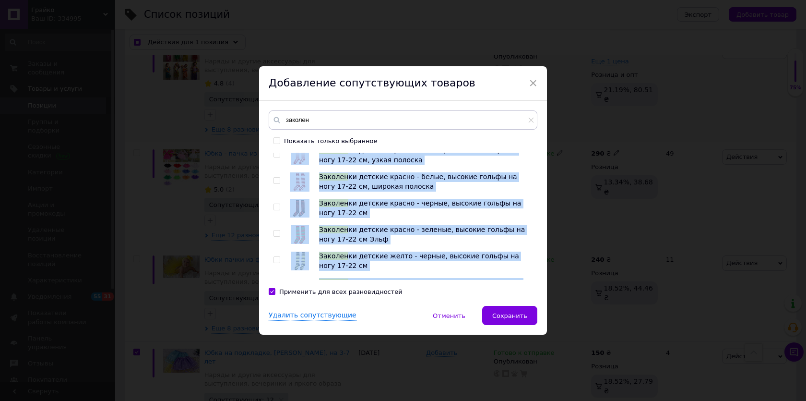
drag, startPoint x: 397, startPoint y: 201, endPoint x: 398, endPoint y: 280, distance: 79.7
click at [398, 280] on div "заколен Показать только выбранное Радужные чулки, заколен ки на подростков и вз…" at bounding box center [403, 203] width 288 height 205
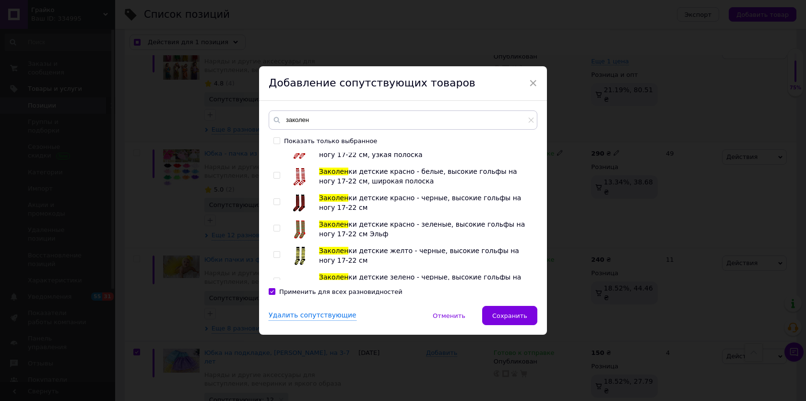
click at [395, 262] on div "Заколен ки детские желто - черные, высокие гольфы на ногу 17-22 см" at bounding box center [425, 255] width 213 height 19
click at [280, 178] on div at bounding box center [279, 176] width 10 height 19
click at [276, 174] on input "checkbox" at bounding box center [277, 175] width 6 height 6
click at [274, 253] on input "checkbox" at bounding box center [277, 255] width 6 height 6
click at [274, 225] on input "checkbox" at bounding box center [277, 228] width 6 height 6
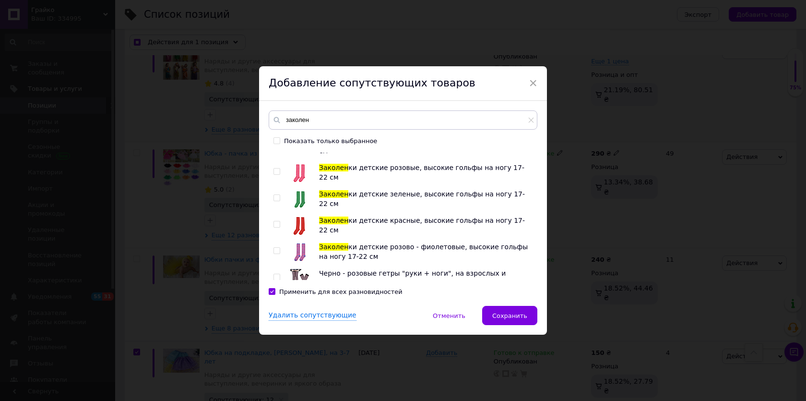
scroll to position [1505, 0]
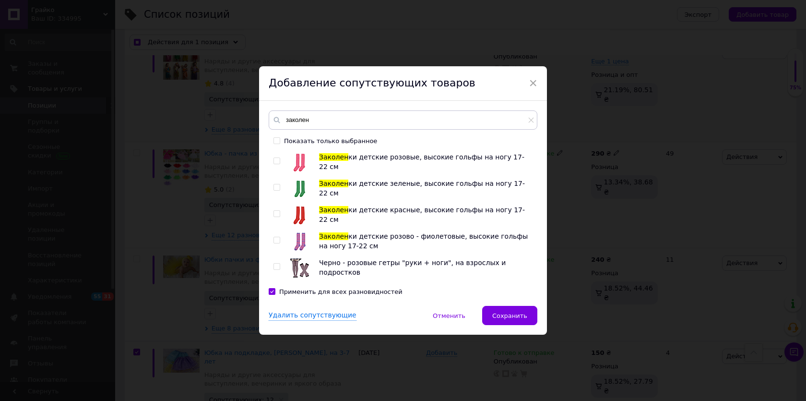
click at [276, 211] on input "checkbox" at bounding box center [277, 214] width 6 height 6
click at [274, 160] on input "checkbox" at bounding box center [277, 161] width 6 height 6
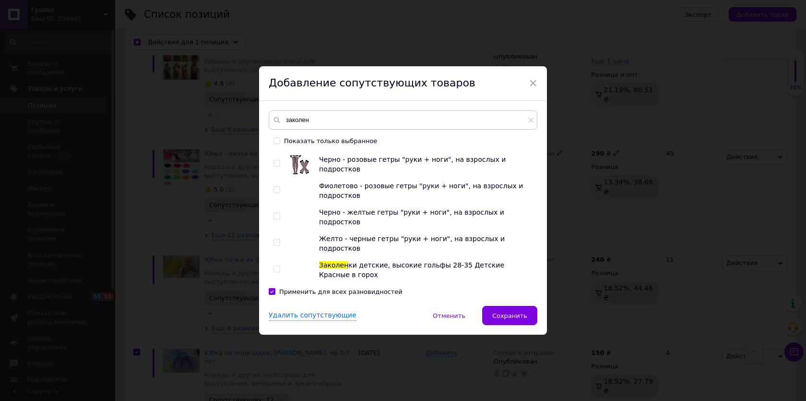
scroll to position [1608, 0]
click at [276, 267] on input "checkbox" at bounding box center [277, 269] width 6 height 6
click at [508, 310] on button "Сохранить" at bounding box center [509, 315] width 55 height 19
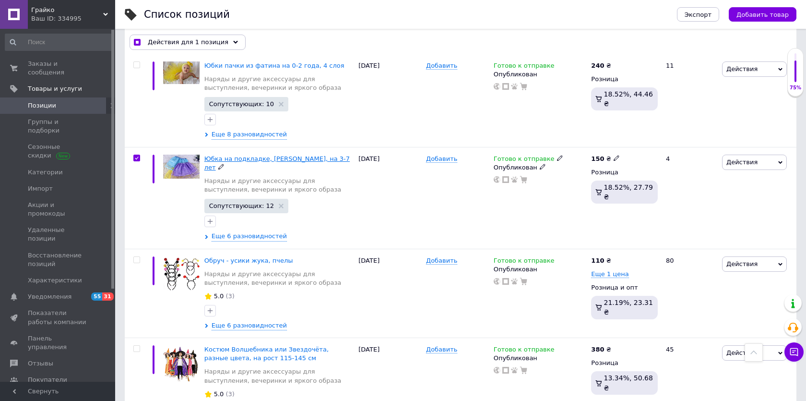
scroll to position [1267, 0]
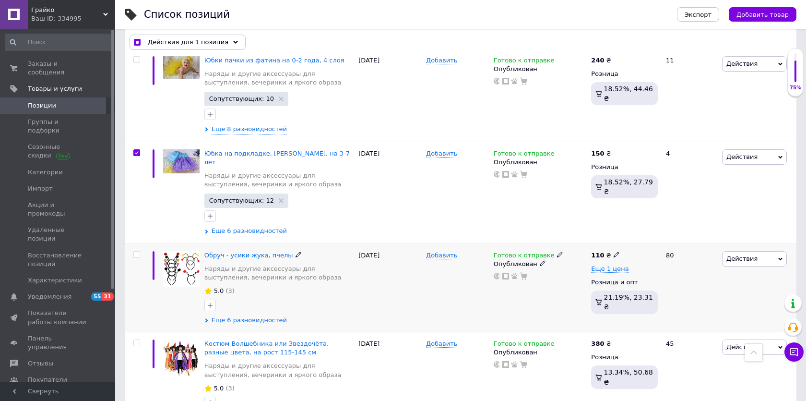
click at [243, 316] on span "Еще 6 разновидностей" at bounding box center [249, 320] width 75 height 9
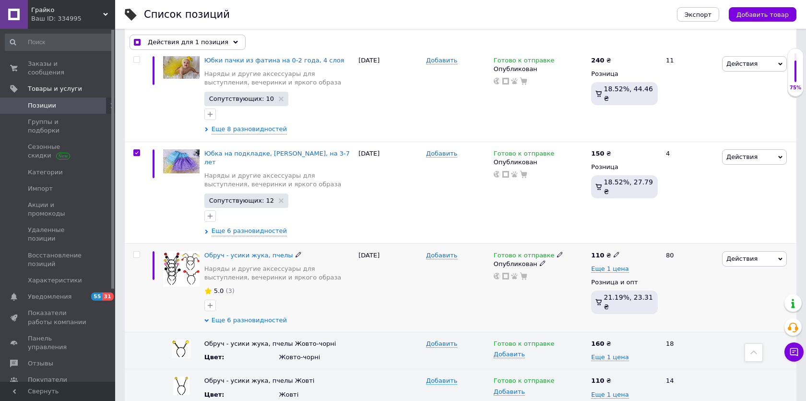
click at [235, 316] on span "Еще 6 разновидностей" at bounding box center [249, 320] width 75 height 9
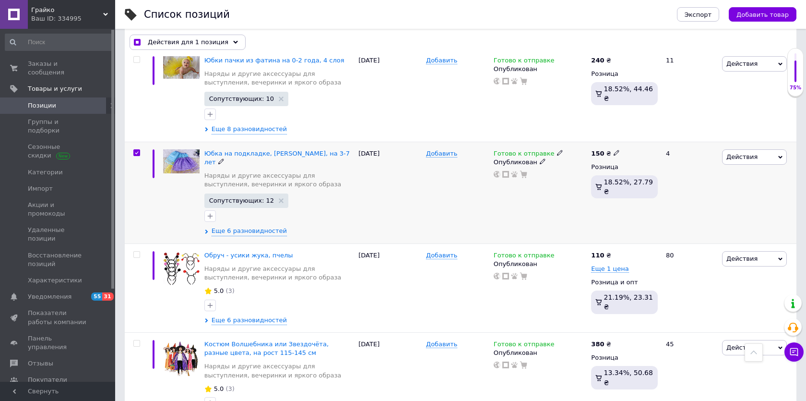
click at [139, 150] on input "checkbox" at bounding box center [136, 153] width 6 height 6
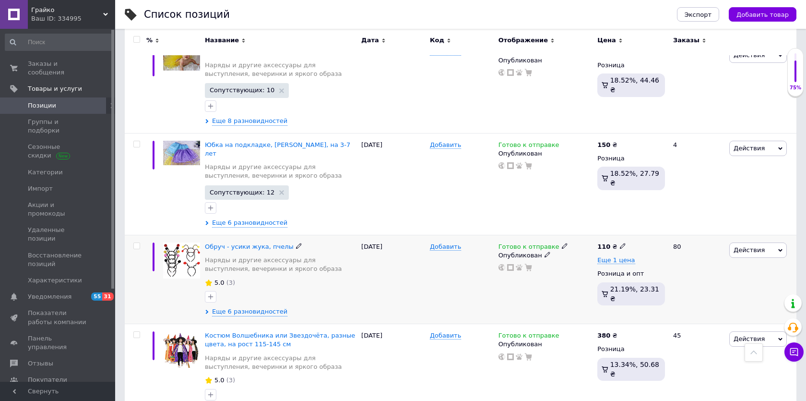
click at [767, 242] on span "Действия" at bounding box center [759, 249] width 58 height 15
click at [703, 329] on li "Сопутствующие" at bounding box center [718, 335] width 136 height 13
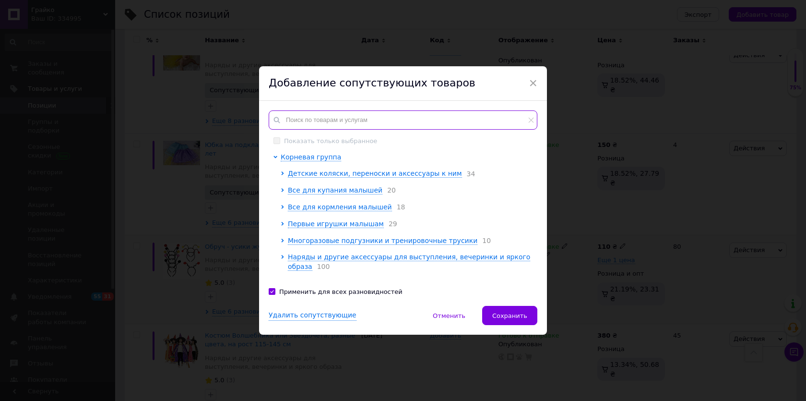
click at [339, 118] on input "text" at bounding box center [403, 119] width 269 height 19
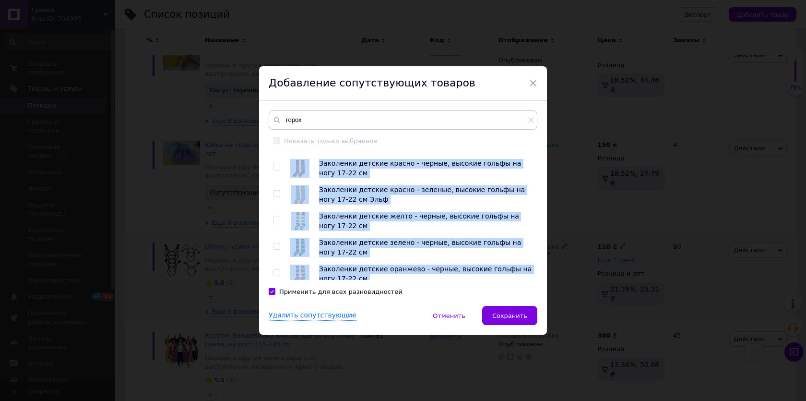
scroll to position [1063, 0]
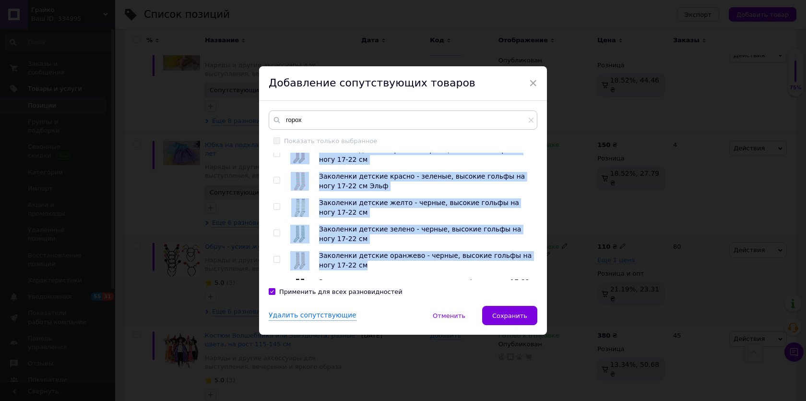
drag, startPoint x: 417, startPoint y: 227, endPoint x: 397, endPoint y: 261, distance: 39.4
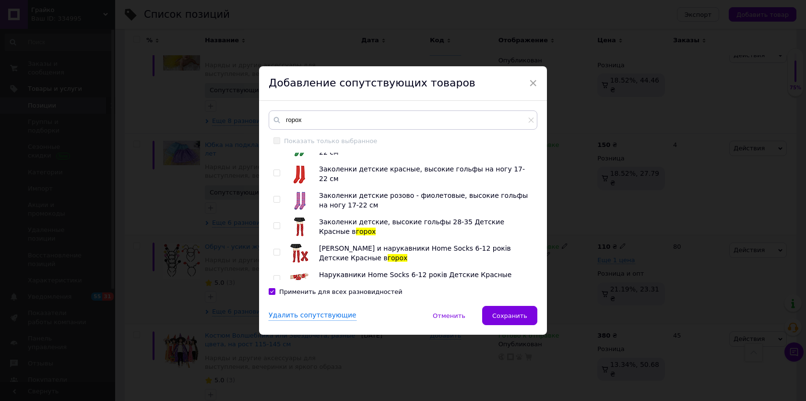
scroll to position [1292, 0]
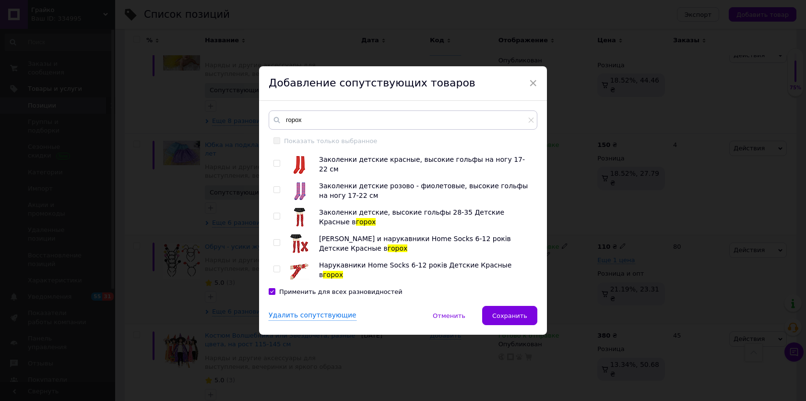
click at [275, 162] on input "checkbox" at bounding box center [277, 163] width 6 height 6
click at [275, 241] on input "checkbox" at bounding box center [277, 243] width 6 height 6
click at [275, 216] on input "checkbox" at bounding box center [277, 216] width 6 height 6
click at [276, 268] on input "checkbox" at bounding box center [277, 269] width 6 height 6
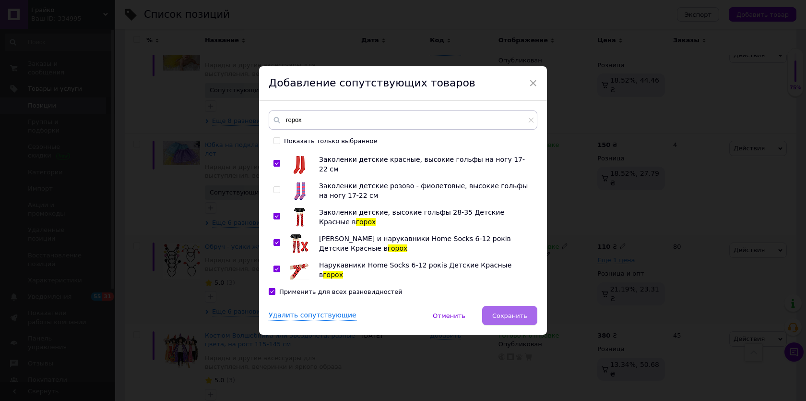
click at [508, 316] on span "Сохранить" at bounding box center [509, 315] width 35 height 7
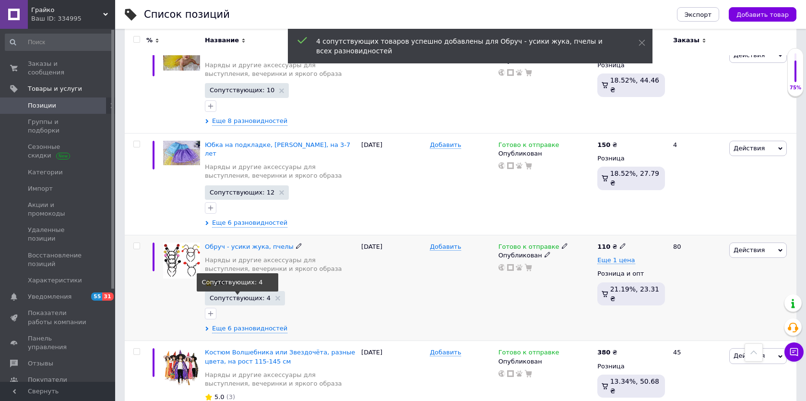
click at [256, 295] on span "Сопутствующих: 4" at bounding box center [240, 298] width 61 height 6
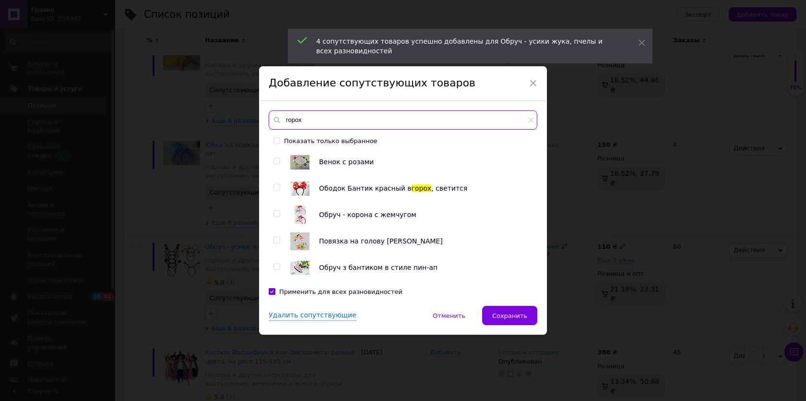
drag, startPoint x: 313, startPoint y: 118, endPoint x: 265, endPoint y: 115, distance: 48.5
click at [264, 116] on div "горох Показать только выбранное Венок с розами Ободок Бантик красный в горох , …" at bounding box center [403, 203] width 288 height 205
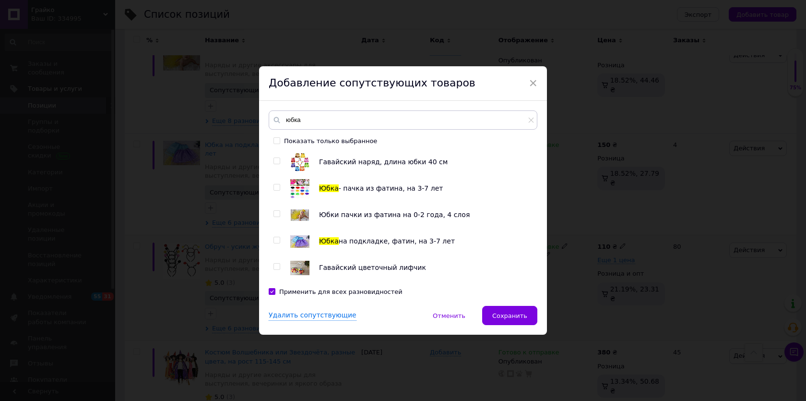
click at [275, 187] on input "checkbox" at bounding box center [277, 187] width 6 height 6
click at [276, 238] on input "checkbox" at bounding box center [277, 240] width 6 height 6
click at [513, 316] on span "Сохранить" at bounding box center [509, 315] width 35 height 7
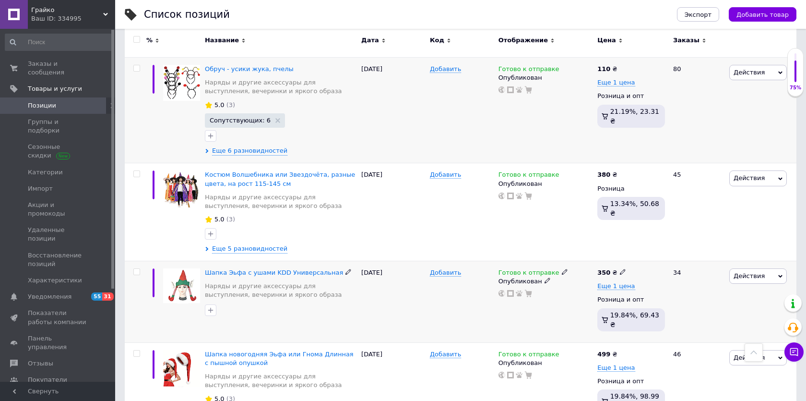
scroll to position [1475, 0]
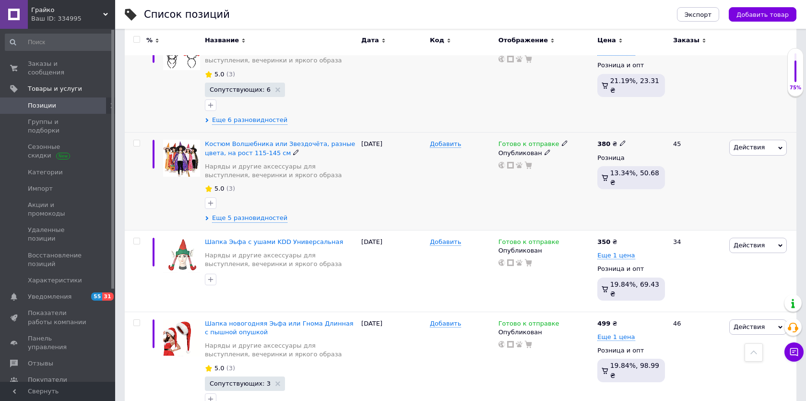
click at [137, 140] on input "checkbox" at bounding box center [136, 143] width 6 height 6
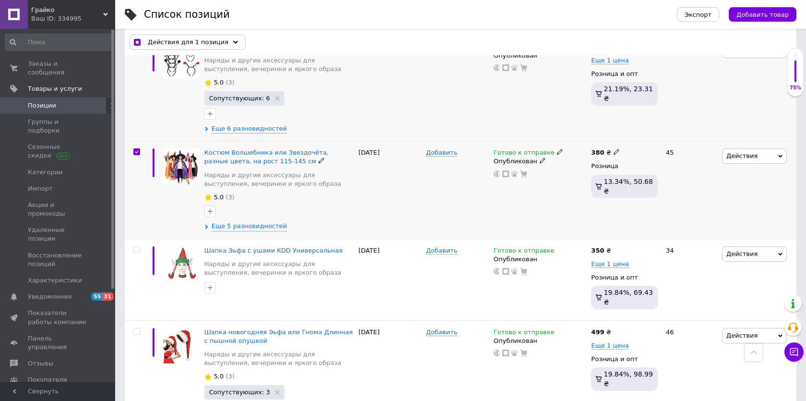
click at [745, 148] on span "Действия" at bounding box center [754, 155] width 65 height 15
click at [685, 235] on li "Сопутствующие" at bounding box center [718, 241] width 136 height 13
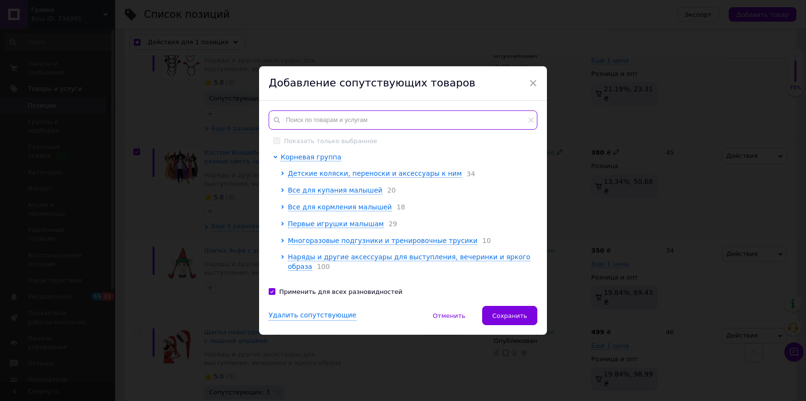
click at [327, 120] on input "text" at bounding box center [403, 119] width 269 height 19
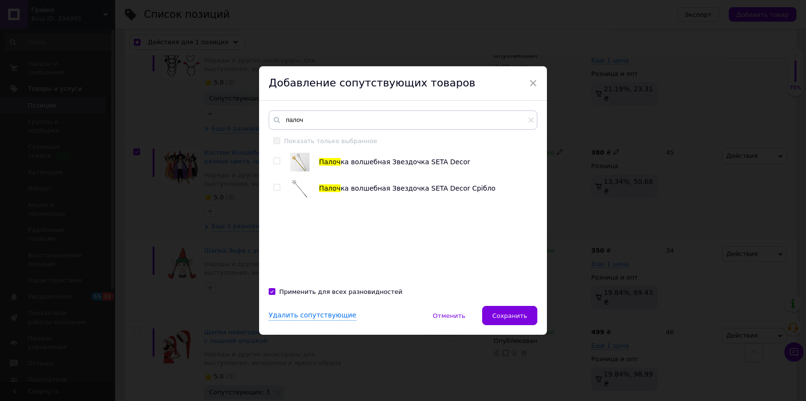
click at [274, 161] on input "checkbox" at bounding box center [277, 161] width 6 height 6
click at [517, 318] on span "Сохранить" at bounding box center [509, 315] width 35 height 7
